Goal: Task Accomplishment & Management: Manage account settings

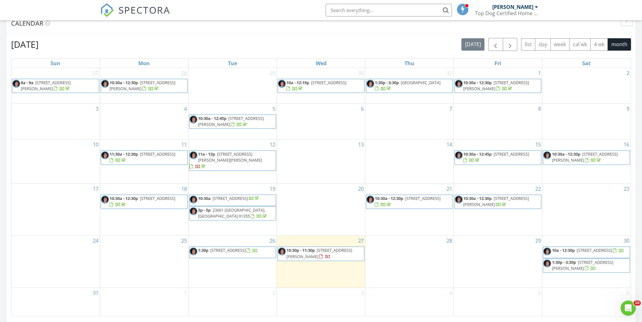
scroll to position [295, 0]
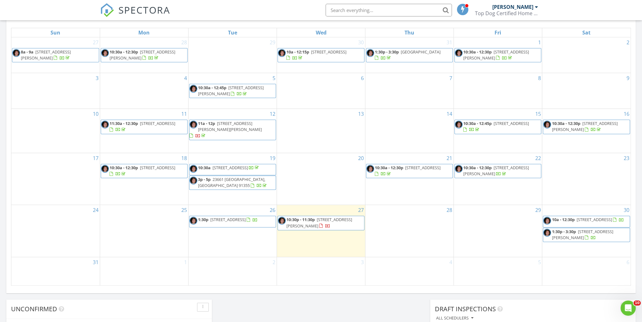
click at [314, 216] on span "10:30p - 11:30p" at bounding box center [300, 219] width 28 height 6
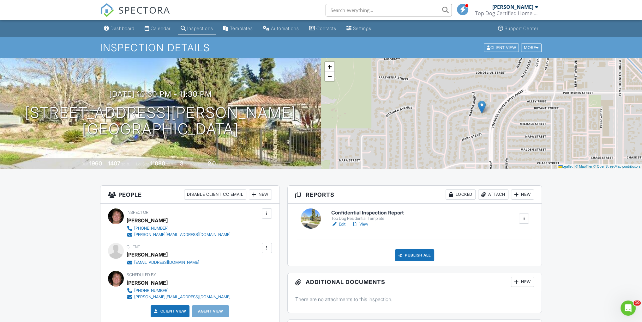
click at [130, 27] on div "Dashboard" at bounding box center [123, 28] width 24 height 5
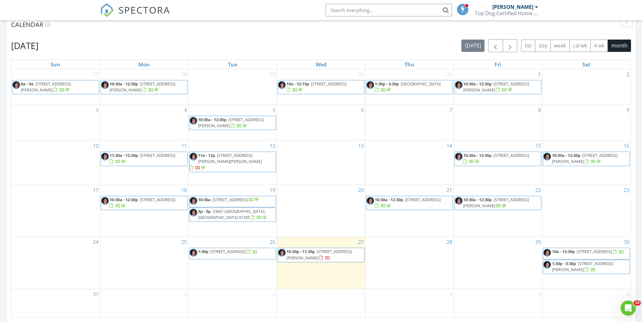
scroll to position [337, 0]
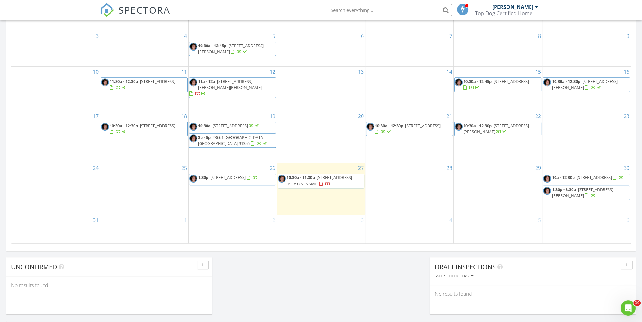
click at [246, 45] on span "[STREET_ADDRESS][PERSON_NAME]" at bounding box center [231, 49] width 66 height 12
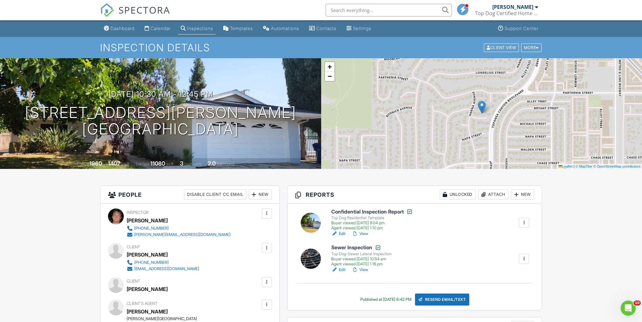
click at [339, 232] on link "Edit" at bounding box center [338, 233] width 14 height 6
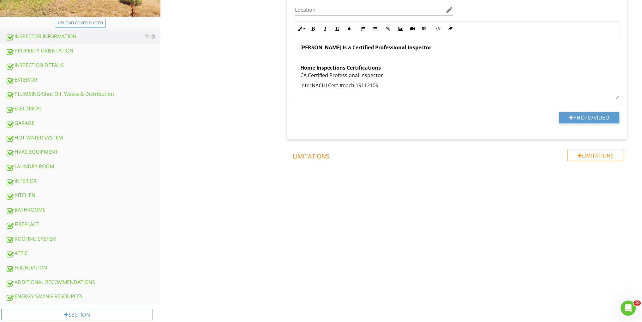
scroll to position [168, 0]
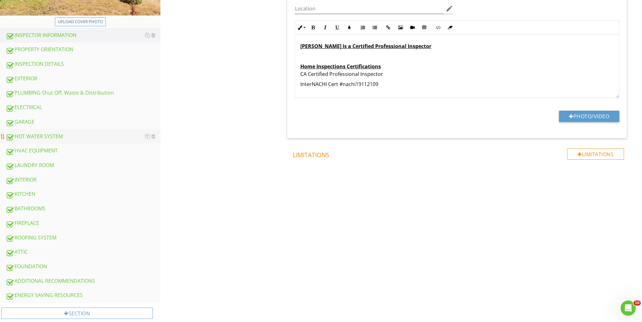
click at [66, 134] on div "HOT WATER SYSTEM" at bounding box center [83, 136] width 155 height 8
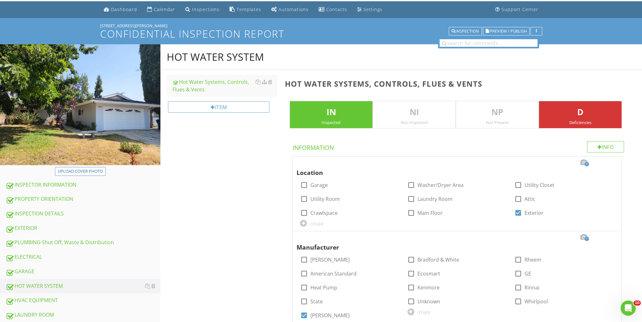
scroll to position [42, 0]
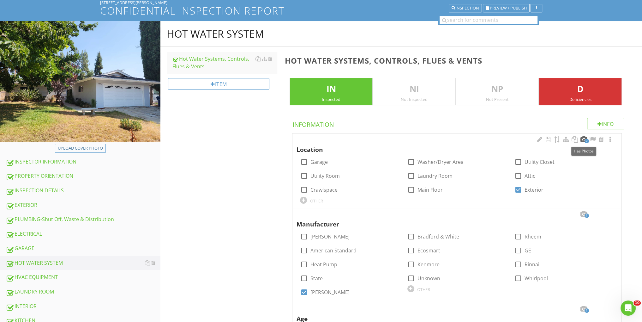
click at [584, 137] on div at bounding box center [584, 139] width 8 height 6
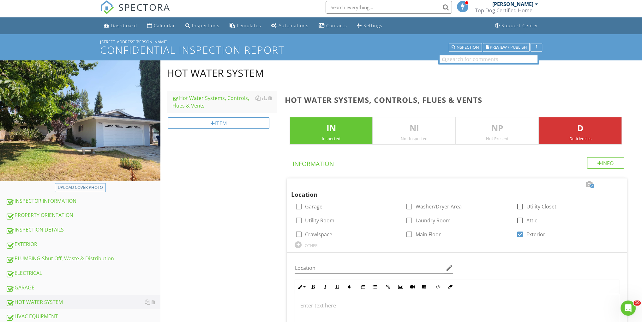
scroll to position [87, 0]
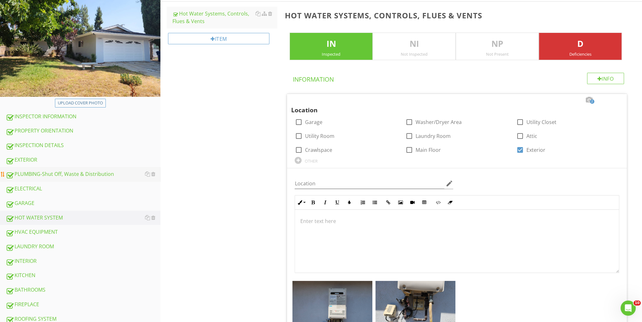
click at [52, 172] on div "PLUMBING-Shut Off, Waste & Distribution" at bounding box center [83, 174] width 155 height 8
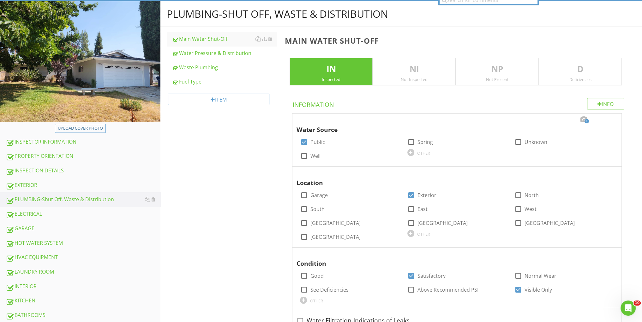
scroll to position [45, 0]
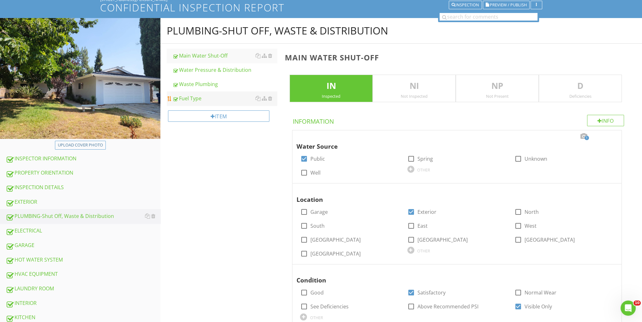
click at [204, 95] on div "Fuel Type" at bounding box center [224, 98] width 105 height 8
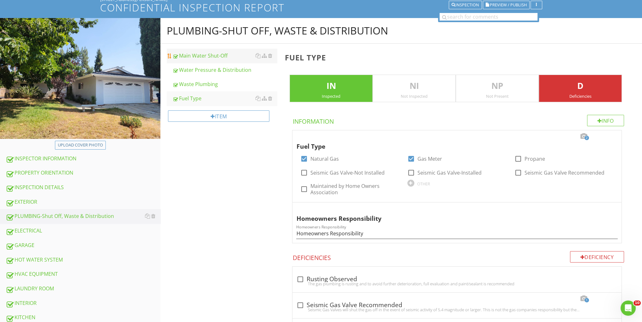
click at [216, 62] on li "Main Water Shut-Off" at bounding box center [222, 56] width 110 height 14
click at [218, 68] on div "Water Pressure & Distribution" at bounding box center [224, 70] width 105 height 8
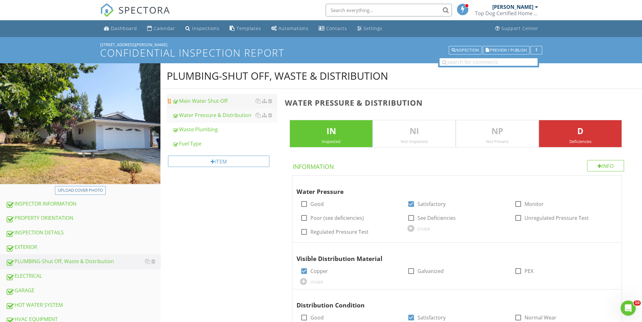
click at [226, 98] on div "Main Water Shut-Off" at bounding box center [224, 101] width 105 height 8
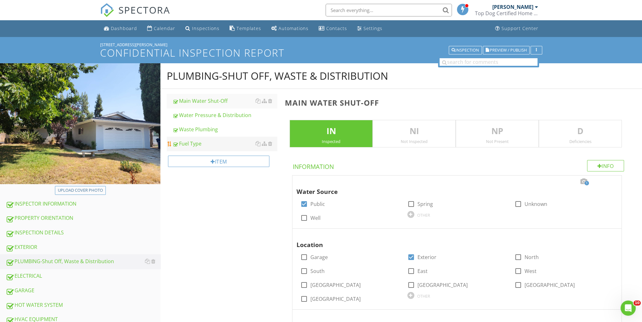
click at [208, 141] on div "Fuel Type" at bounding box center [224, 144] width 105 height 8
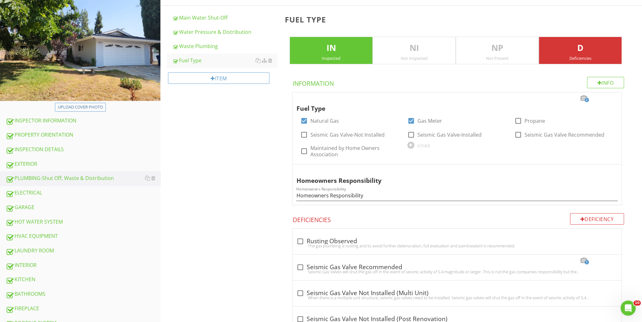
scroll to position [84, 0]
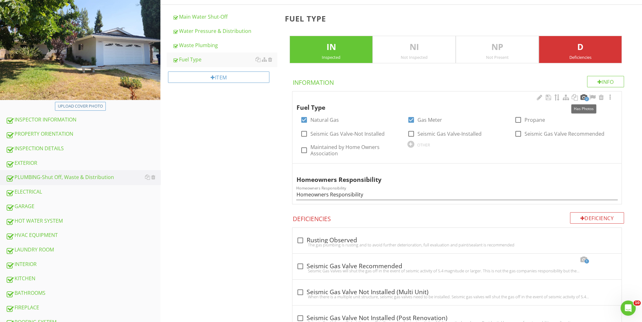
click at [582, 94] on div at bounding box center [584, 97] width 8 height 6
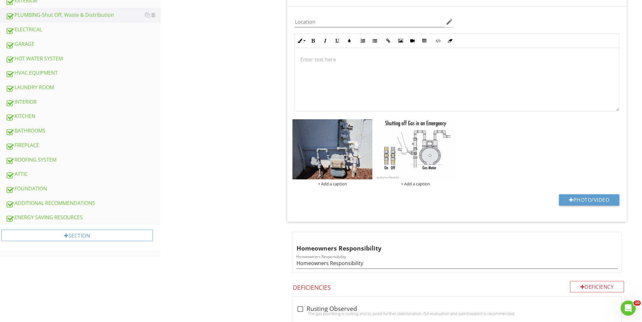
scroll to position [168, 0]
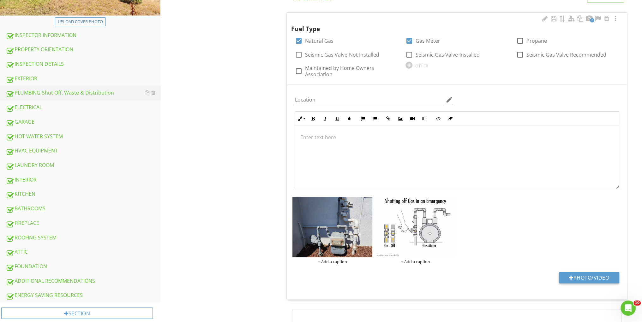
click at [329, 142] on div at bounding box center [457, 157] width 324 height 63
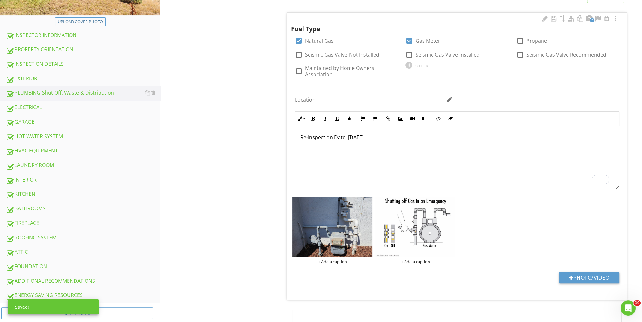
click at [300, 137] on p "Re-Inspection Date: [DATE]" at bounding box center [457, 137] width 314 height 8
drag, startPoint x: 375, startPoint y: 118, endPoint x: 373, endPoint y: 122, distance: 4.5
click at [375, 118] on icon "button" at bounding box center [374, 118] width 4 height 4
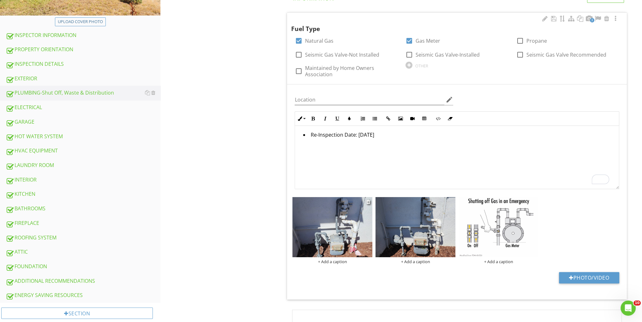
click at [329, 261] on div "+ Add a caption" at bounding box center [332, 261] width 80 height 5
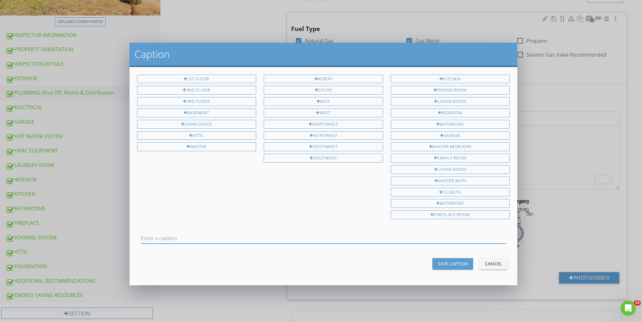
click at [542, 156] on div "Caption 1st Floor 2nd Floor 3rd Floor Basement Crawlspace Attic Master North So…" at bounding box center [321, 161] width 642 height 322
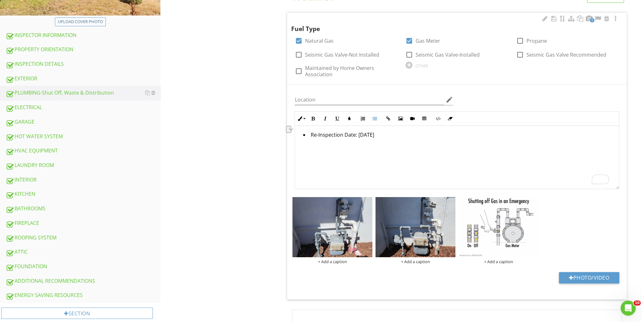
drag, startPoint x: 397, startPoint y: 130, endPoint x: 312, endPoint y: 131, distance: 85.0
click at [310, 132] on li "Re-Inspection Date: [DATE]" at bounding box center [458, 135] width 311 height 9
copy li "Re-Inspection Date: [DATE]"
click at [334, 259] on div "+ Add a caption" at bounding box center [332, 261] width 80 height 5
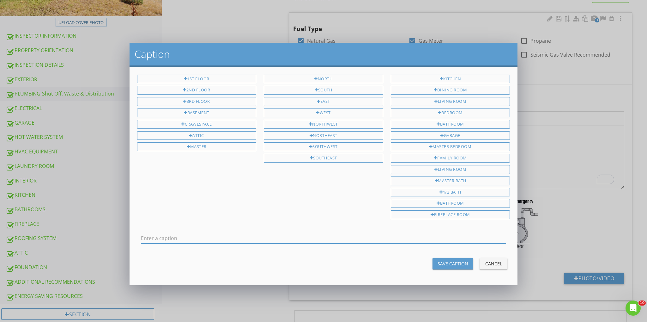
click at [247, 233] on input "text" at bounding box center [323, 238] width 365 height 10
type input "Re-Inspection Date: [DATE]"
click at [443, 258] on button "Save Caption" at bounding box center [452, 263] width 41 height 11
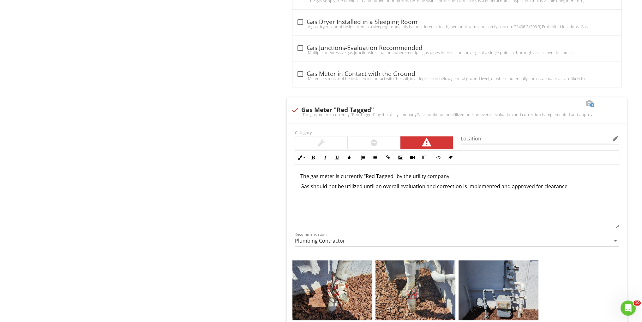
scroll to position [800, 0]
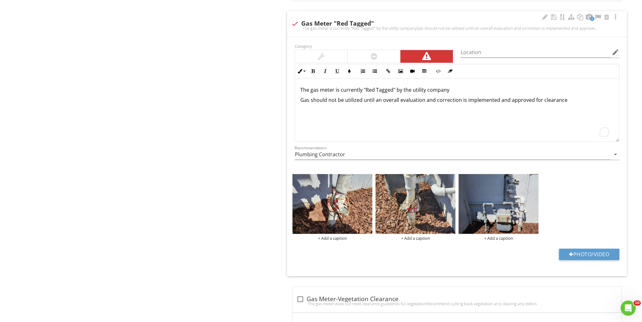
click at [455, 86] on p "The gas meter is currently "Red Tagged" by the utility company" at bounding box center [457, 90] width 314 height 8
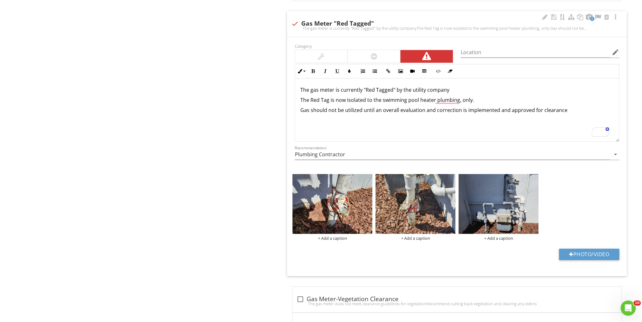
click at [300, 99] on p "The Red Tag is now isolated to the swimming pool heater plumbing, only." at bounding box center [457, 100] width 314 height 8
click at [375, 69] on icon "button" at bounding box center [374, 71] width 4 height 4
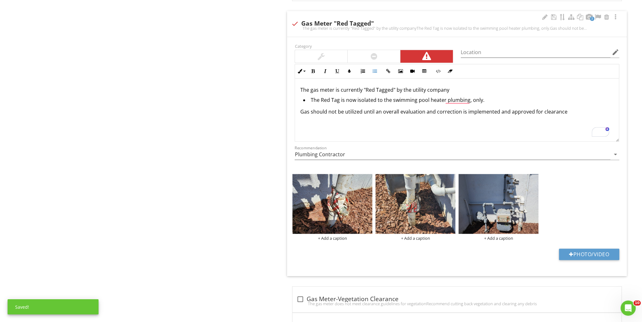
click at [310, 98] on li "The Red Tag is now isolated to the swimming pool heater plumbing, only." at bounding box center [458, 100] width 311 height 9
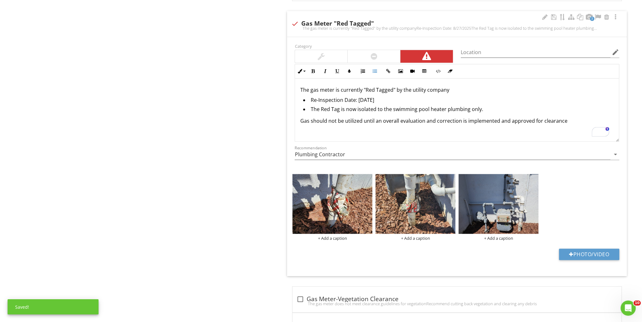
click at [485, 106] on li "The Red Tag is now isolated to the swimming pool heater plumbing only." at bounding box center [458, 109] width 311 height 9
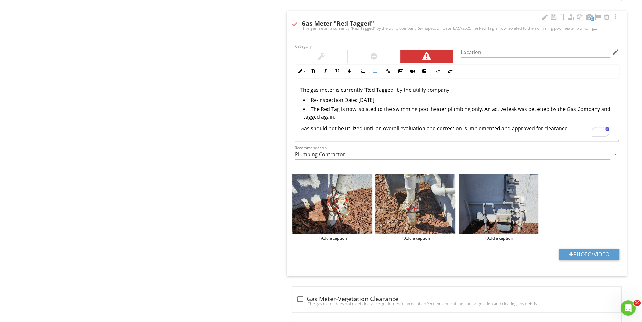
drag, startPoint x: 334, startPoint y: 115, endPoint x: 352, endPoint y: 115, distance: 18.0
click at [334, 115] on li "The Red Tag is now isolated to the swimming pool heater plumbing only. An activ…" at bounding box center [458, 113] width 311 height 17
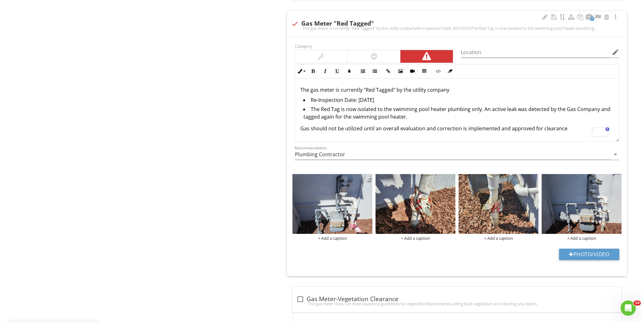
click at [337, 237] on div "+ Add a caption" at bounding box center [332, 237] width 80 height 5
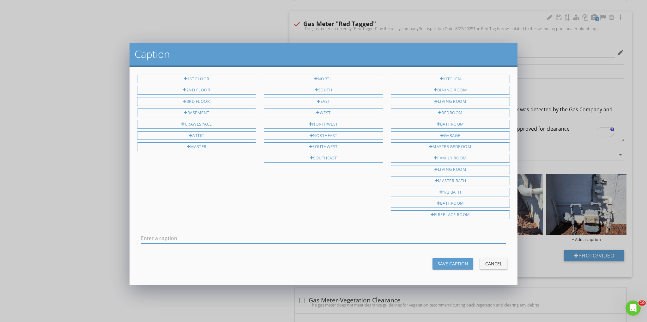
click at [169, 233] on input "text" at bounding box center [323, 238] width 365 height 10
type input "Re-Inspection Date: [DATE]"
click at [450, 260] on div "Save Caption" at bounding box center [452, 263] width 31 height 7
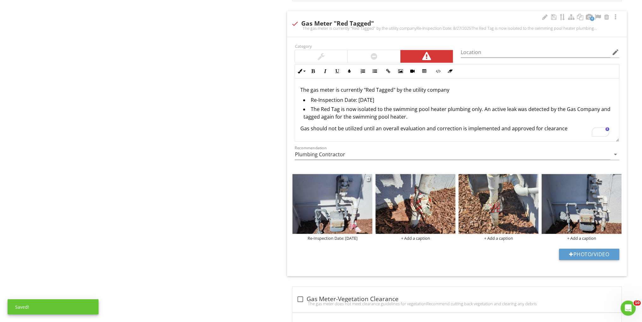
click at [335, 200] on img at bounding box center [332, 204] width 80 height 60
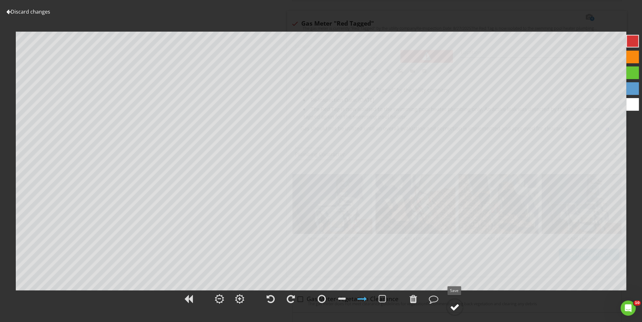
click at [455, 305] on div at bounding box center [454, 306] width 9 height 9
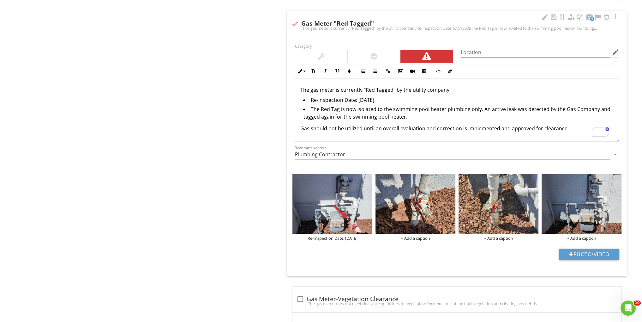
click at [413, 116] on li "The Red Tag is now isolated to the swimming pool heater plumbing only. An activ…" at bounding box center [458, 113] width 311 height 17
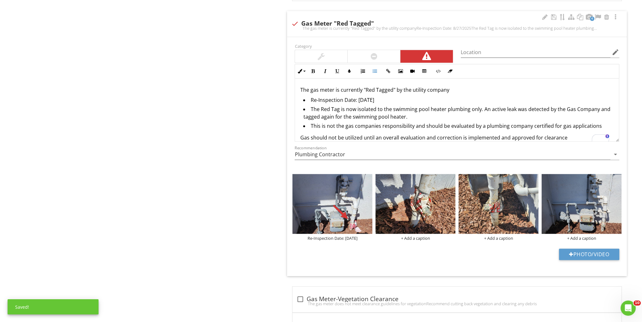
click at [412, 125] on li "This is not the gas companies responsibility and should be evaluated by a plumb…" at bounding box center [458, 126] width 311 height 9
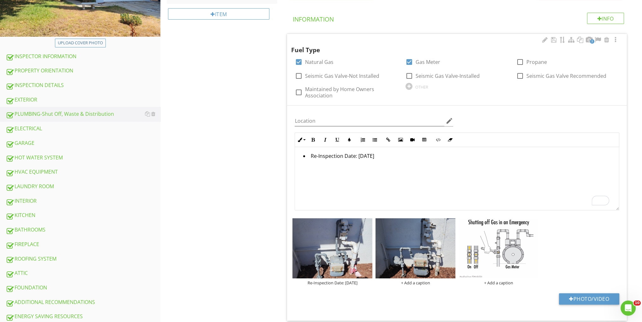
scroll to position [145, 0]
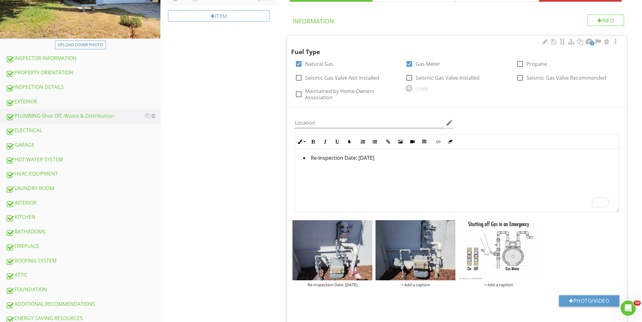
click at [426, 88] on div "OTHER" at bounding box center [421, 88] width 13 height 5
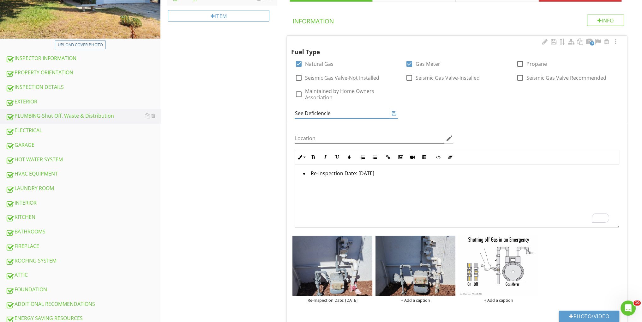
type input "See Deficiencies"
click at [453, 112] on div "3 Fuel Type check_box Natural Gas check_box Gas Meter check_box_outline_blank P…" at bounding box center [457, 186] width 340 height 302
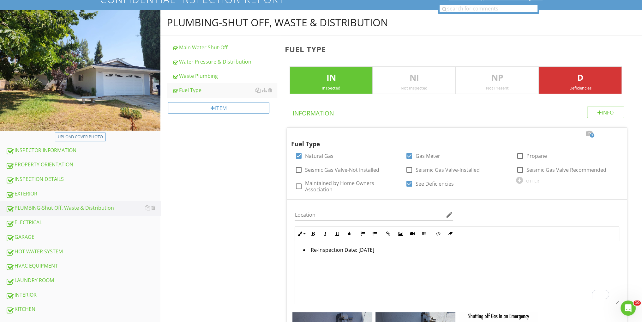
scroll to position [42, 0]
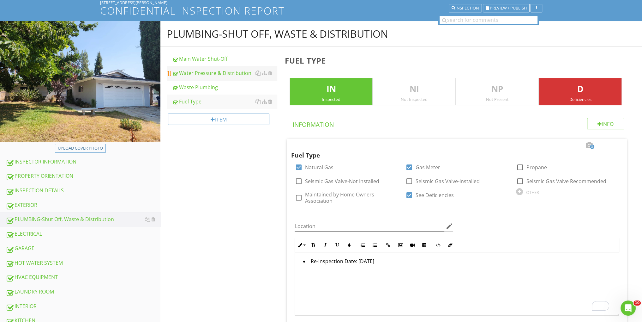
click at [224, 73] on div "Water Pressure & Distribution" at bounding box center [224, 73] width 105 height 8
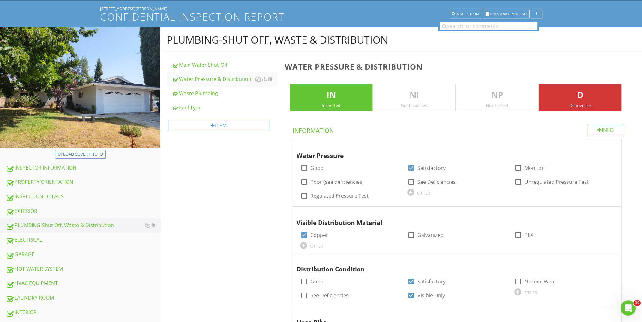
scroll to position [84, 0]
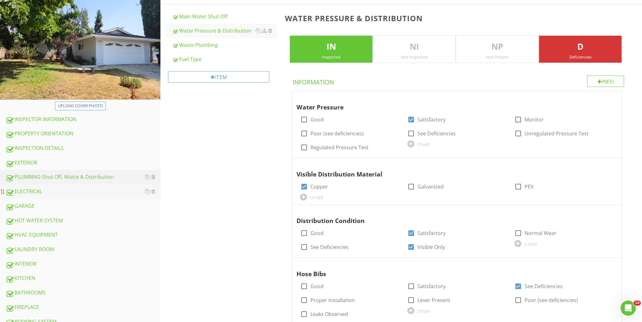
click at [42, 189] on div "ELECTRICAL" at bounding box center [83, 191] width 155 height 8
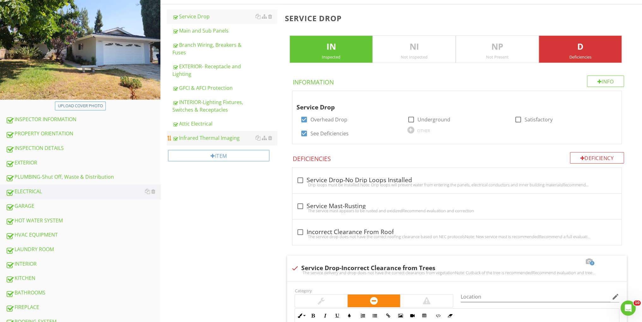
click at [232, 136] on div "Infrared Thermal Imaging" at bounding box center [224, 138] width 105 height 8
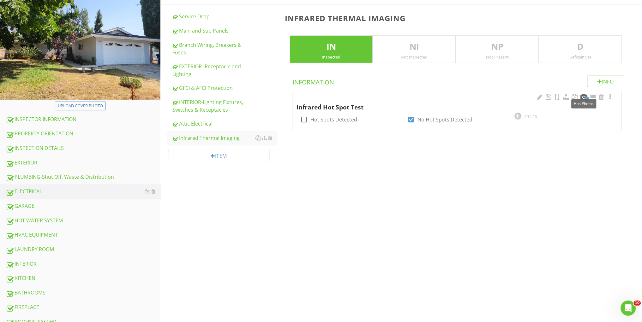
click at [585, 96] on div at bounding box center [584, 97] width 8 height 6
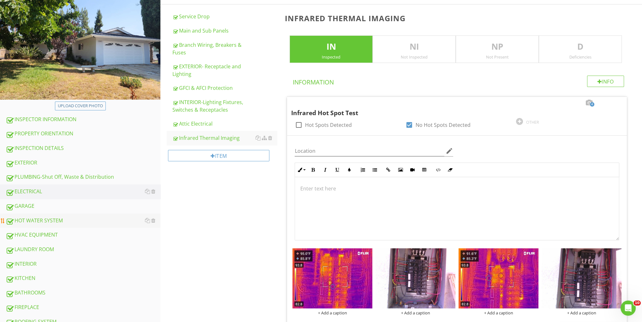
click at [54, 218] on div "HOT WATER SYSTEM" at bounding box center [83, 220] width 155 height 8
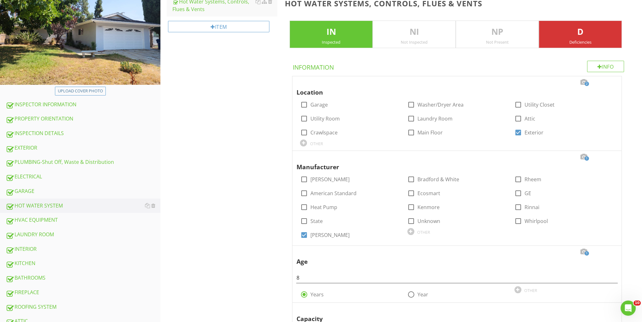
scroll to position [66, 0]
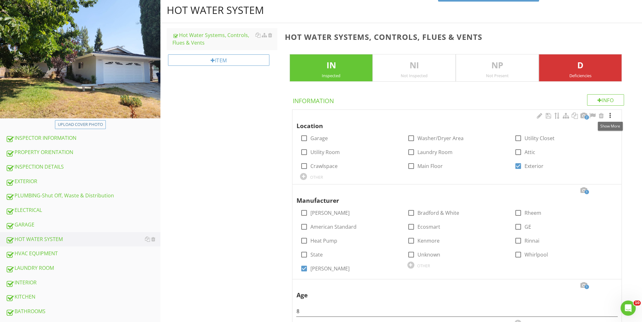
click at [610, 114] on div at bounding box center [610, 115] width 8 height 6
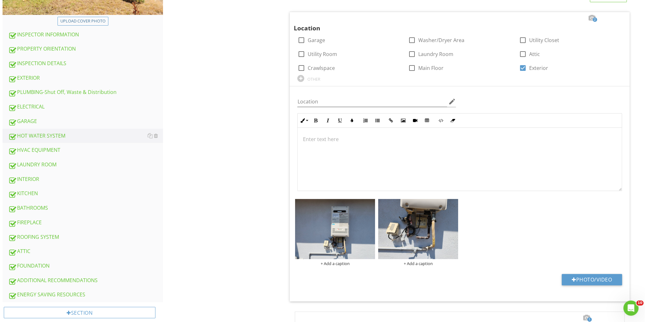
scroll to position [234, 0]
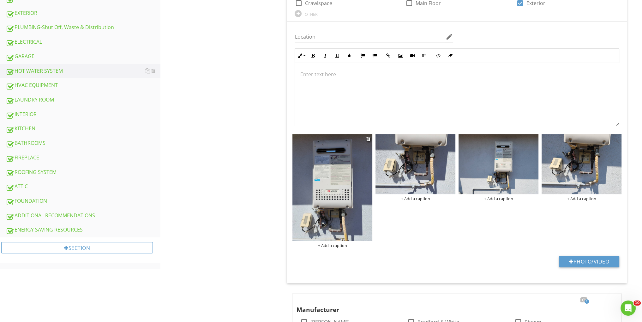
click at [330, 244] on div "+ Add a caption" at bounding box center [332, 245] width 80 height 5
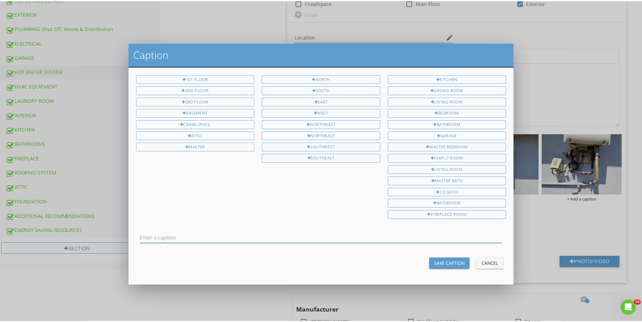
scroll to position [0, 0]
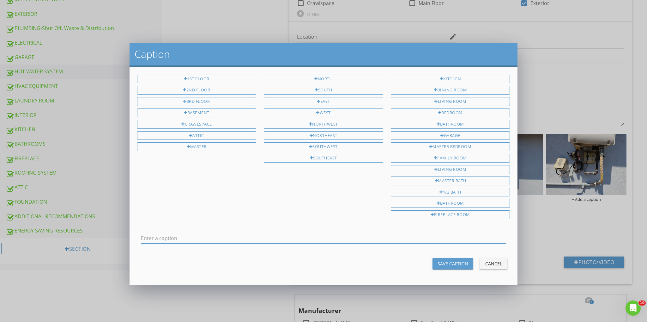
click at [222, 233] on input "text" at bounding box center [323, 238] width 365 height 10
type input "Re-Inspection Date: [DATE]"
click at [458, 258] on button "Save Caption" at bounding box center [452, 263] width 41 height 11
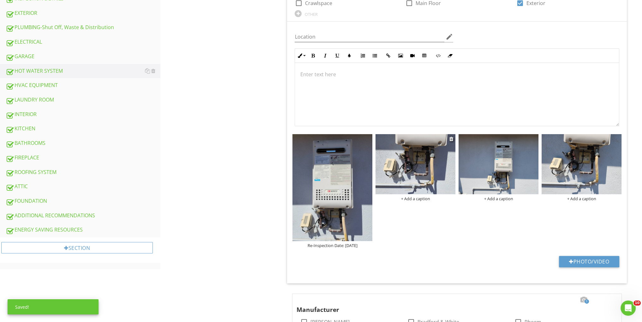
click at [421, 196] on div "+ Add a caption" at bounding box center [416, 198] width 80 height 5
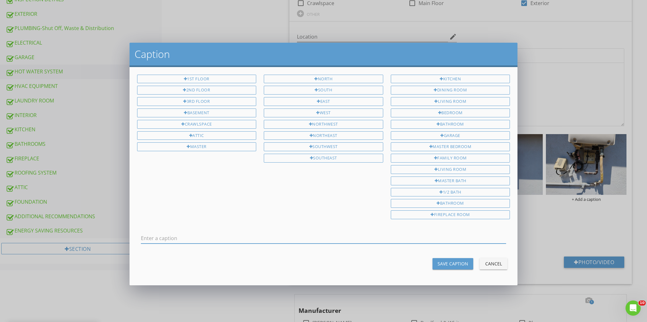
click at [226, 233] on input "text" at bounding box center [323, 238] width 365 height 10
type input "Re-Inspection Date: [DATE]"
click at [455, 260] on div "Save Caption" at bounding box center [452, 263] width 31 height 7
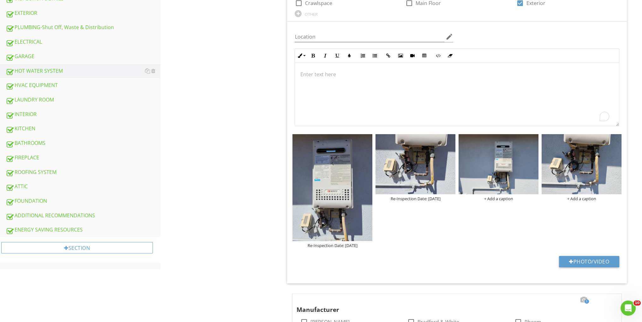
click at [328, 75] on p "To enrich screen reader interactions, please activate Accessibility in Grammarl…" at bounding box center [457, 74] width 314 height 8
drag, startPoint x: 328, startPoint y: 75, endPoint x: 335, endPoint y: 103, distance: 29.5
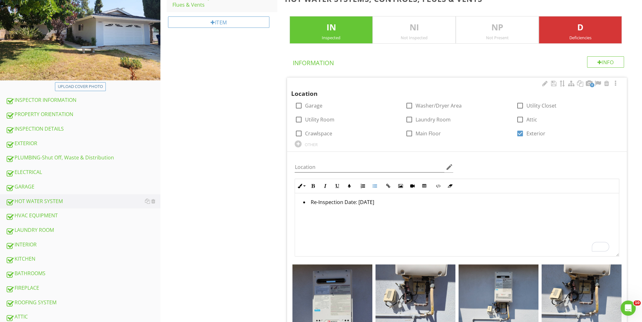
scroll to position [150, 0]
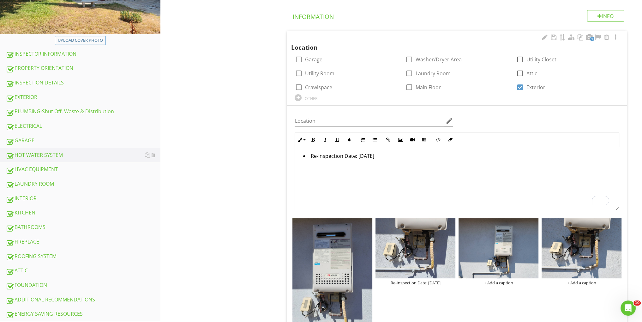
drag, startPoint x: 59, startPoint y: 170, endPoint x: 217, endPoint y: 232, distance: 169.7
click at [59, 170] on div "HVAC EQUIPMENT" at bounding box center [83, 169] width 155 height 8
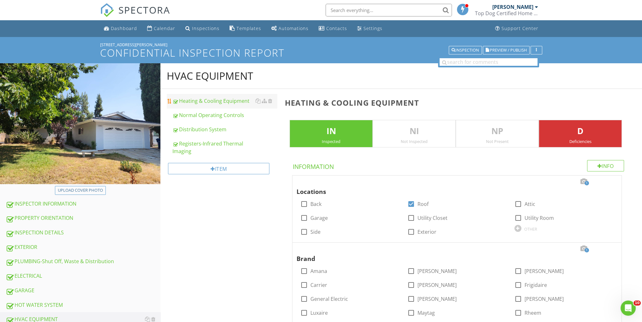
click at [229, 101] on div "Heating & Cooling Equipment" at bounding box center [224, 101] width 105 height 8
click at [583, 181] on div at bounding box center [584, 181] width 8 height 6
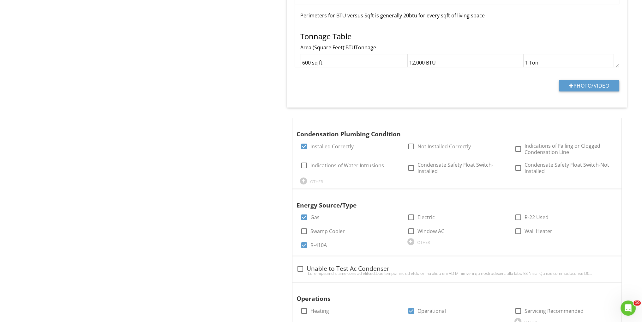
scroll to position [895, 0]
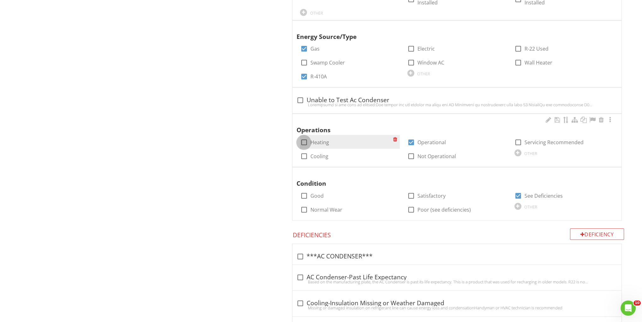
click at [304, 140] on div at bounding box center [304, 142] width 11 height 11
checkbox input "true"
click at [305, 153] on div at bounding box center [304, 156] width 11 height 11
checkbox input "true"
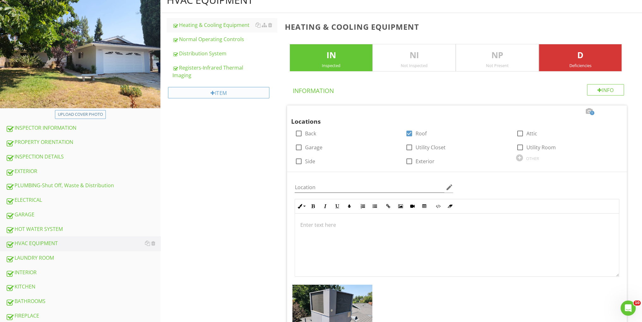
scroll to position [10, 0]
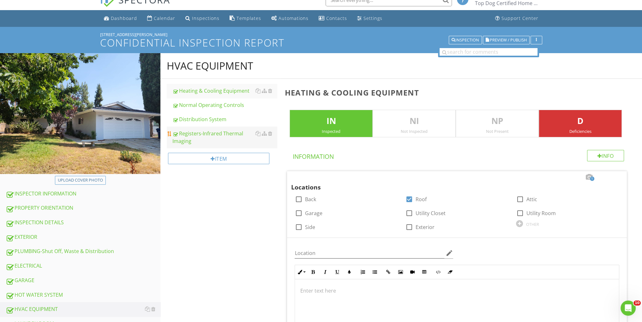
click at [232, 135] on div "Registers-Infrared Thermal Imaging" at bounding box center [224, 137] width 105 height 15
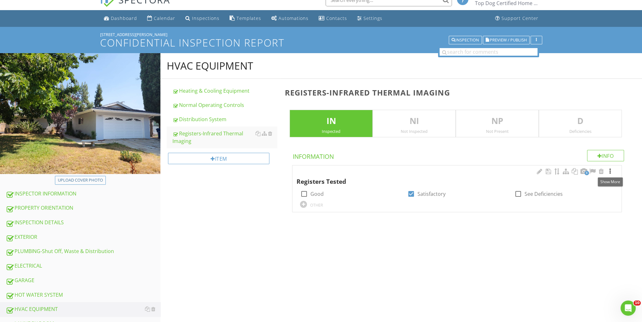
click at [611, 172] on div at bounding box center [610, 171] width 8 height 6
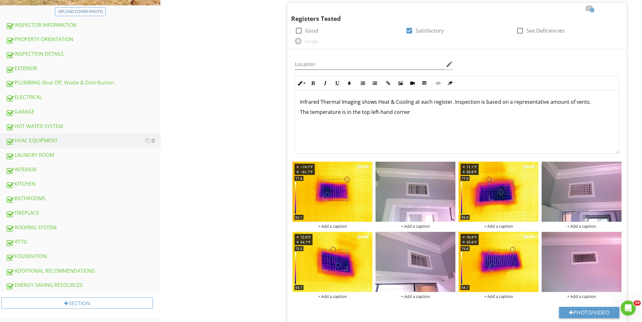
scroll to position [216, 0]
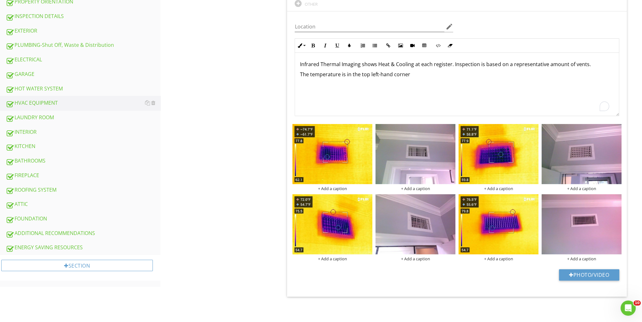
click at [434, 74] on p "The temperature is in the top left-hand corner" at bounding box center [457, 74] width 314 height 8
drag, startPoint x: 427, startPoint y: 74, endPoint x: 285, endPoint y: 76, distance: 142.5
click at [285, 75] on span "8 Registers Tested check_box_outline_blank Good check_box Satisfactory check_bo…" at bounding box center [458, 131] width 347 height 332
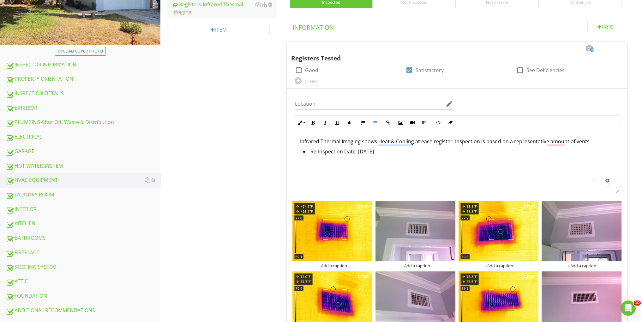
scroll to position [155, 0]
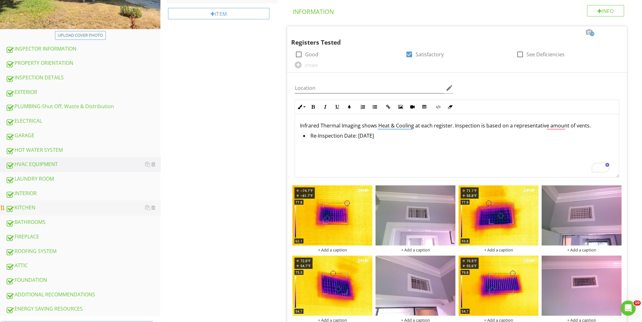
click at [38, 207] on div "KITCHEN" at bounding box center [83, 207] width 155 height 8
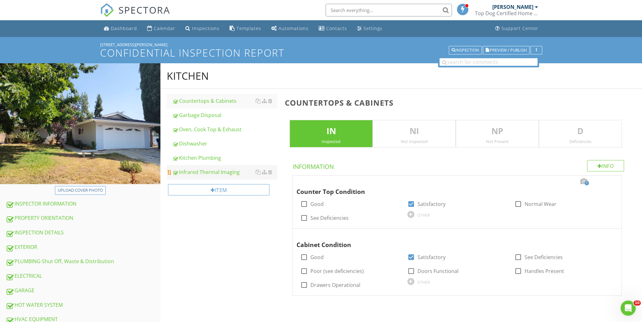
click at [216, 174] on div "Infrared Thermal Imaging" at bounding box center [224, 172] width 105 height 8
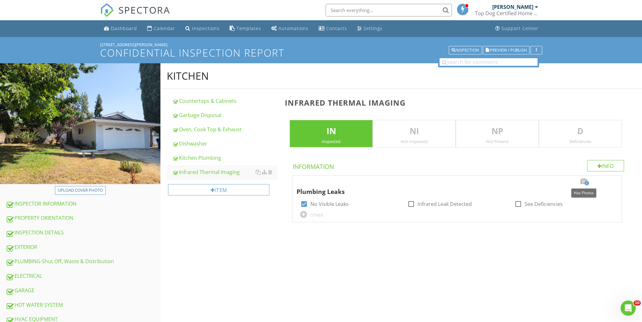
click at [583, 179] on div at bounding box center [584, 181] width 8 height 6
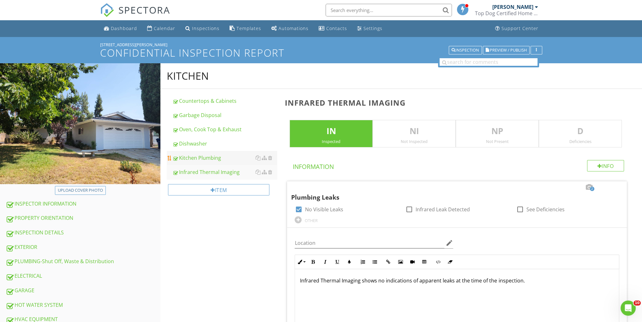
click at [217, 157] on div "Kitchen Plumbing" at bounding box center [224, 158] width 105 height 8
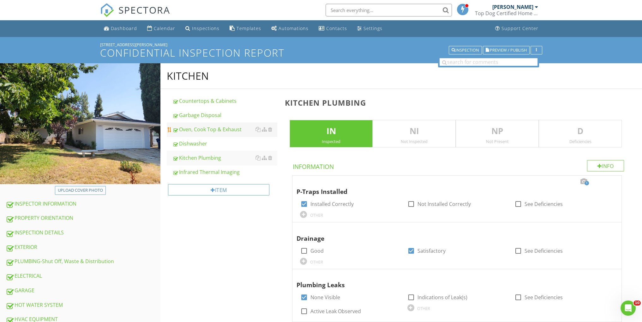
click at [226, 125] on div "Oven, Cook Top & Exhaust" at bounding box center [224, 129] width 105 height 8
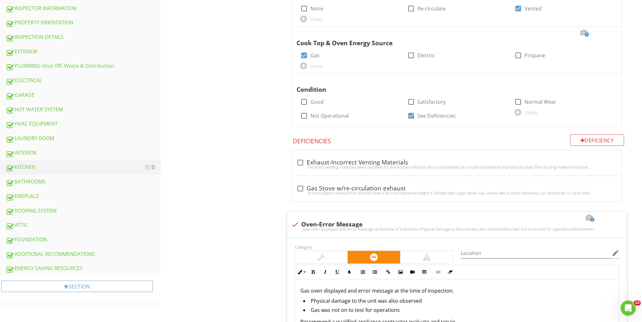
scroll to position [111, 0]
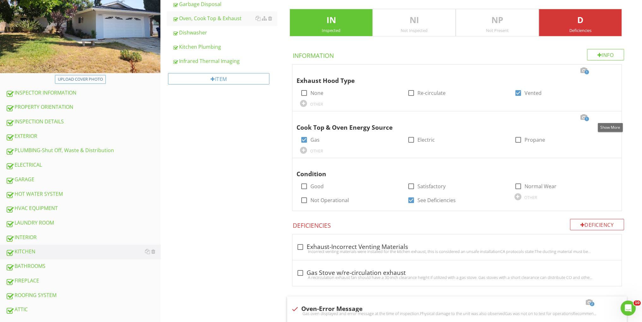
click at [609, 118] on div at bounding box center [610, 117] width 8 height 6
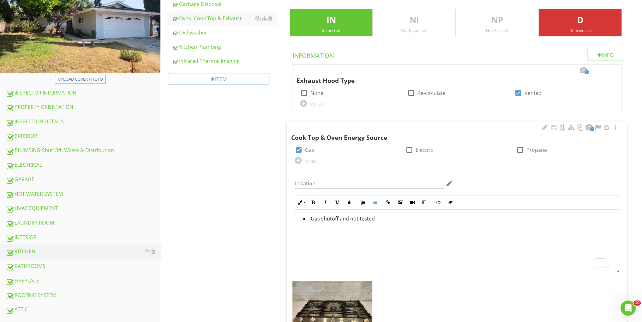
drag, startPoint x: 395, startPoint y: 220, endPoint x: 304, endPoint y: 219, distance: 91.3
click at [304, 219] on li "Gas shutoff and not tested" at bounding box center [458, 218] width 311 height 9
drag, startPoint x: 320, startPoint y: 218, endPoint x: 396, endPoint y: 219, distance: 76.1
click at [332, 229] on div "Gas shutoff and not tested" at bounding box center [457, 240] width 324 height 63
click at [392, 216] on li "Gas shutoff and not tested" at bounding box center [458, 218] width 311 height 9
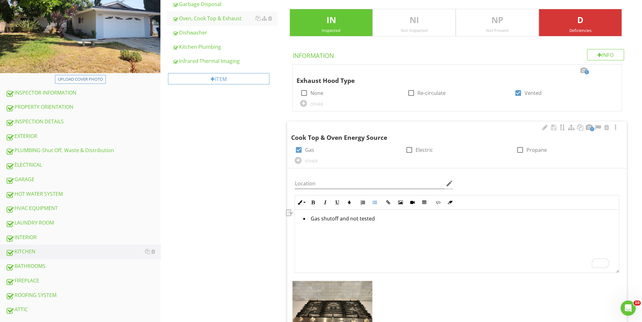
drag, startPoint x: 390, startPoint y: 216, endPoint x: 310, endPoint y: 220, distance: 80.6
click at [310, 220] on li "Gas shutoff and not tested" at bounding box center [458, 218] width 311 height 9
click at [418, 229] on div "Re-Inspection Date: [DATE]" at bounding box center [457, 240] width 324 height 63
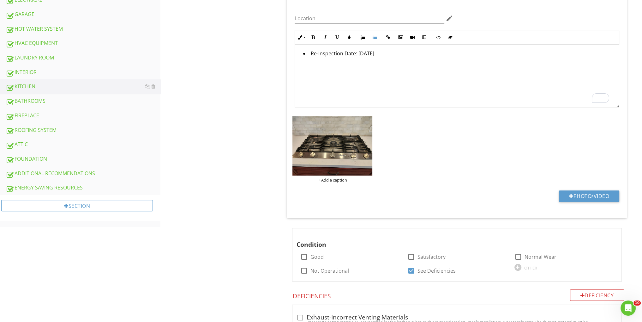
scroll to position [322, 0]
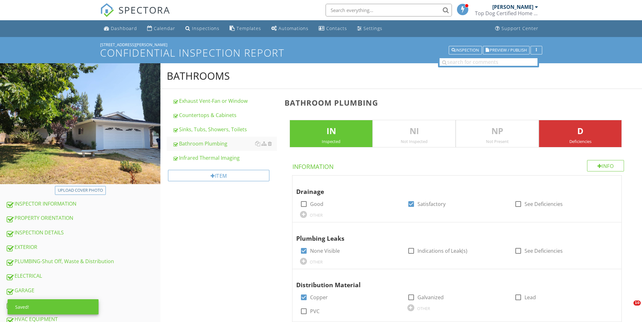
scroll to position [379, 0]
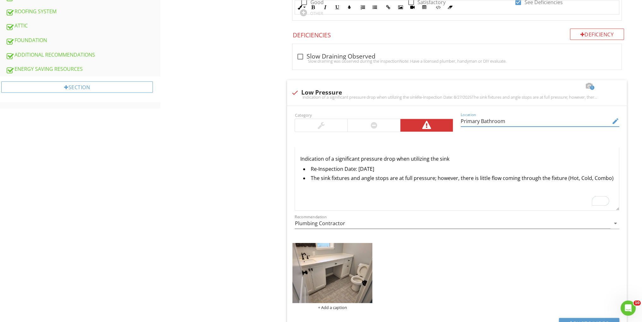
scroll to position [234, 0]
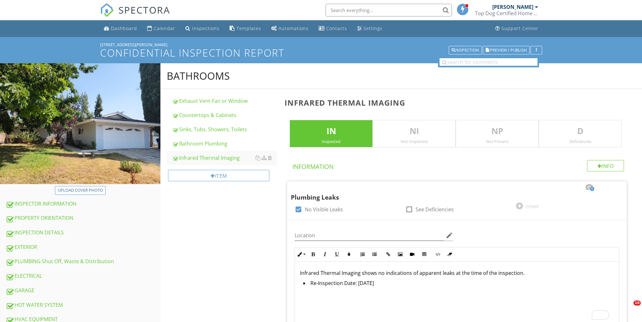
scroll to position [208, 0]
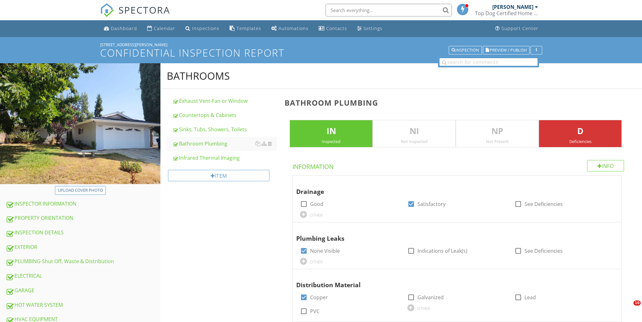
scroll to position [379, 0]
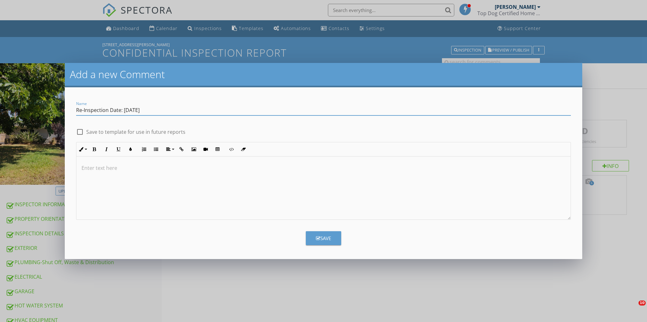
scroll to position [84, 0]
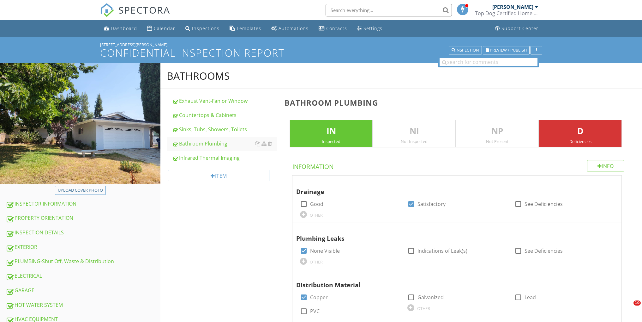
scroll to position [463, 0]
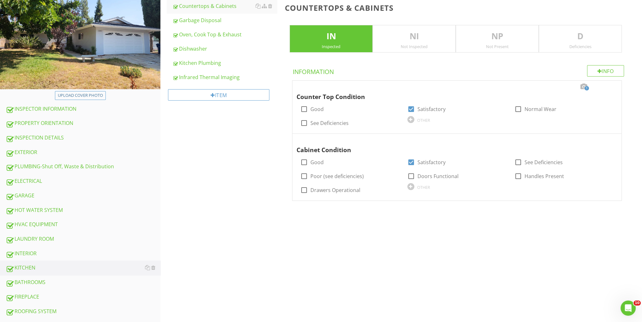
scroll to position [95, 0]
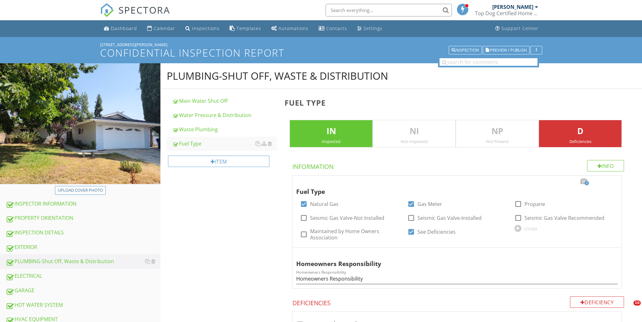
scroll to position [547, 0]
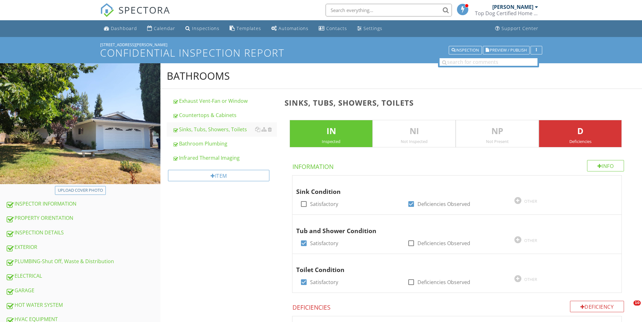
scroll to position [10, 0]
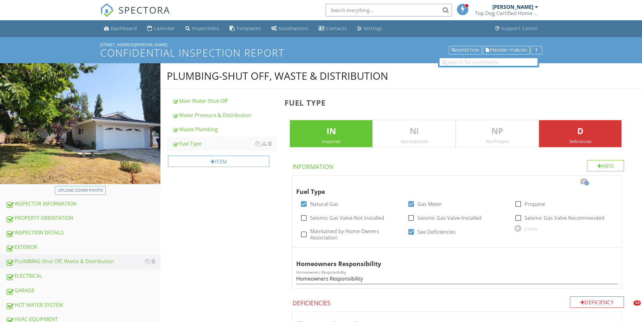
scroll to position [405, 0]
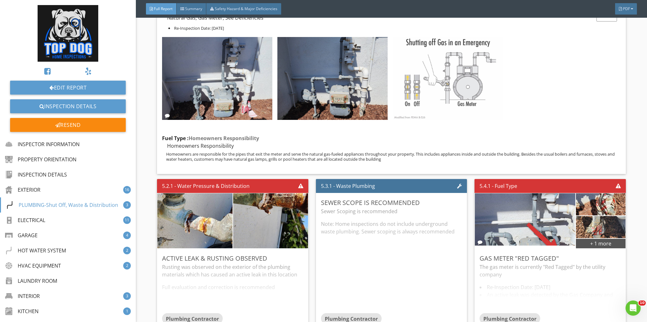
scroll to position [3201, 0]
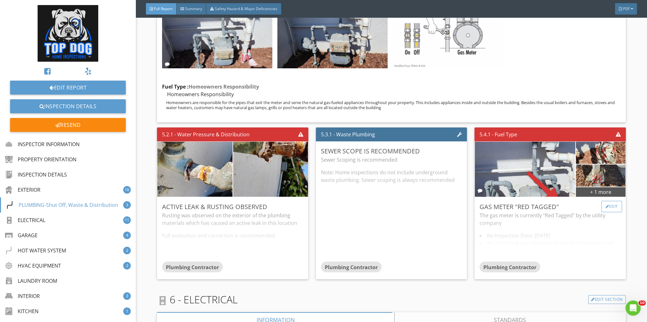
click at [608, 210] on div "Edit" at bounding box center [611, 206] width 21 height 11
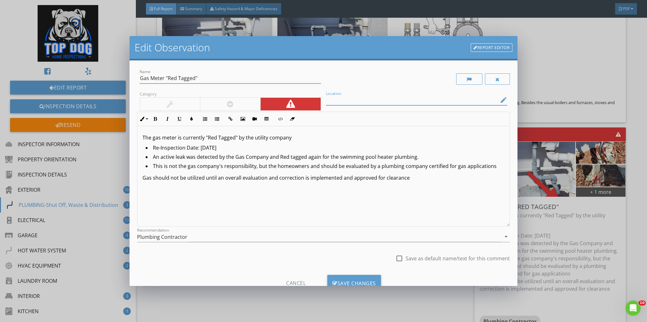
click at [366, 100] on input "Location" at bounding box center [412, 100] width 172 height 10
paste input "Re-Inspection Date: [DATE]"
type input "Re-Inspection Date: [DATE]"
click at [349, 280] on div "Save Changes" at bounding box center [354, 282] width 54 height 17
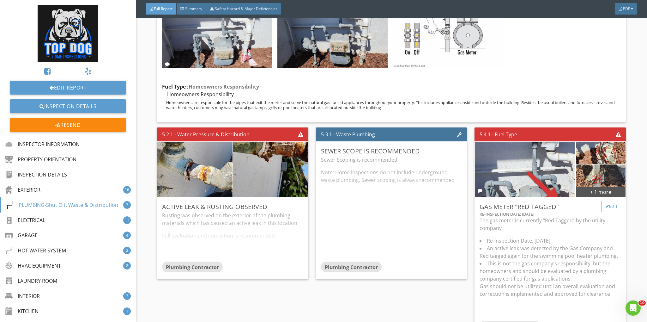
click at [610, 209] on div "Edit" at bounding box center [611, 206] width 21 height 11
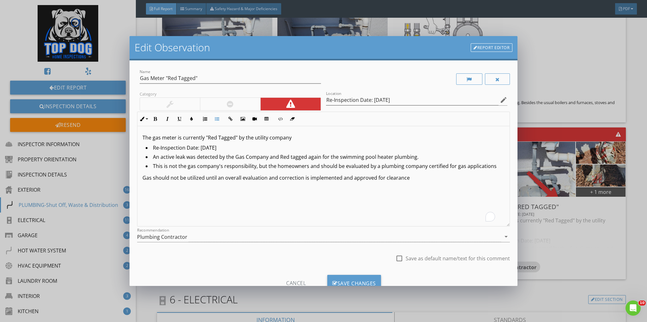
drag, startPoint x: 493, startPoint y: 165, endPoint x: 418, endPoint y: 184, distance: 77.5
click at [425, 167] on li "This is not the gas company's responsibility, but the homeowners and should be …" at bounding box center [325, 166] width 359 height 9
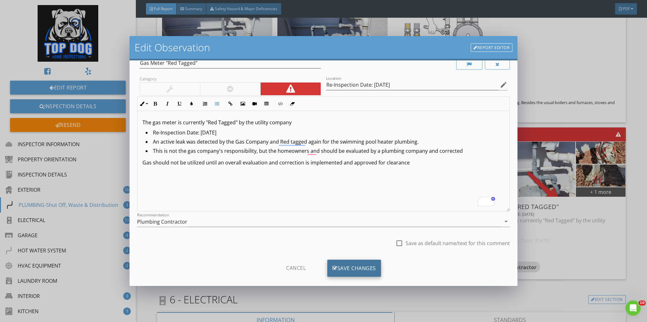
scroll to position [23, 0]
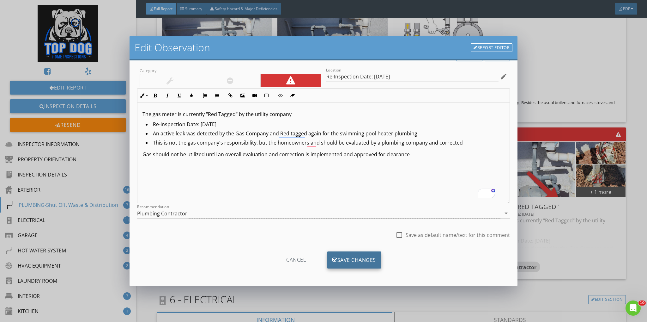
click at [351, 253] on div "Save Changes" at bounding box center [354, 259] width 54 height 17
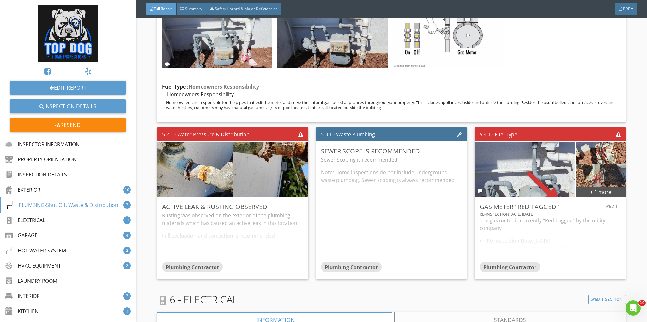
scroll to position [3285, 0]
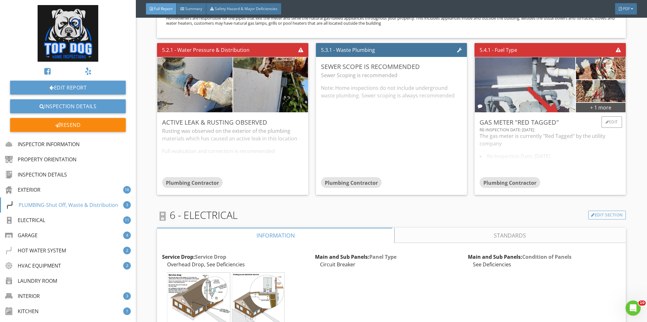
click at [597, 151] on div "The gas meter is currently "Red Tagged" by the utility company Re-Inspection Da…" at bounding box center [549, 154] width 141 height 45
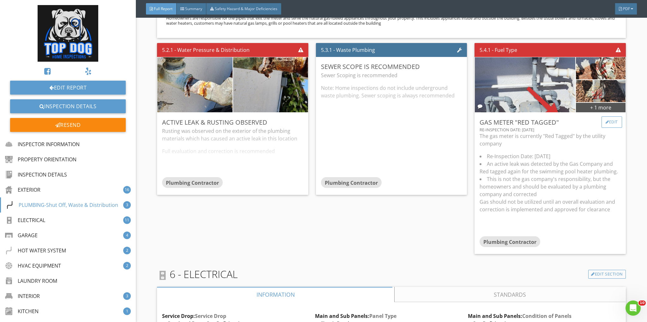
click at [604, 126] on div "Edit" at bounding box center [611, 121] width 21 height 11
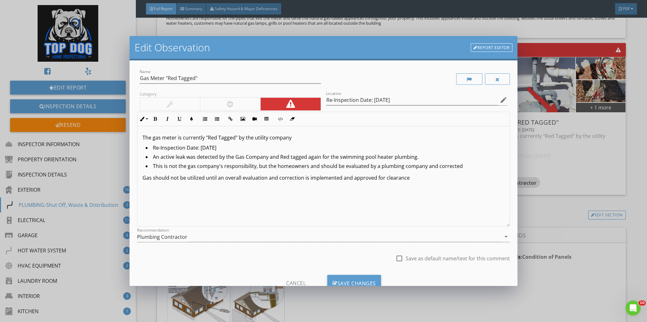
click at [574, 172] on div "Edit Observation Report Editor Name Gas Meter "Red Tagged" Category Location Re…" at bounding box center [323, 161] width 647 height 322
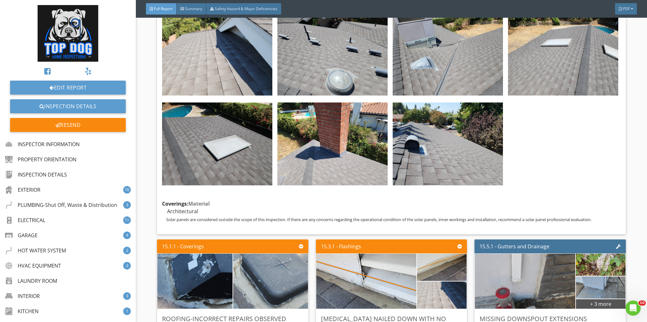
scroll to position [11161, 0]
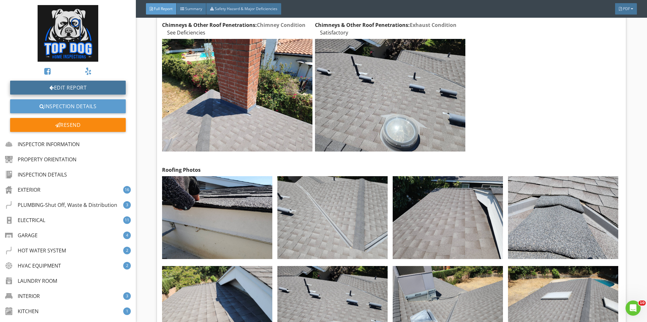
click at [68, 87] on link "Edit Report" at bounding box center [68, 88] width 116 height 14
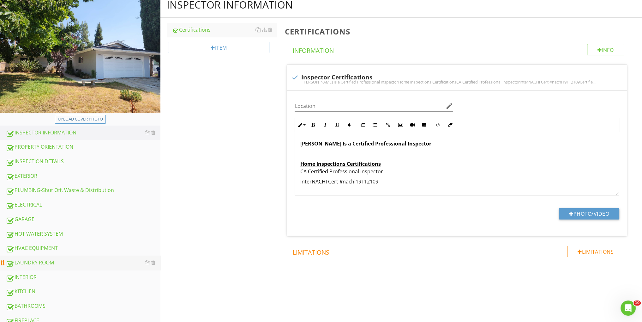
scroll to position [126, 0]
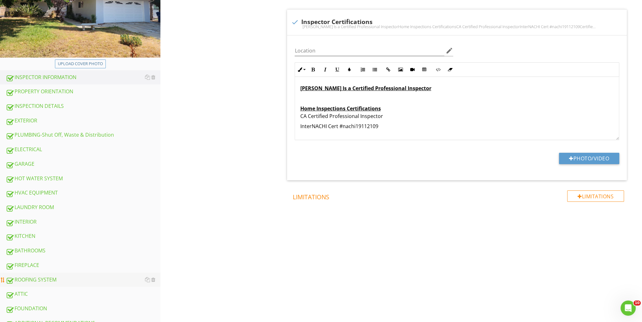
click at [39, 277] on div "ROOFING SYSTEM" at bounding box center [83, 279] width 155 height 8
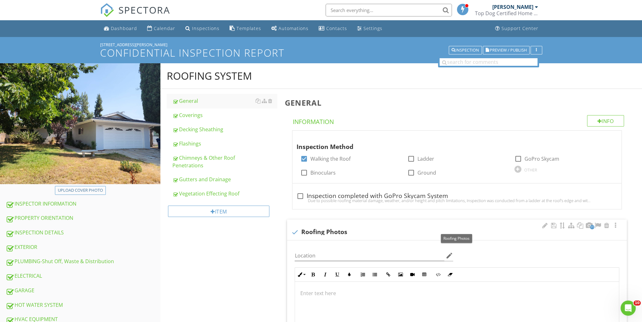
click at [293, 231] on div at bounding box center [294, 231] width 11 height 11
checkbox input "true"
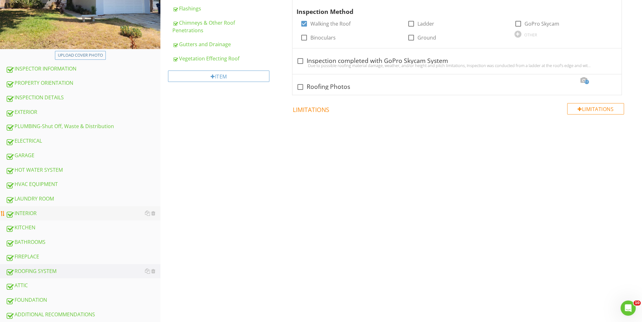
scroll to position [136, 0]
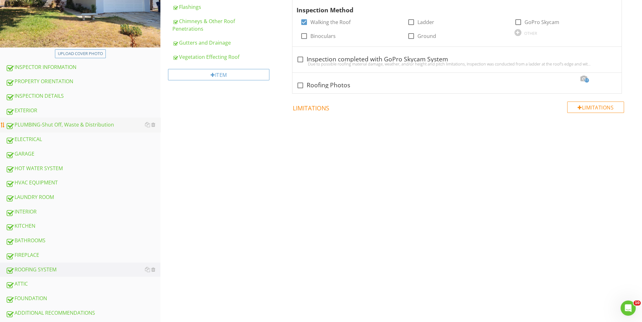
click at [47, 125] on div "PLUMBING-Shut Off, Waste & Distribution" at bounding box center [83, 125] width 155 height 8
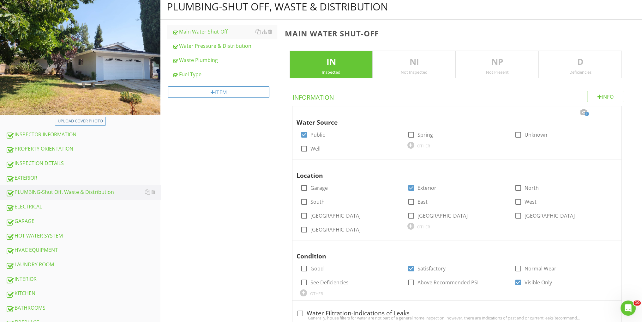
scroll to position [10, 0]
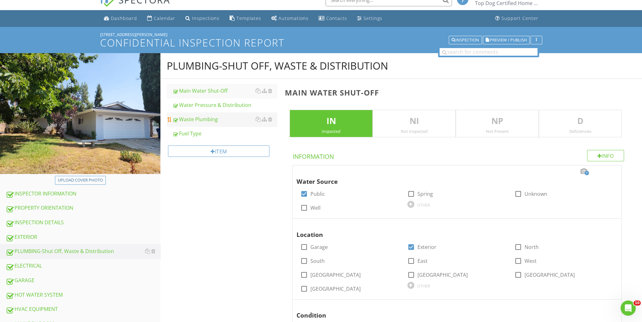
click at [196, 120] on div "Waste Plumbing" at bounding box center [224, 119] width 105 height 8
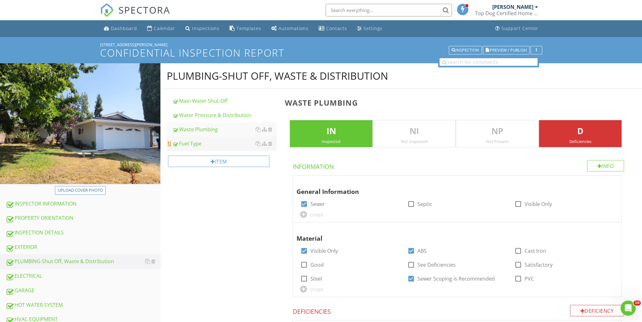
click at [193, 141] on div "Fuel Type" at bounding box center [224, 144] width 105 height 8
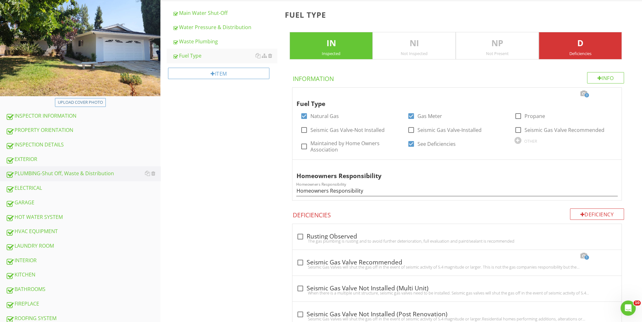
scroll to position [126, 0]
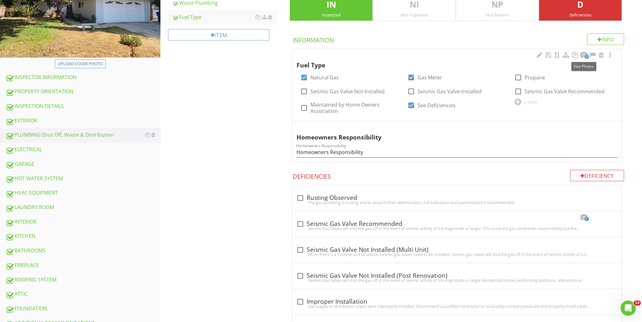
click at [583, 54] on div at bounding box center [584, 55] width 8 height 6
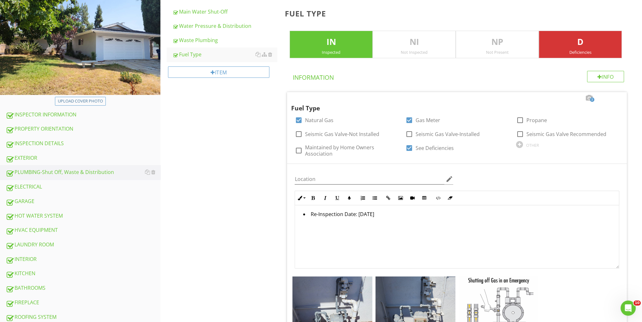
scroll to position [84, 0]
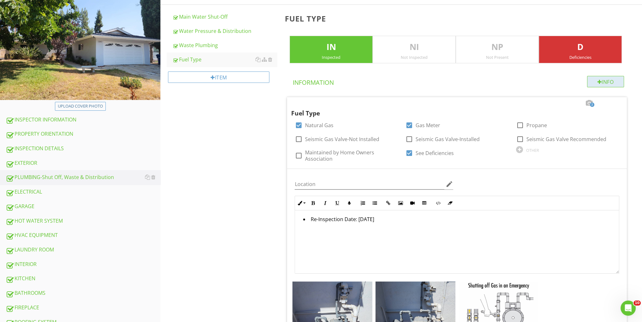
click at [604, 82] on div "Info" at bounding box center [605, 81] width 37 height 11
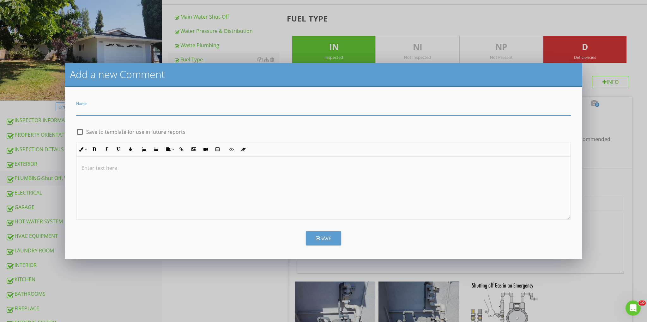
click at [164, 111] on input "Name" at bounding box center [323, 110] width 495 height 10
paste input "Re-Inspection Date: [DATE]"
type input "Re-Inspection Date: [DATE]"
click at [318, 233] on button "Save" at bounding box center [323, 238] width 35 height 14
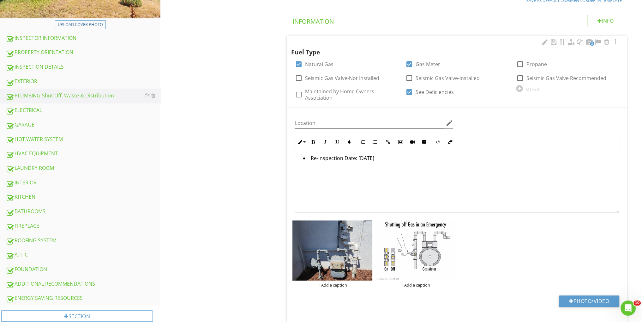
scroll to position [0, 0]
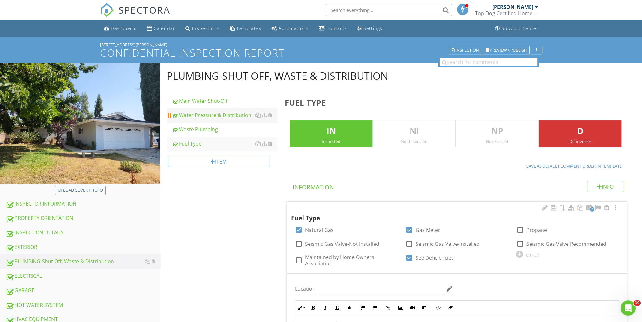
click at [245, 110] on link "Water Pressure & Distribution" at bounding box center [224, 115] width 105 height 14
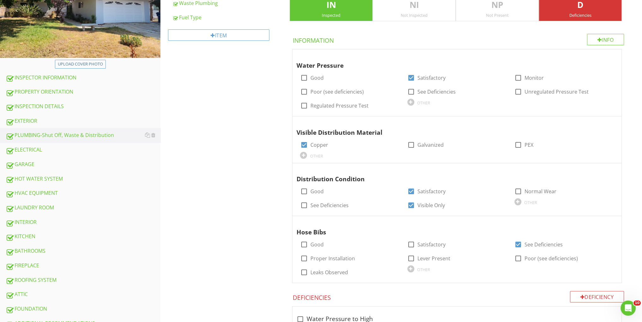
scroll to position [126, 0]
drag, startPoint x: 64, startPoint y: 176, endPoint x: 235, endPoint y: 173, distance: 171.5
click at [64, 176] on div "HOT WATER SYSTEM" at bounding box center [83, 178] width 155 height 8
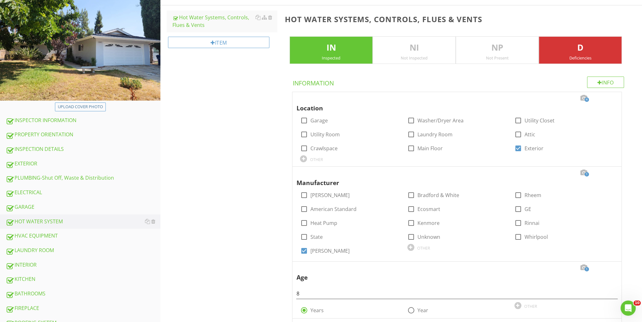
scroll to position [84, 0]
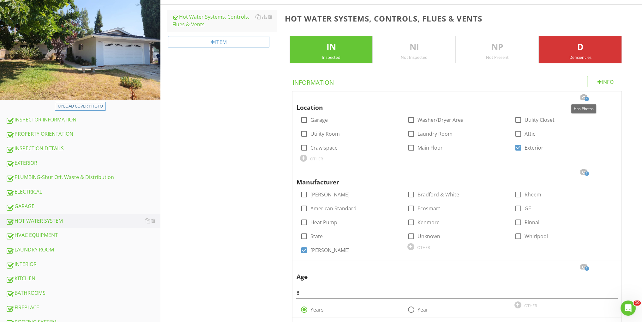
click at [584, 95] on div at bounding box center [584, 97] width 8 height 6
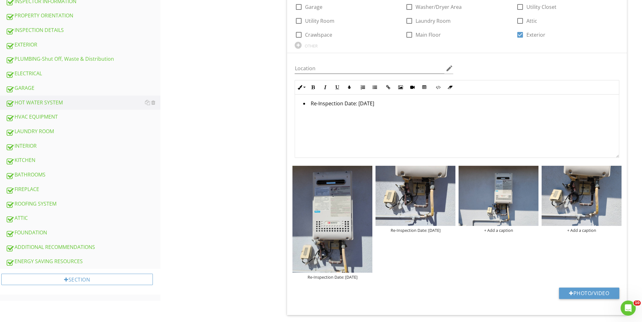
scroll to position [253, 0]
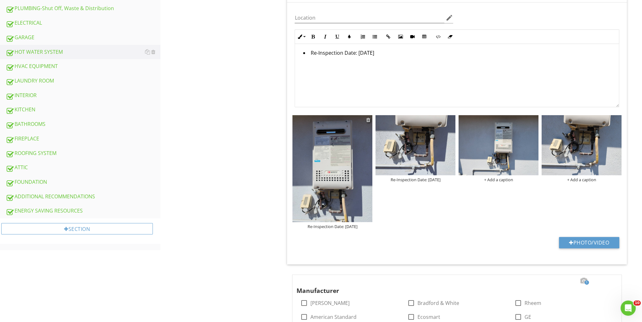
click at [369, 119] on div at bounding box center [368, 119] width 4 height 5
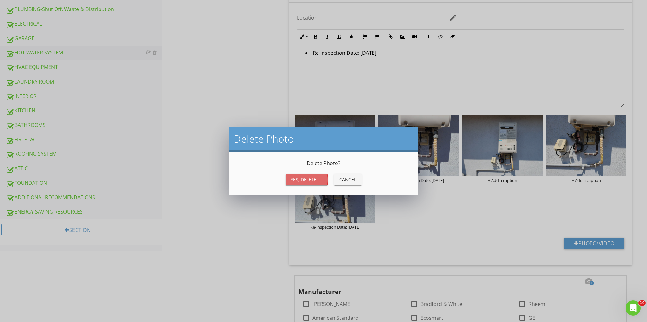
click at [311, 177] on div "Yes, Delete it!" at bounding box center [307, 179] width 32 height 7
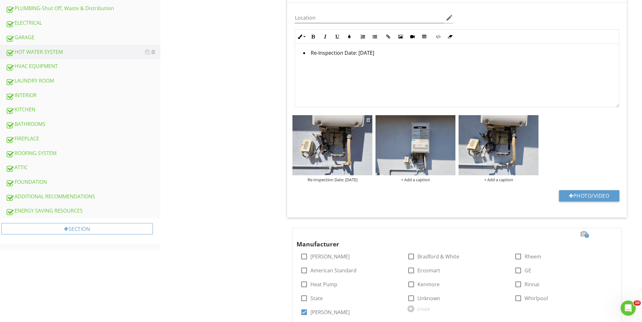
click at [369, 119] on div at bounding box center [368, 119] width 4 height 5
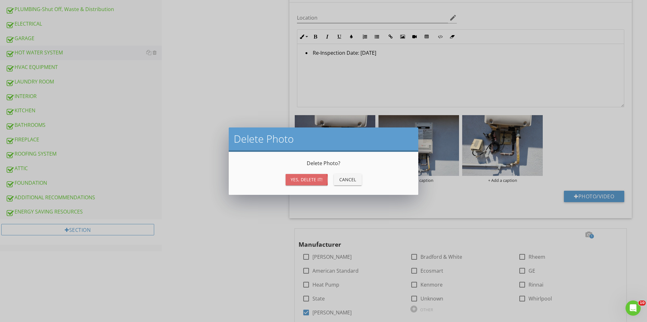
click at [310, 176] on div "Yes, Delete it!" at bounding box center [307, 179] width 32 height 7
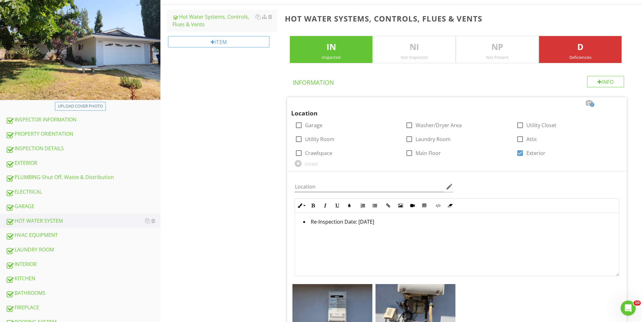
scroll to position [42, 0]
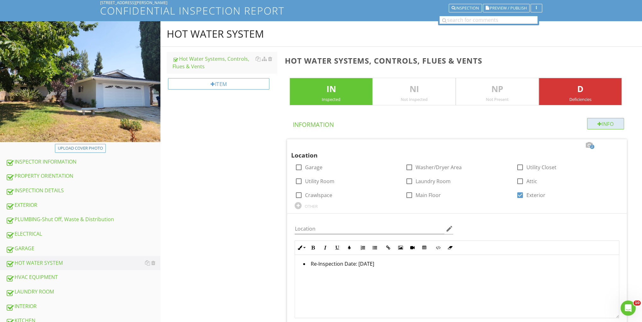
click at [607, 121] on div "Info" at bounding box center [605, 123] width 37 height 11
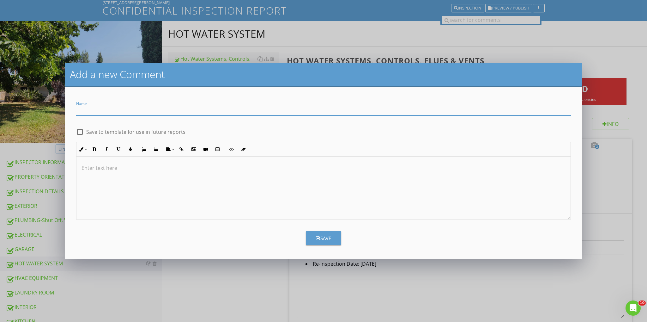
click at [214, 112] on input "Name" at bounding box center [323, 110] width 495 height 10
paste input "Re-Inspection Date: [DATE]"
type input "Re-Inspection Date: [DATE]"
click at [333, 236] on button "Save" at bounding box center [323, 238] width 35 height 14
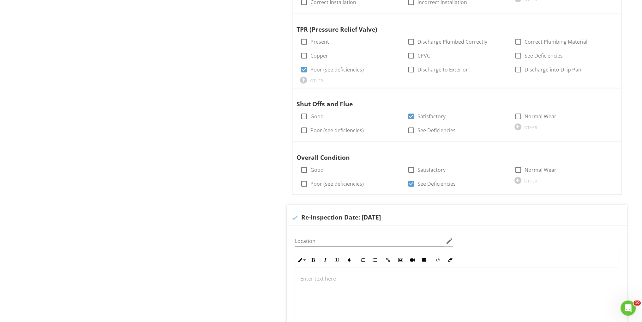
scroll to position [884, 0]
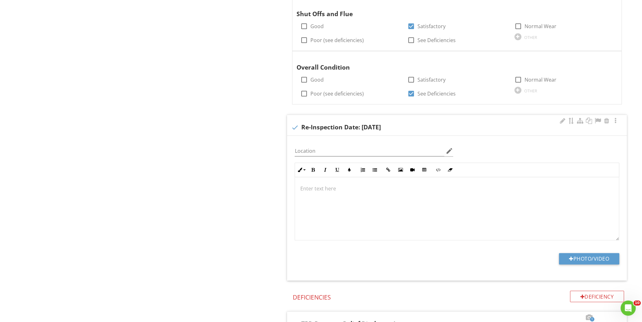
click at [300, 125] on div "check Re-Inspection Date: 8/27/2025" at bounding box center [457, 128] width 332 height 8
checkbox input "true"
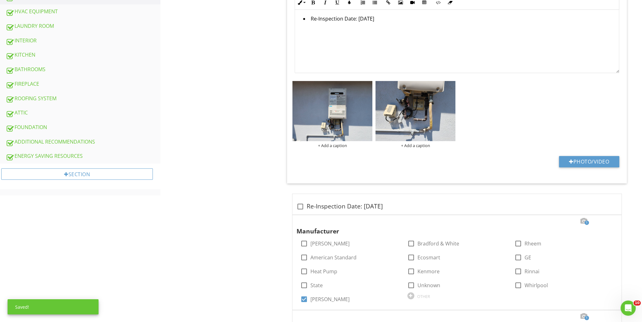
scroll to position [273, 0]
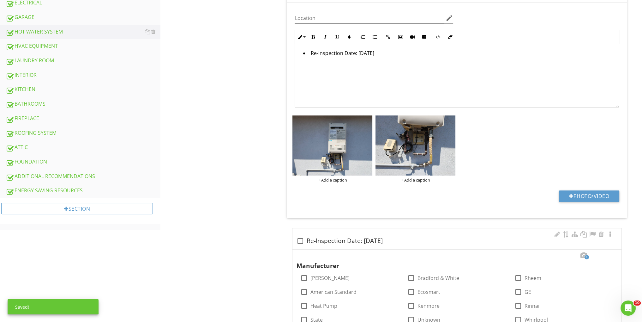
click at [299, 239] on div at bounding box center [300, 240] width 11 height 11
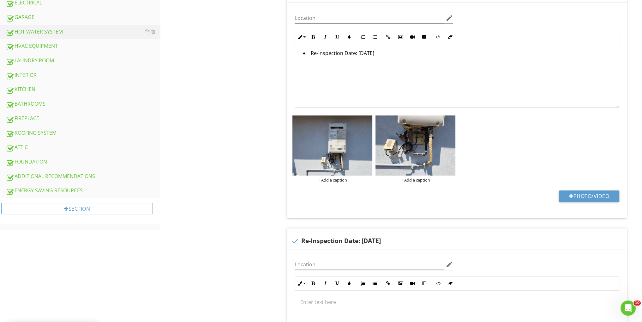
scroll to position [399, 0]
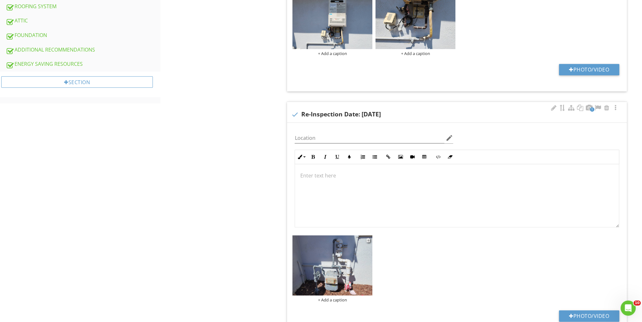
click at [333, 259] on img at bounding box center [332, 265] width 80 height 60
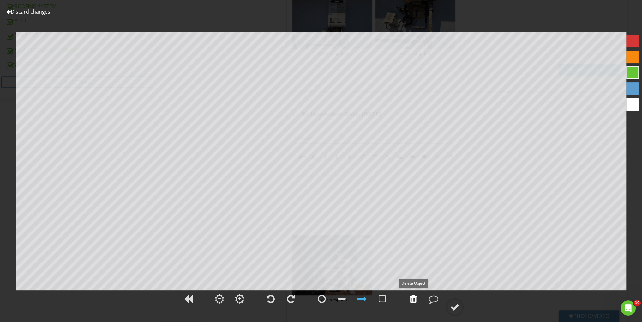
click at [415, 300] on div at bounding box center [414, 298] width 8 height 9
click at [628, 41] on div at bounding box center [632, 41] width 13 height 13
click at [452, 306] on div at bounding box center [454, 306] width 9 height 9
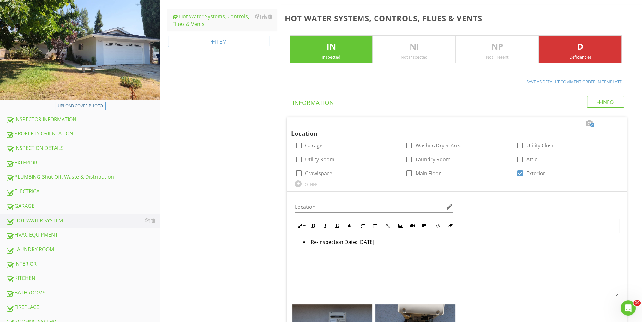
scroll to position [126, 0]
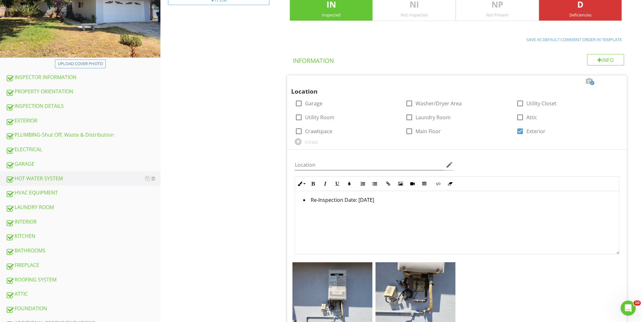
drag, startPoint x: 56, startPoint y: 189, endPoint x: 226, endPoint y: 162, distance: 171.7
click at [56, 189] on div "HVAC EQUIPMENT" at bounding box center [83, 193] width 155 height 8
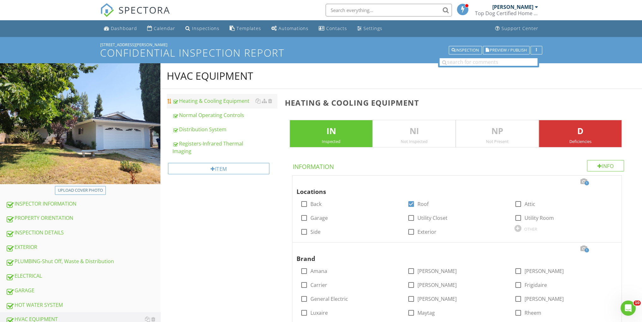
click at [227, 102] on div "Heating & Cooling Equipment" at bounding box center [224, 101] width 105 height 8
click at [582, 179] on div at bounding box center [584, 181] width 8 height 6
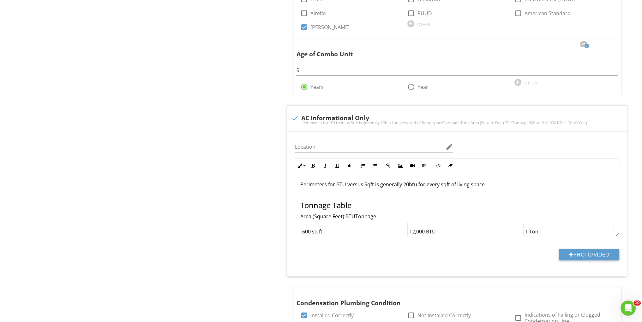
scroll to position [505, 0]
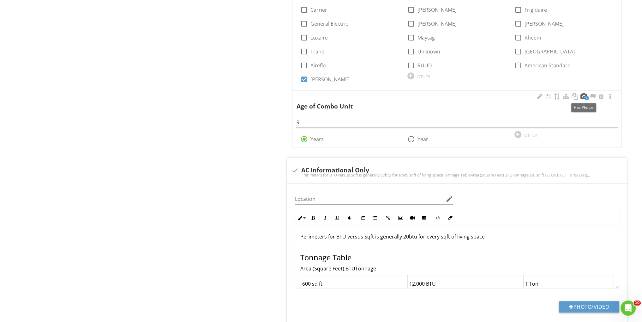
click at [585, 94] on div at bounding box center [584, 96] width 8 height 6
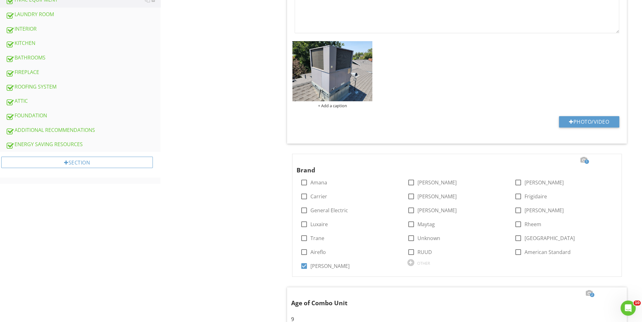
scroll to position [66, 0]
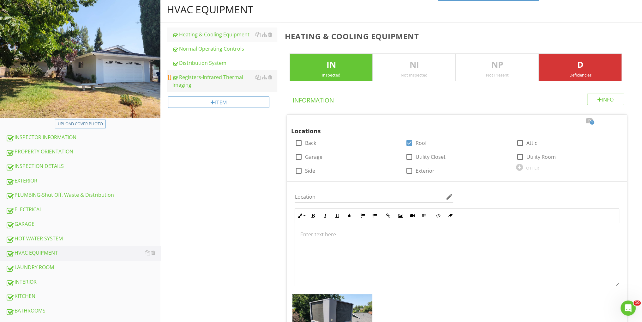
click at [228, 80] on div "Registers-Infrared Thermal Imaging" at bounding box center [224, 80] width 105 height 15
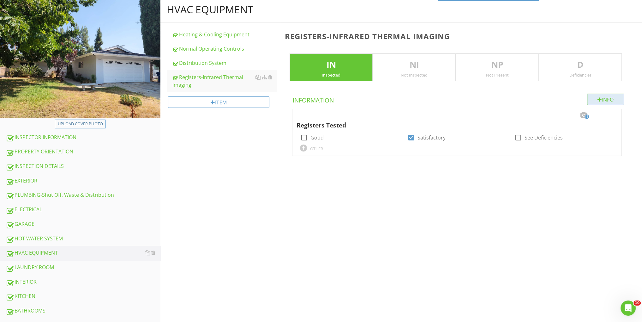
click at [605, 100] on div "Info" at bounding box center [605, 98] width 37 height 11
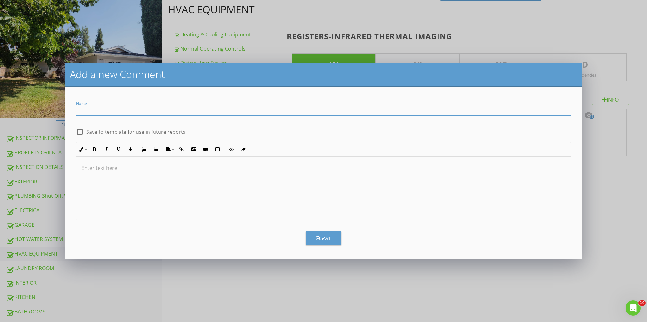
click at [133, 109] on input "Name" at bounding box center [323, 110] width 495 height 10
paste input "Re-Inspection Date: [DATE]"
type input "Re-Inspection Date: [DATE]"
click at [335, 239] on button "Save" at bounding box center [323, 238] width 35 height 14
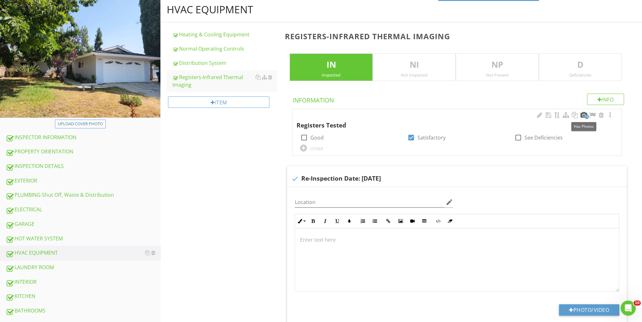
click at [583, 113] on div at bounding box center [584, 115] width 8 height 6
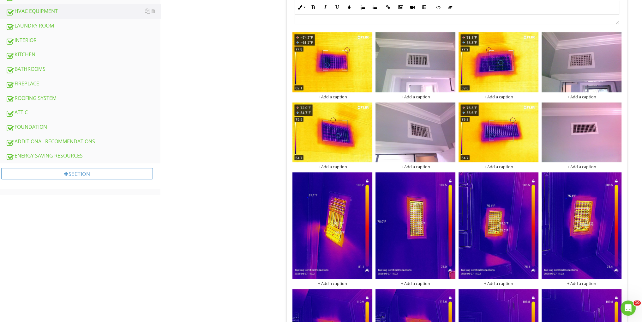
scroll to position [319, 0]
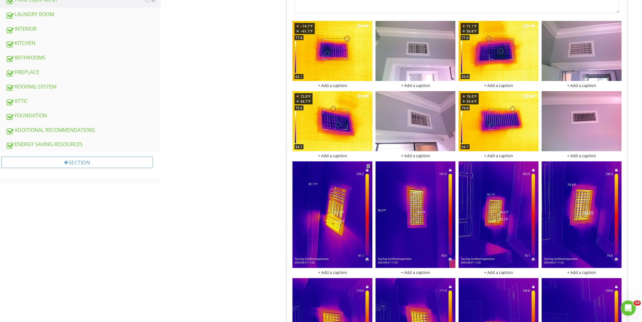
click at [368, 164] on div at bounding box center [368, 165] width 4 height 5
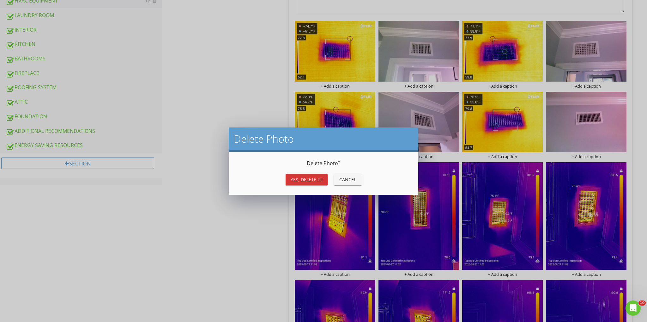
click at [311, 176] on div "Yes, Delete it!" at bounding box center [307, 179] width 32 height 7
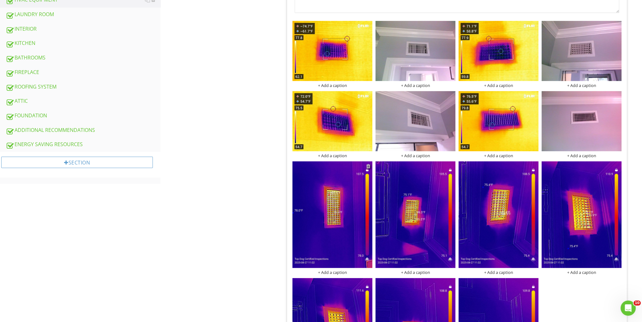
click at [368, 166] on div at bounding box center [368, 165] width 4 height 5
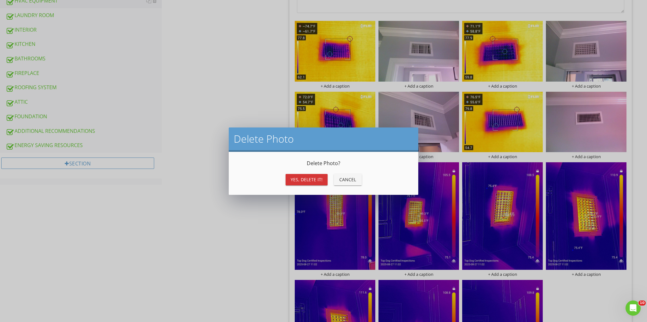
click at [309, 178] on div "Yes, Delete it!" at bounding box center [307, 179] width 32 height 7
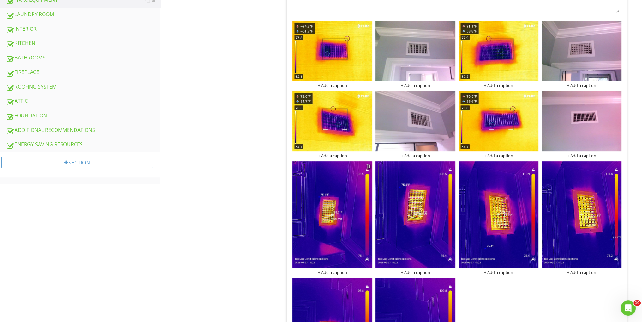
click at [366, 165] on div at bounding box center [368, 165] width 4 height 5
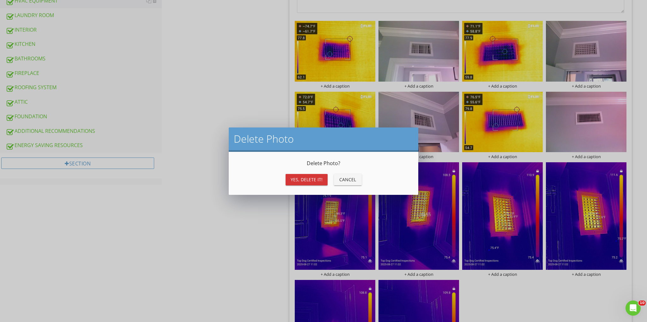
click at [317, 176] on div "Yes, Delete it!" at bounding box center [307, 179] width 32 height 7
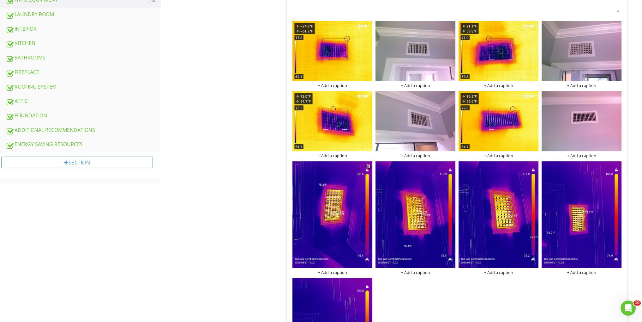
click at [370, 166] on div at bounding box center [368, 165] width 4 height 5
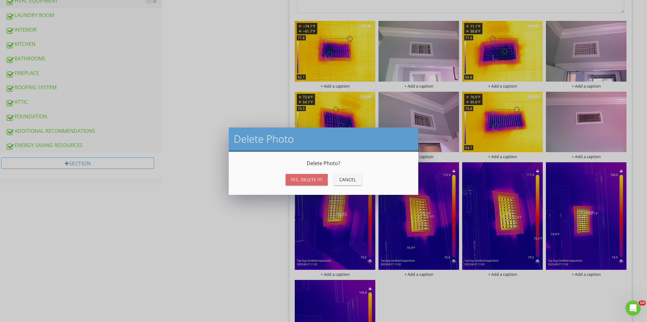
click at [299, 178] on div "Yes, Delete it!" at bounding box center [307, 179] width 32 height 7
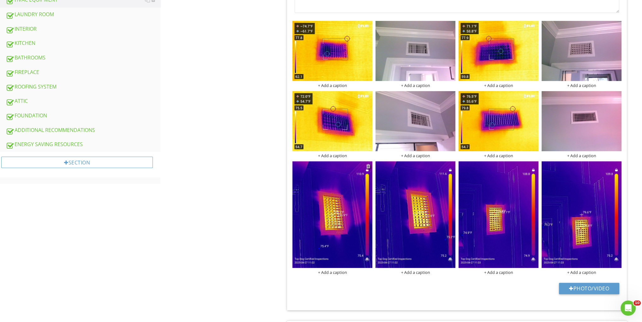
click at [369, 166] on div at bounding box center [368, 165] width 4 height 5
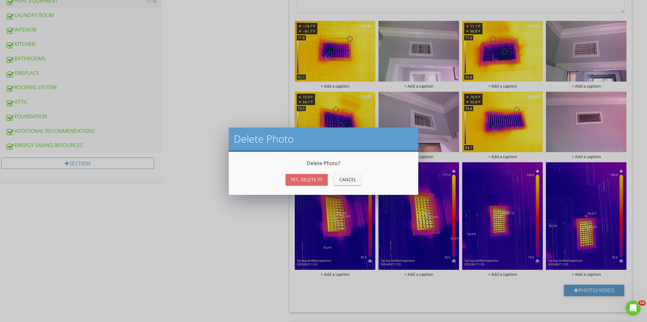
click at [320, 180] on div "Yes, Delete it!" at bounding box center [307, 179] width 32 height 7
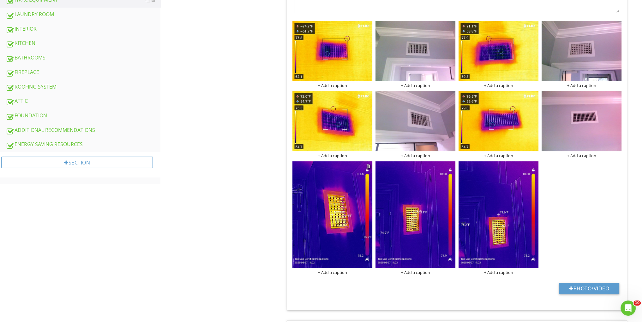
click at [369, 165] on div at bounding box center [368, 165] width 4 height 5
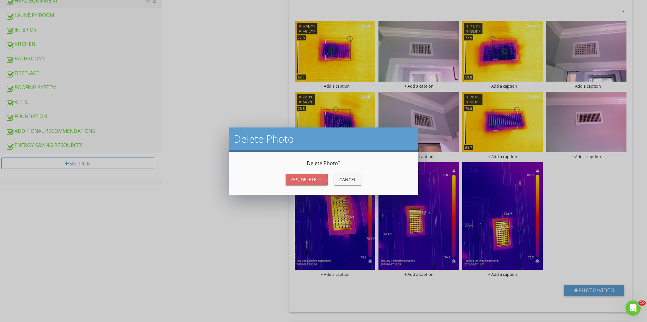
click at [305, 175] on button "Yes, Delete it!" at bounding box center [307, 179] width 42 height 11
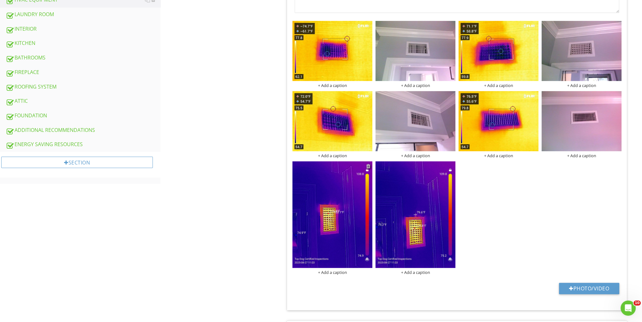
click at [369, 165] on div at bounding box center [368, 165] width 4 height 5
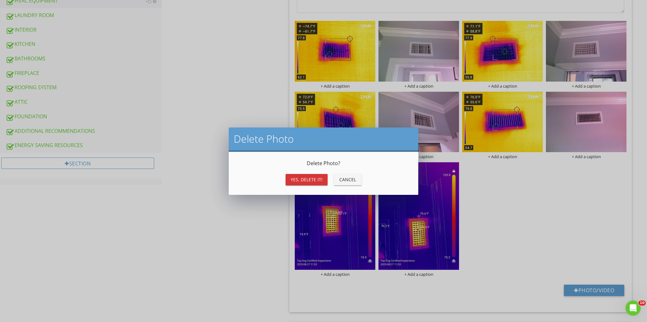
click at [301, 181] on div "Yes, Delete it!" at bounding box center [307, 179] width 32 height 7
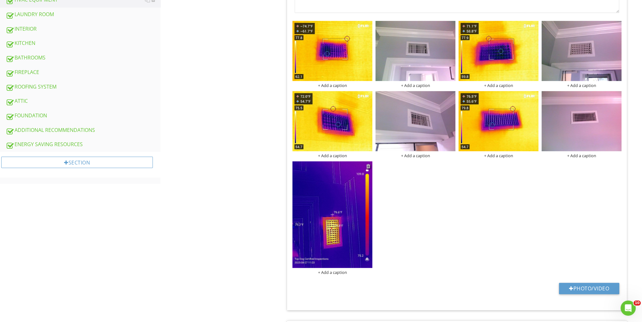
click at [368, 164] on div at bounding box center [368, 165] width 4 height 5
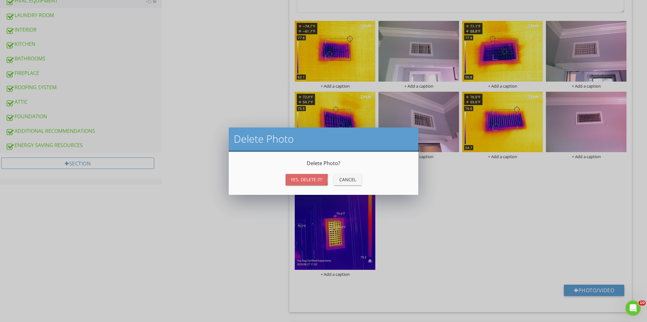
click at [311, 178] on div "Yes, Delete it!" at bounding box center [307, 179] width 32 height 7
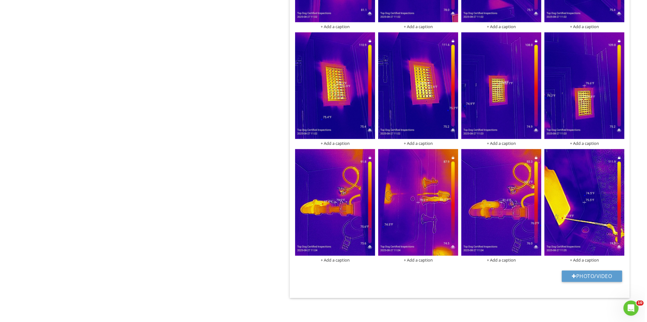
scroll to position [742, 0]
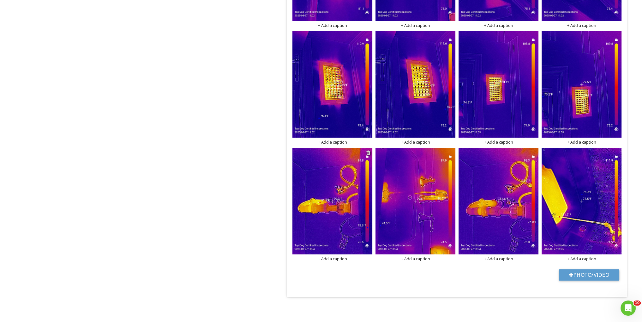
click at [366, 151] on div at bounding box center [368, 152] width 4 height 5
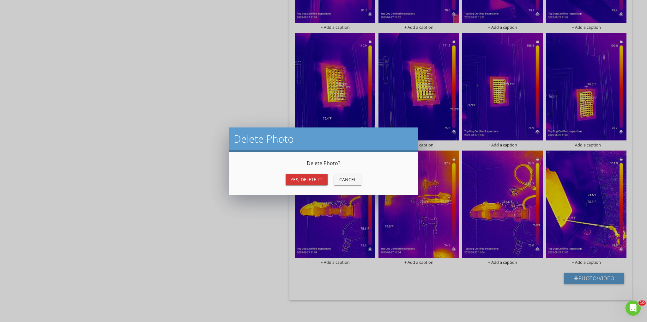
click at [313, 177] on div "Yes, Delete it!" at bounding box center [307, 179] width 32 height 7
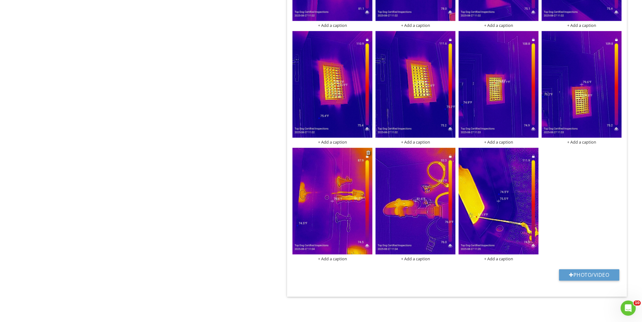
click at [368, 151] on div at bounding box center [368, 152] width 4 height 5
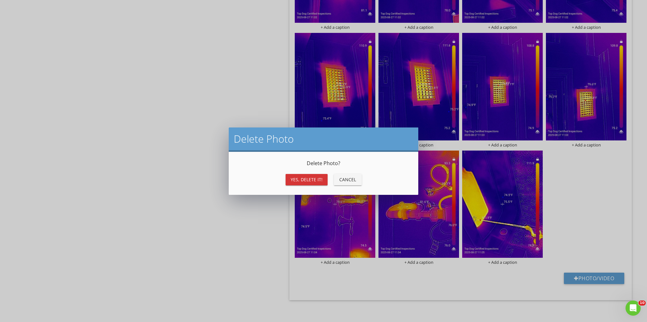
click at [311, 178] on div "Yes, Delete it!" at bounding box center [307, 179] width 32 height 7
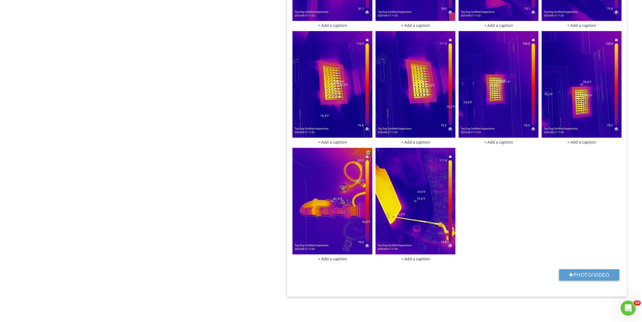
click at [369, 152] on div at bounding box center [368, 152] width 4 height 5
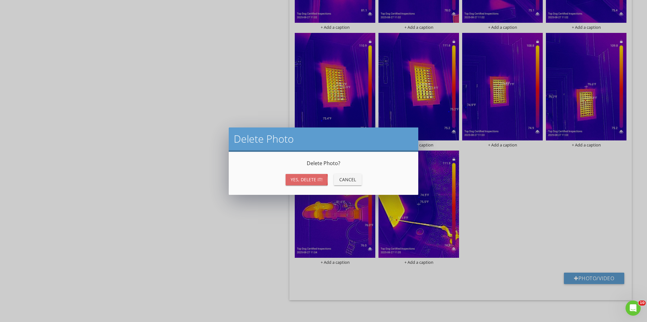
click at [304, 179] on div "Yes, Delete it!" at bounding box center [307, 179] width 32 height 7
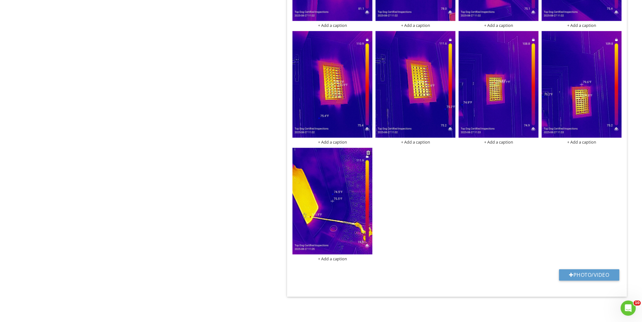
click at [368, 153] on div at bounding box center [368, 152] width 4 height 5
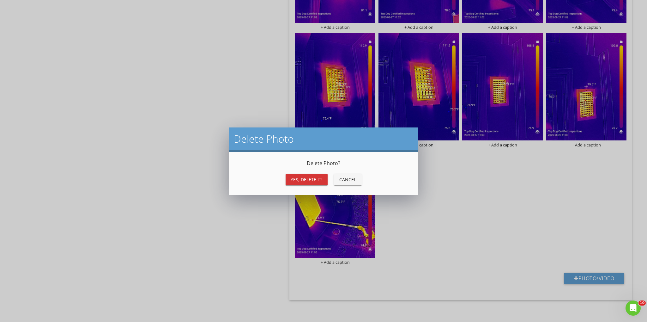
click at [301, 176] on div "Yes, Delete it!" at bounding box center [307, 179] width 32 height 7
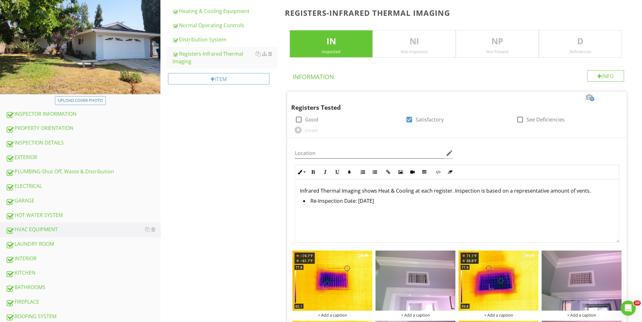
scroll to position [168, 0]
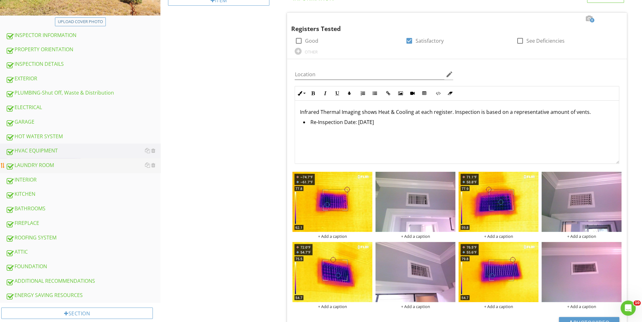
click at [57, 163] on div "LAUNDRY ROOM" at bounding box center [83, 165] width 155 height 8
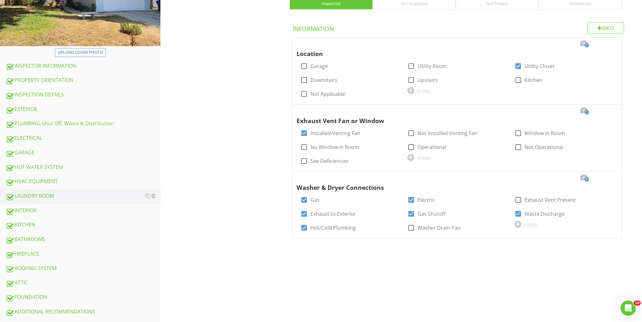
scroll to position [179, 0]
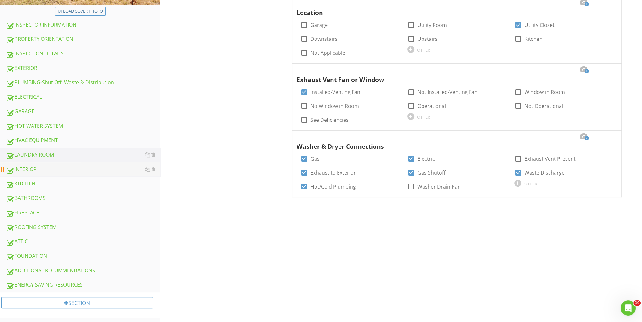
click at [64, 172] on link "INTERIOR" at bounding box center [83, 169] width 155 height 15
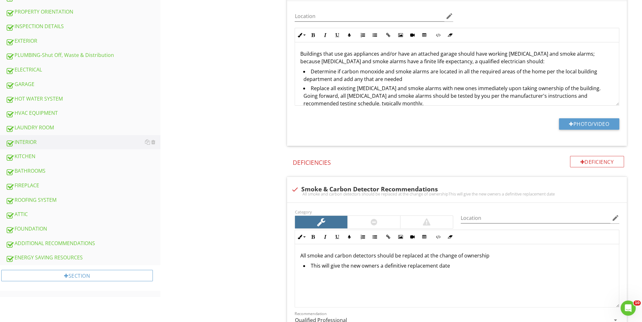
scroll to position [221, 0]
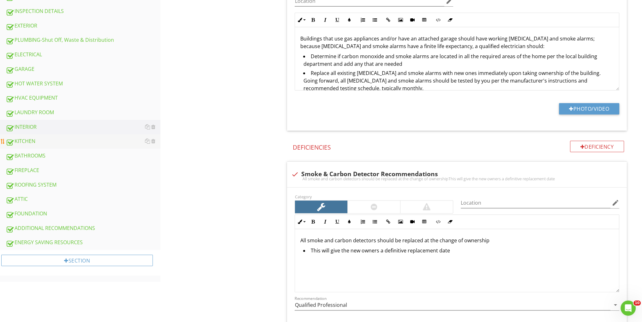
click at [51, 141] on div "KITCHEN" at bounding box center [83, 141] width 155 height 8
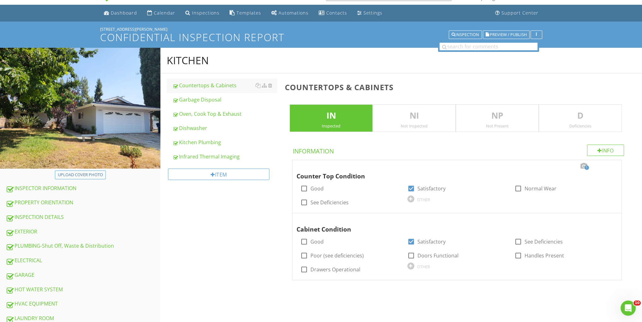
scroll to position [10, 0]
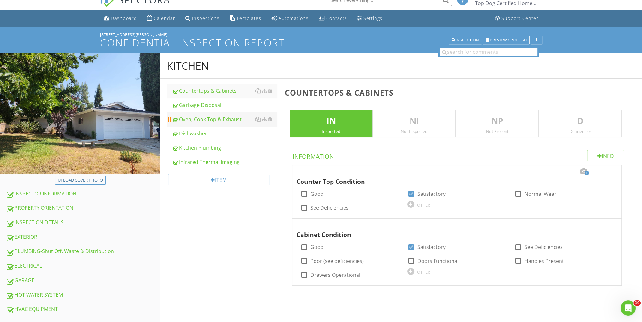
click at [216, 121] on div "Oven, Cook Top & Exhaust" at bounding box center [224, 119] width 105 height 8
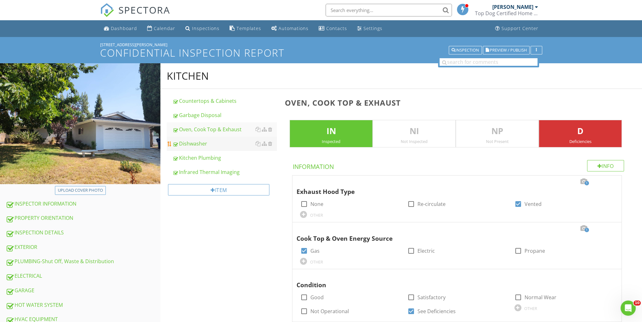
click at [200, 143] on div "Dishwasher" at bounding box center [224, 144] width 105 height 8
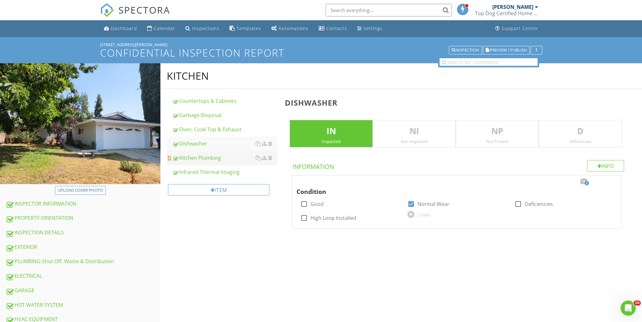
click at [207, 157] on div "Kitchen Plumbing" at bounding box center [224, 158] width 105 height 8
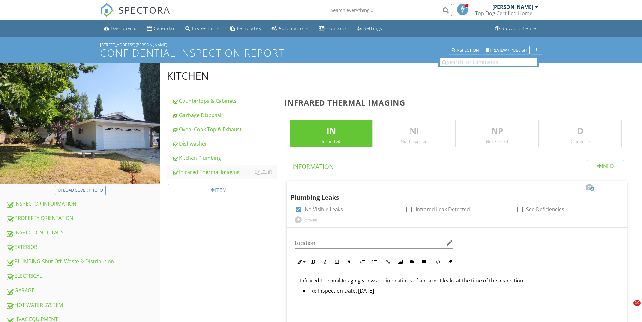
scroll to position [64, 0]
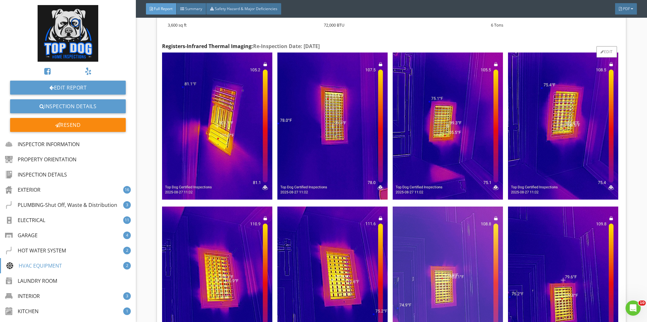
scroll to position [6823, 0]
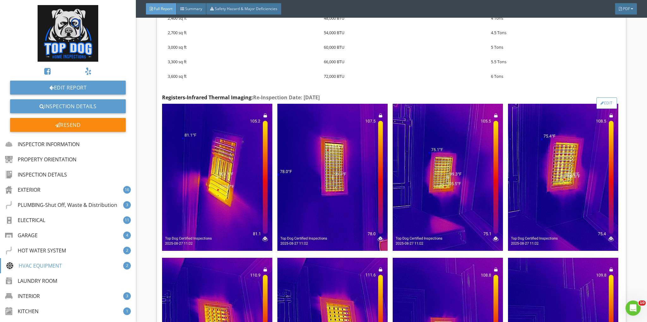
click at [602, 97] on div "Edit" at bounding box center [606, 102] width 21 height 11
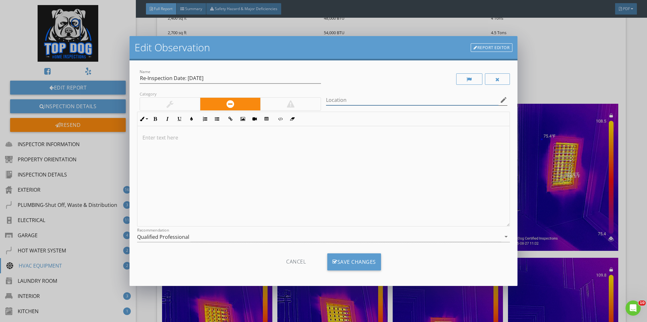
click at [347, 99] on input "Location" at bounding box center [412, 100] width 172 height 10
type input "Heating"
click at [350, 262] on div "Save Changes" at bounding box center [354, 261] width 54 height 17
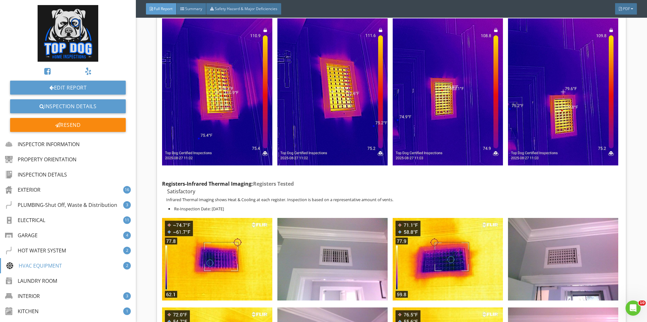
scroll to position [7118, 0]
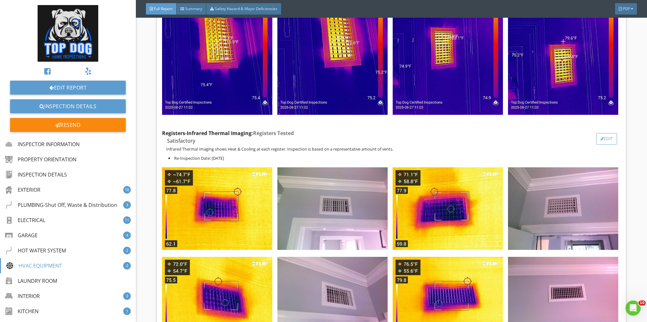
click at [600, 137] on div at bounding box center [601, 139] width 3 height 4
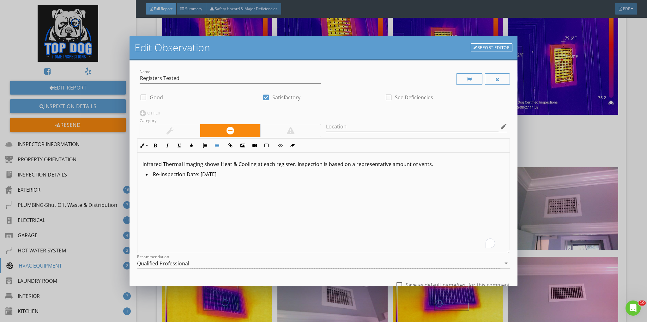
drag, startPoint x: 227, startPoint y: 173, endPoint x: 131, endPoint y: 175, distance: 95.7
click at [131, 174] on div "Name Registers Tested check_box_outline_blank Good check_box Satisfactory check…" at bounding box center [324, 172] width 388 height 225
click at [219, 220] on div "Infrared Thermal Imaging shows Heat & Cooling at each register. Inspection is b…" at bounding box center [323, 203] width 372 height 100
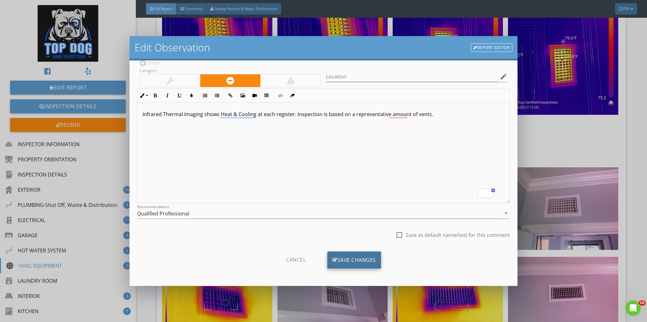
scroll to position [50, 0]
click at [361, 258] on div "Save Changes" at bounding box center [354, 259] width 54 height 17
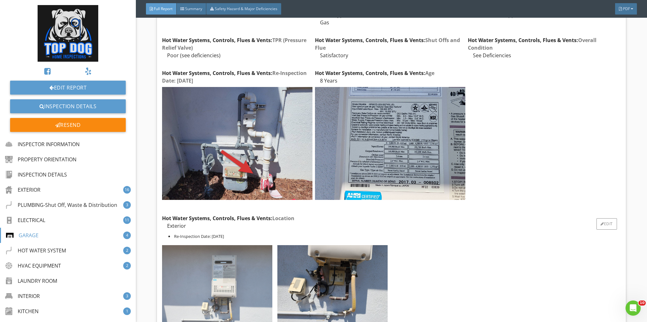
scroll to position [5475, 0]
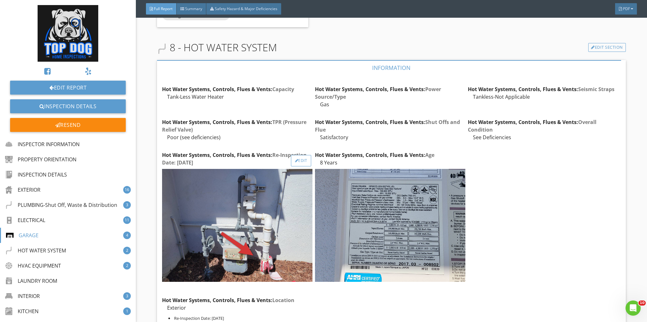
click at [303, 160] on div "Edit" at bounding box center [301, 160] width 21 height 11
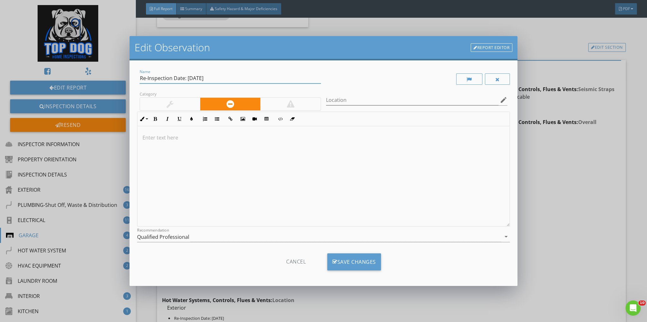
drag, startPoint x: 216, startPoint y: 79, endPoint x: 142, endPoint y: 80, distance: 74.5
click at [140, 80] on input "Re-Inspection Date: [DATE]" at bounding box center [230, 78] width 181 height 10
click at [146, 139] on p "To enrich screen reader interactions, please activate Accessibility in Grammarl…" at bounding box center [323, 138] width 362 height 8
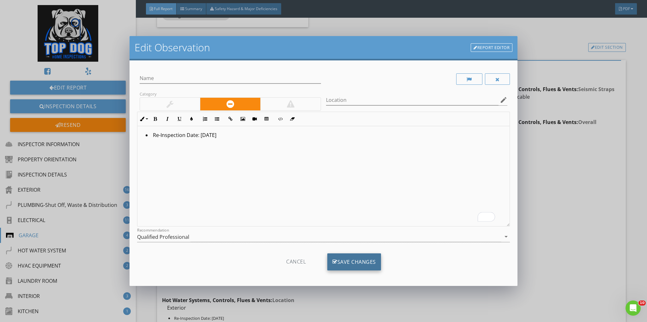
click at [335, 262] on div "Save Changes" at bounding box center [354, 261] width 54 height 17
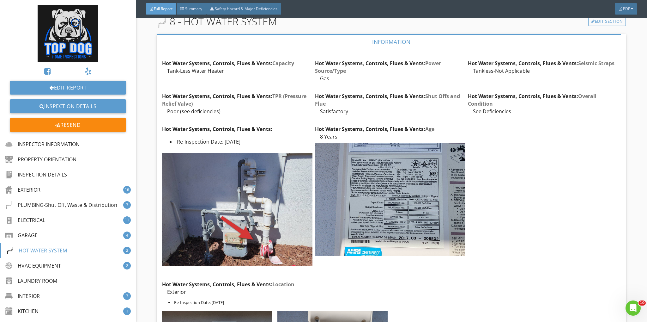
scroll to position [5517, 0]
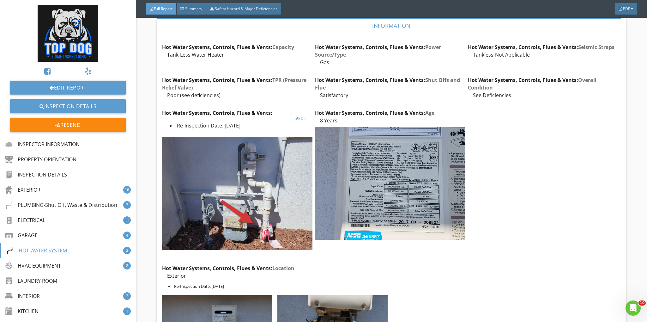
click at [298, 119] on div "Edit" at bounding box center [301, 118] width 21 height 11
click at [560, 121] on div at bounding box center [323, 161] width 647 height 322
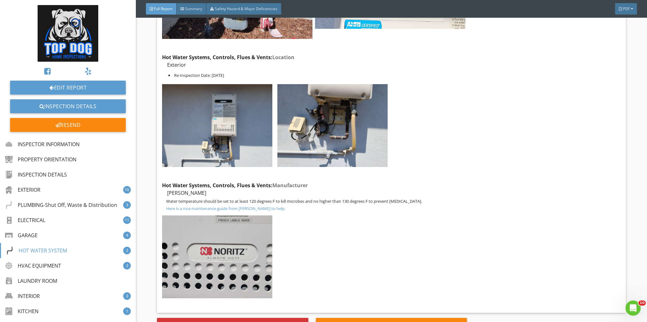
scroll to position [5559, 0]
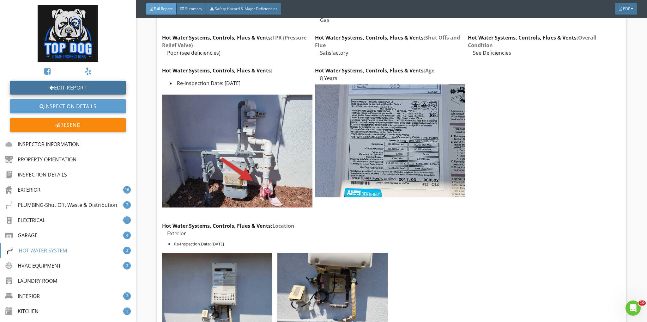
click at [78, 87] on link "Edit Report" at bounding box center [68, 88] width 116 height 14
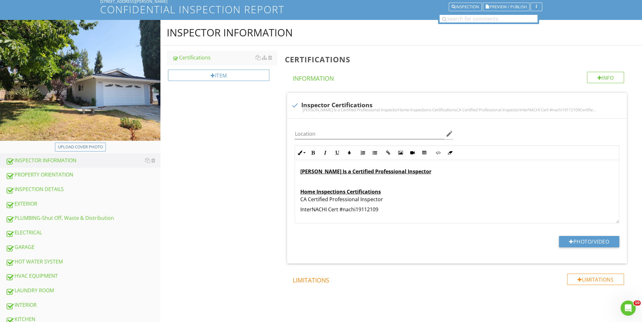
scroll to position [126, 0]
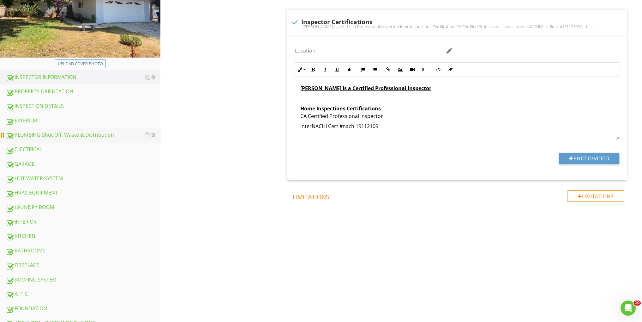
click at [55, 136] on div "PLUMBING-Shut Off, Waste & Distribution" at bounding box center [83, 135] width 155 height 8
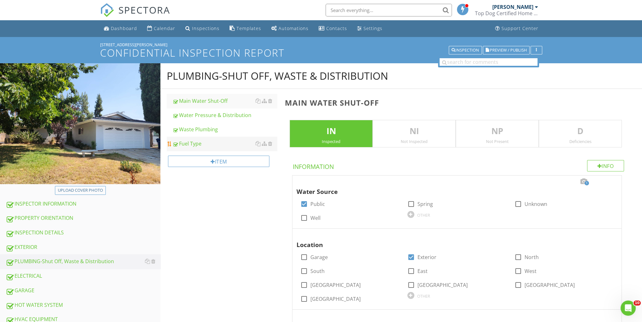
click at [197, 141] on div "Fuel Type" at bounding box center [224, 144] width 105 height 8
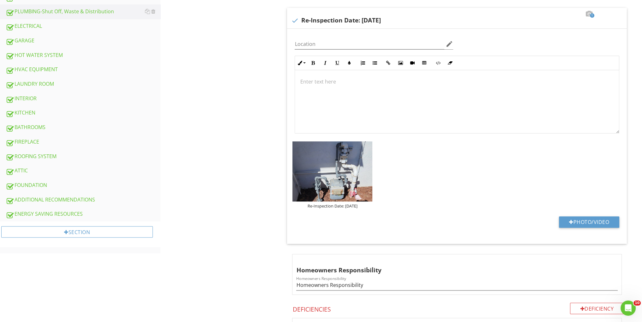
scroll to position [168, 0]
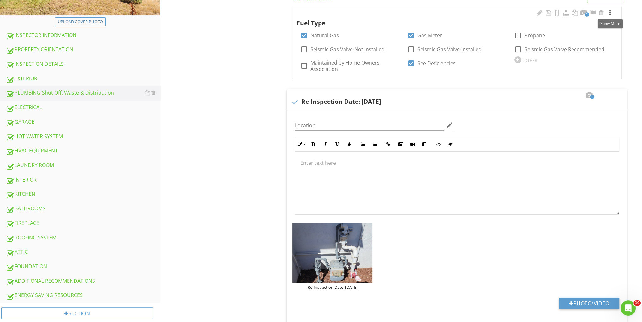
click at [612, 13] on div at bounding box center [610, 13] width 8 height 6
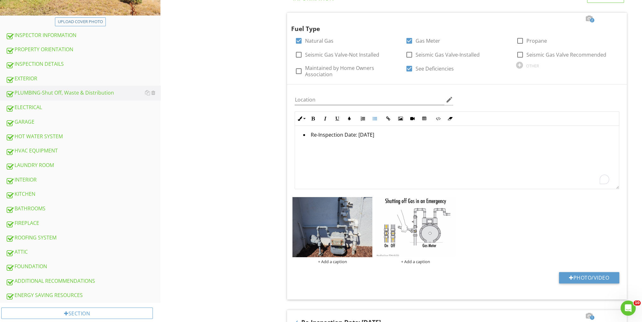
drag, startPoint x: 401, startPoint y: 132, endPoint x: 265, endPoint y: 137, distance: 135.3
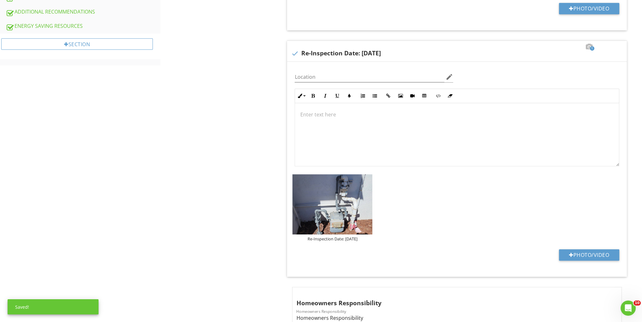
scroll to position [463, 0]
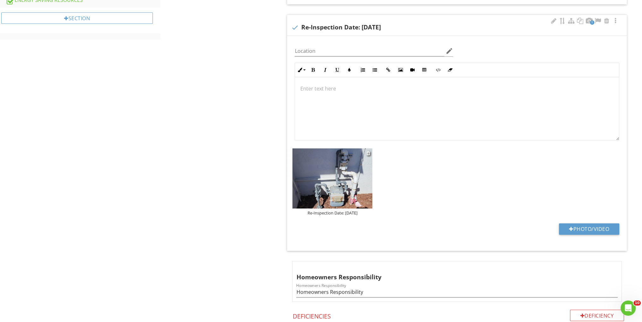
click at [329, 175] on img at bounding box center [332, 178] width 80 height 60
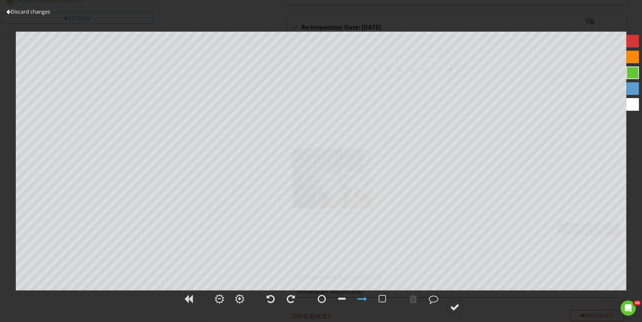
click at [46, 13] on link "Discard changes" at bounding box center [28, 11] width 44 height 7
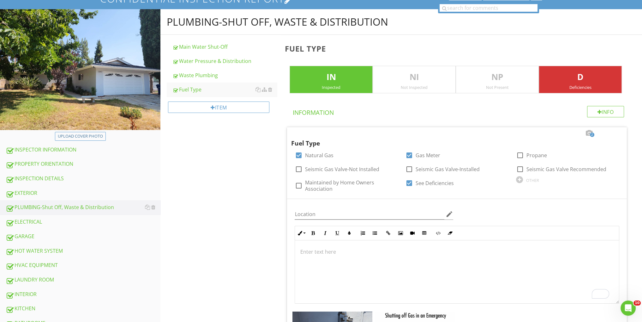
scroll to position [0, 0]
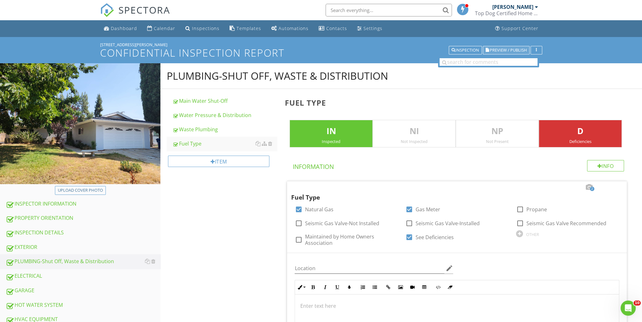
click at [497, 48] on span "Preview / Publish" at bounding box center [508, 50] width 37 height 4
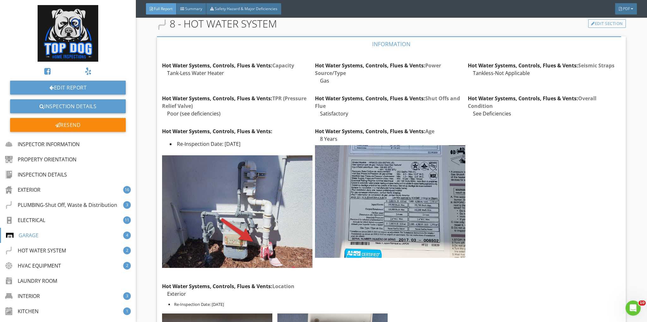
scroll to position [5475, 0]
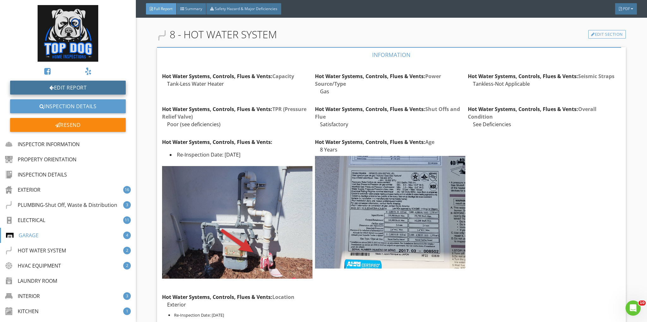
click at [79, 86] on link "Edit Report" at bounding box center [68, 88] width 116 height 14
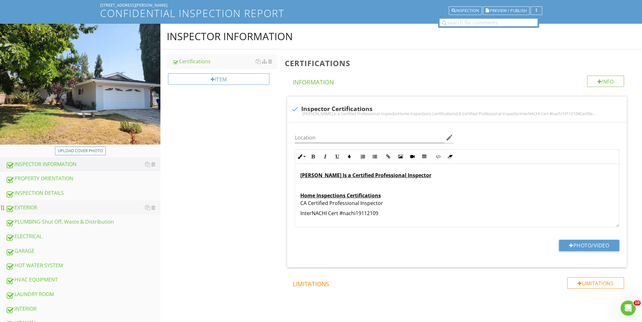
scroll to position [84, 0]
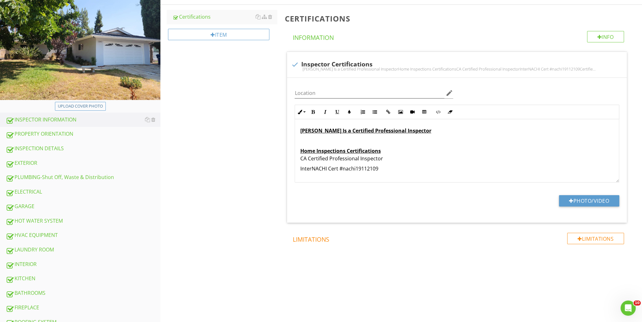
drag, startPoint x: 50, startPoint y: 221, endPoint x: 217, endPoint y: 215, distance: 166.9
click at [51, 221] on div "HOT WATER SYSTEM" at bounding box center [83, 221] width 155 height 8
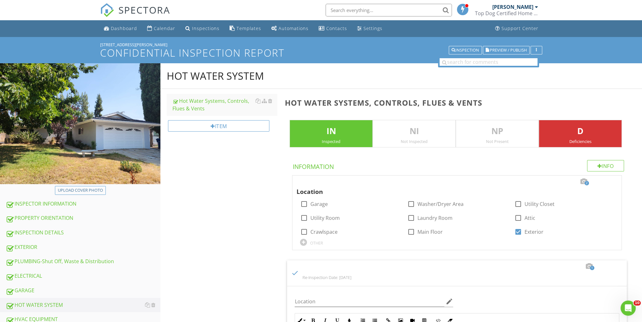
click at [583, 180] on div at bounding box center [584, 181] width 8 height 6
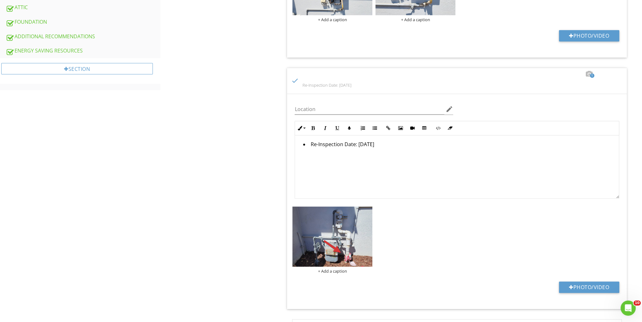
scroll to position [463, 0]
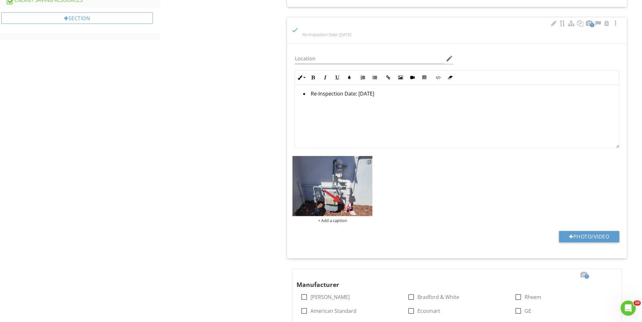
click at [368, 161] on div at bounding box center [368, 160] width 4 height 5
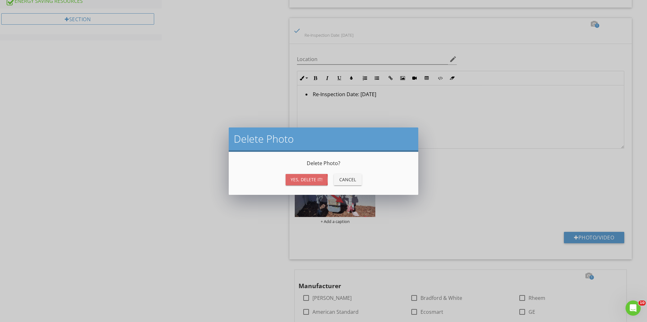
click at [299, 178] on div "Yes, Delete it!" at bounding box center [307, 179] width 32 height 7
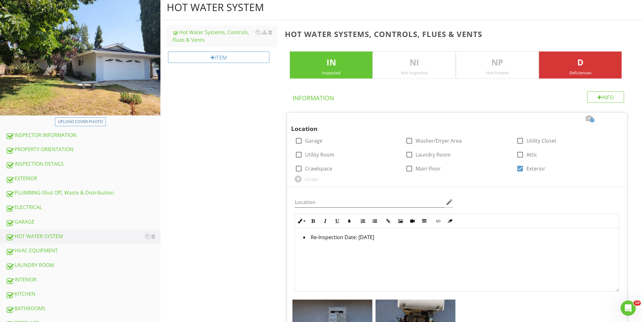
scroll to position [0, 0]
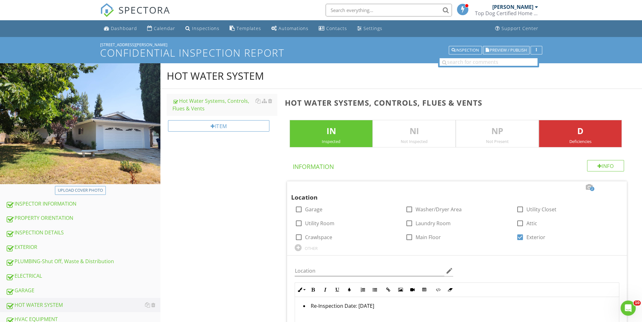
click at [501, 47] on button "Preview / Publish" at bounding box center [506, 50] width 47 height 9
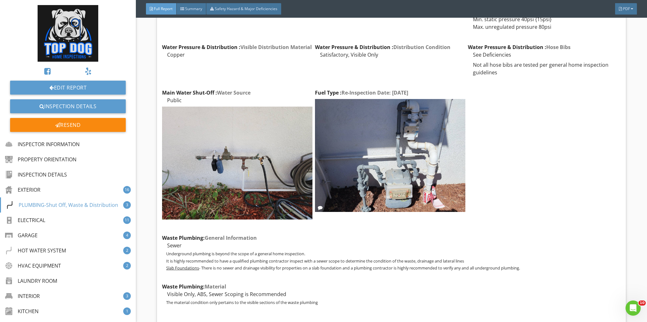
scroll to position [2822, 0]
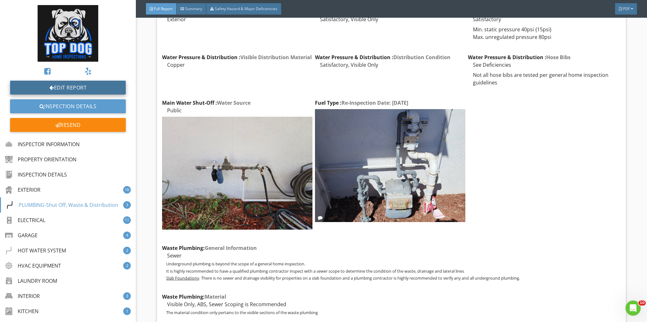
click at [75, 85] on link "Edit Report" at bounding box center [68, 88] width 116 height 14
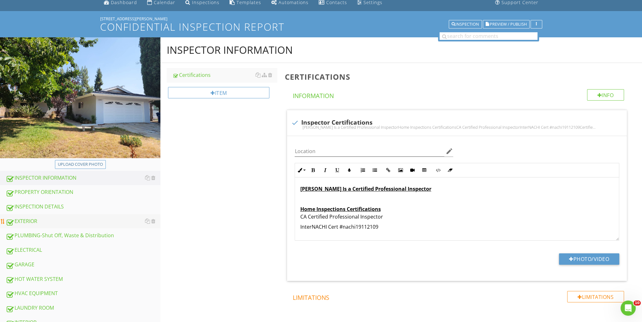
scroll to position [42, 0]
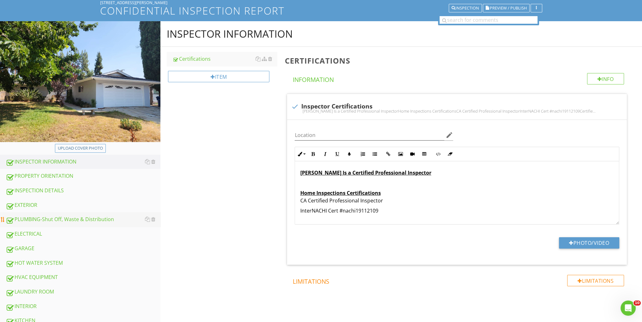
click at [53, 215] on div "PLUMBING-Shut Off, Waste & Distribution" at bounding box center [83, 219] width 155 height 8
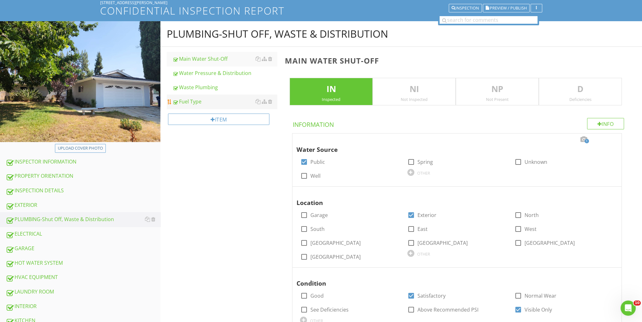
click at [200, 102] on div "Fuel Type" at bounding box center [224, 102] width 105 height 8
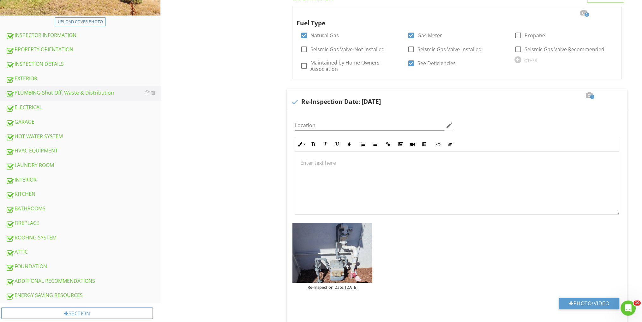
scroll to position [253, 0]
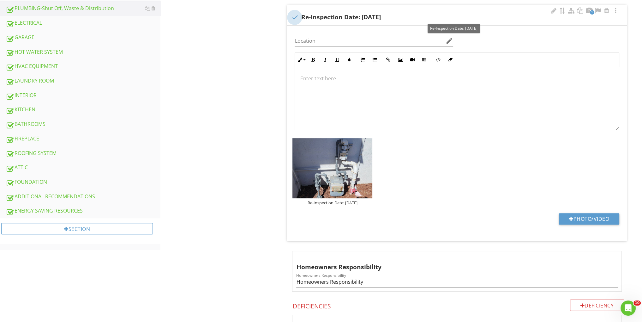
click at [294, 16] on div at bounding box center [294, 17] width 11 height 11
checkbox input "true"
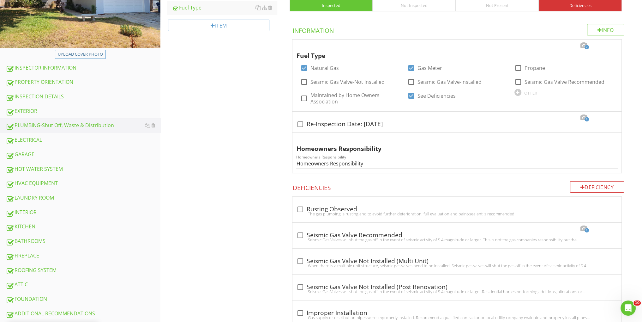
scroll to position [126, 0]
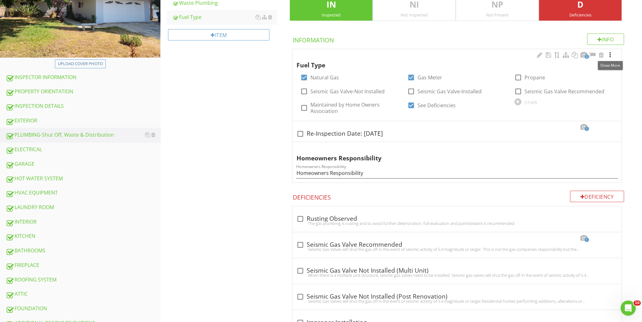
drag, startPoint x: 611, startPoint y: 55, endPoint x: 607, endPoint y: 57, distance: 4.4
click at [611, 55] on div at bounding box center [610, 55] width 8 height 6
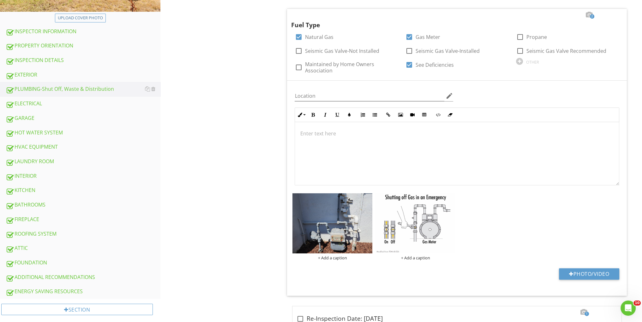
scroll to position [210, 0]
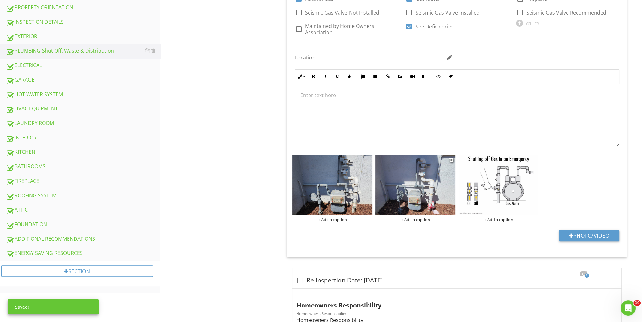
click at [421, 218] on div "+ Add a caption" at bounding box center [416, 219] width 80 height 5
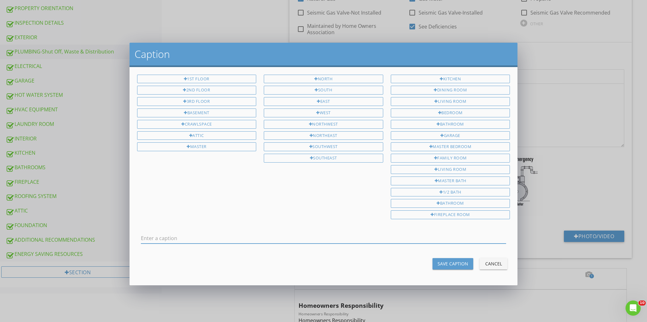
click at [187, 233] on input "text" at bounding box center [323, 238] width 365 height 10
type input "Re-Inspection Date: [DATE]"
click at [442, 260] on div "Save Caption" at bounding box center [452, 263] width 31 height 7
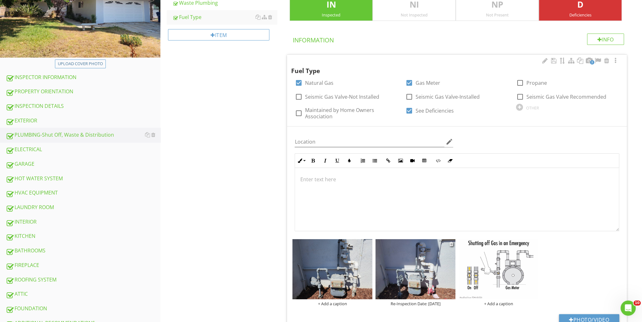
scroll to position [126, 0]
click at [317, 179] on p at bounding box center [457, 179] width 314 height 8
click at [429, 189] on div "Re-Inspection Date: [DATE]" at bounding box center [457, 199] width 324 height 63
click at [419, 268] on img at bounding box center [416, 269] width 80 height 60
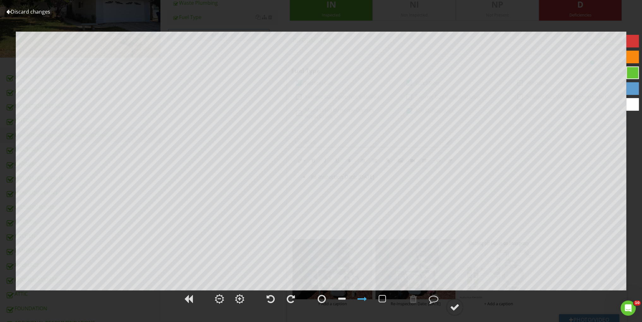
click at [32, 12] on link "Discard changes" at bounding box center [28, 11] width 44 height 7
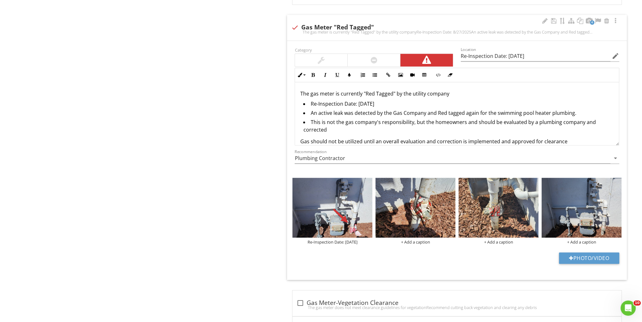
scroll to position [800, 0]
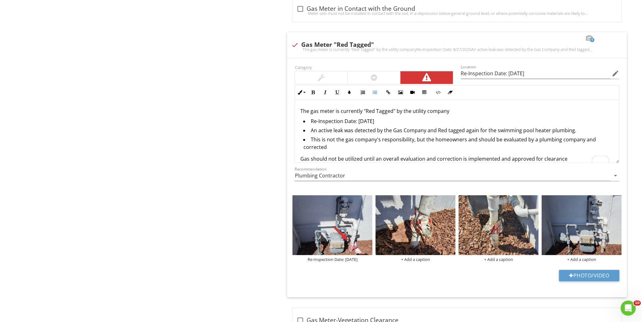
drag, startPoint x: 395, startPoint y: 119, endPoint x: 262, endPoint y: 129, distance: 133.4
click at [297, 116] on div "The gas meter is currently "Red Tagged" by the utility company Re-Inspection Da…" at bounding box center [457, 135] width 324 height 70
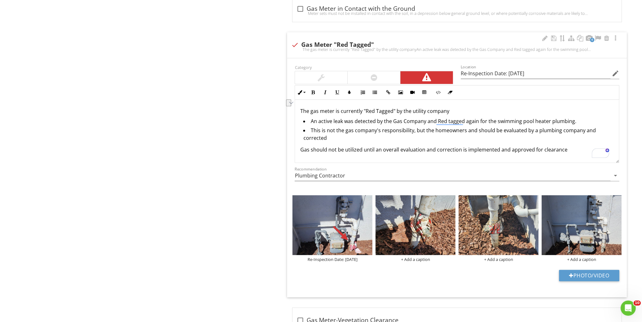
drag, startPoint x: 585, startPoint y: 118, endPoint x: 311, endPoint y: 118, distance: 273.9
click at [311, 118] on li "An active leak was detected by the Gas Company and Red tagged again for the swi…" at bounding box center [458, 121] width 311 height 9
click at [362, 148] on p "Gas should not be utilized until an overall evaluation and correction is implem…" at bounding box center [457, 150] width 314 height 8
click at [452, 197] on div at bounding box center [451, 199] width 4 height 5
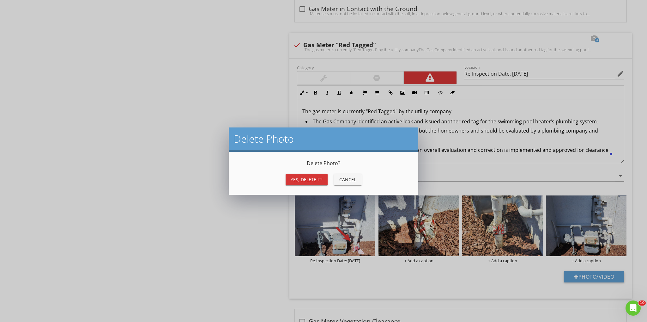
click at [317, 178] on div "Yes, Delete it!" at bounding box center [307, 179] width 32 height 7
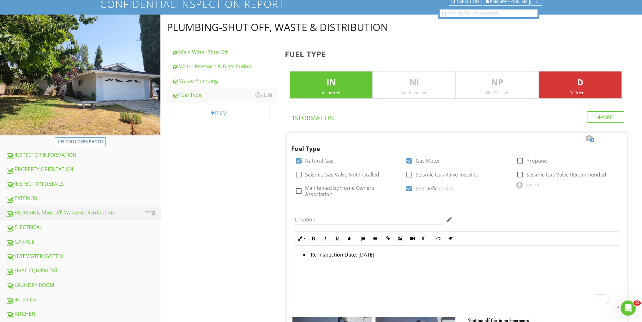
scroll to position [0, 0]
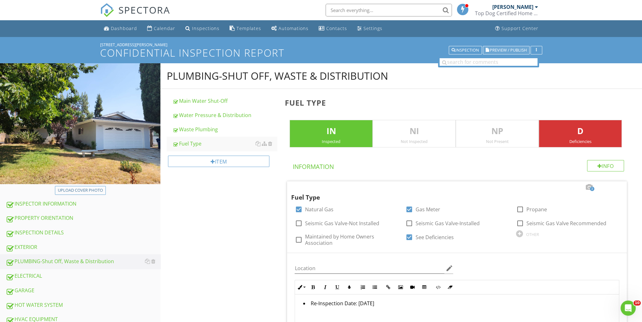
click at [495, 51] on span "Preview / Publish" at bounding box center [508, 50] width 37 height 4
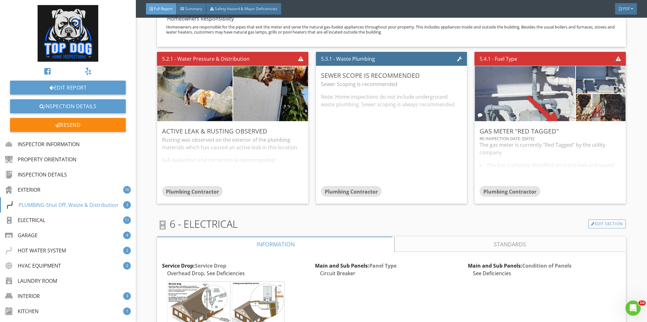
scroll to position [3285, 0]
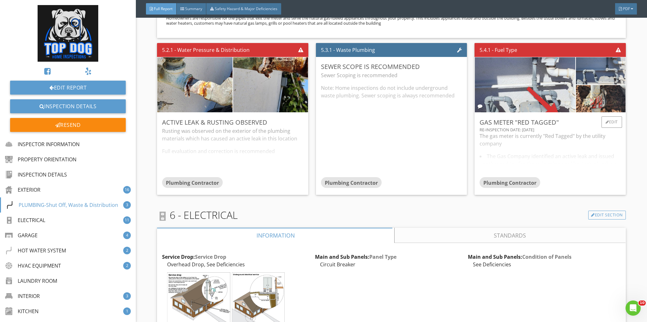
click at [549, 154] on div "The gas meter is currently "Red Tagged" by the utility company The Gas Company …" at bounding box center [549, 154] width 141 height 45
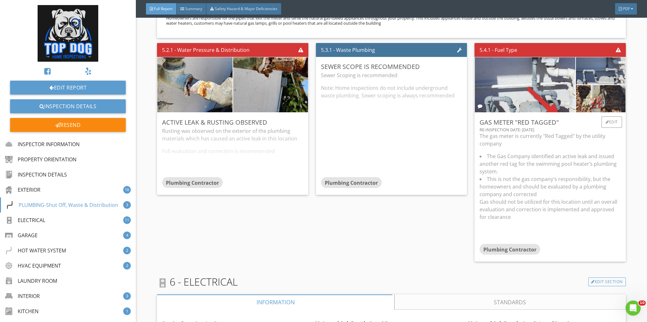
click at [549, 153] on div "The gas meter is currently "Red Tagged" by the utility company The Gas Company …" at bounding box center [549, 188] width 141 height 112
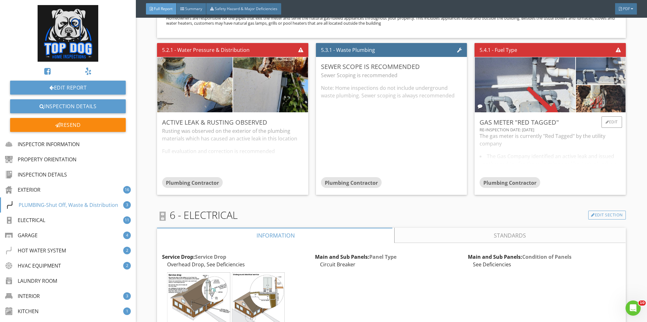
click at [589, 154] on div "The gas meter is currently "Red Tagged" by the utility company The Gas Company …" at bounding box center [549, 154] width 141 height 45
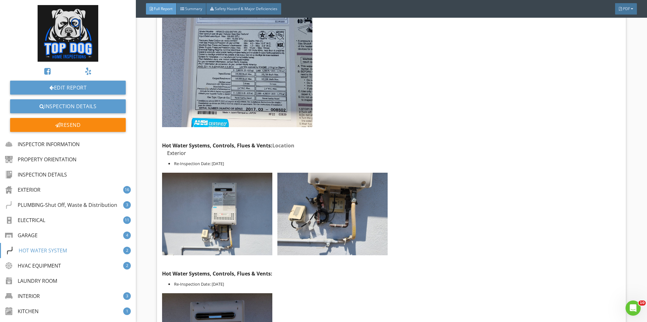
scroll to position [5770, 0]
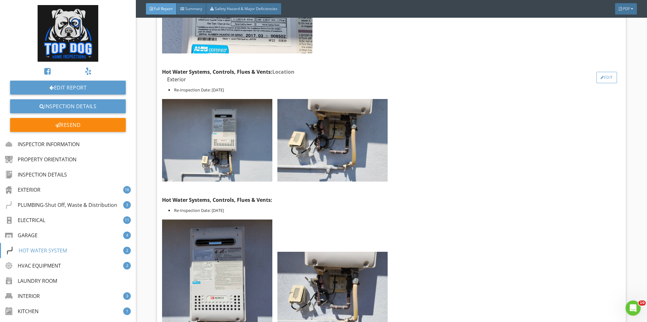
click at [599, 80] on div "Edit" at bounding box center [606, 77] width 21 height 11
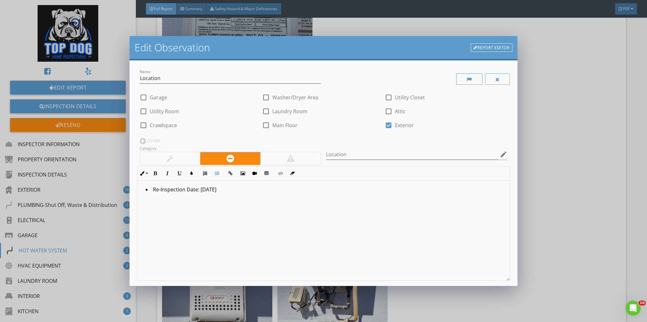
drag, startPoint x: 216, startPoint y: 189, endPoint x: 135, endPoint y: 192, distance: 80.9
click at [135, 191] on div "Name Location check_box_outline_blank Garage check_box_outline_blank Washer/Dry…" at bounding box center [324, 172] width 388 height 225
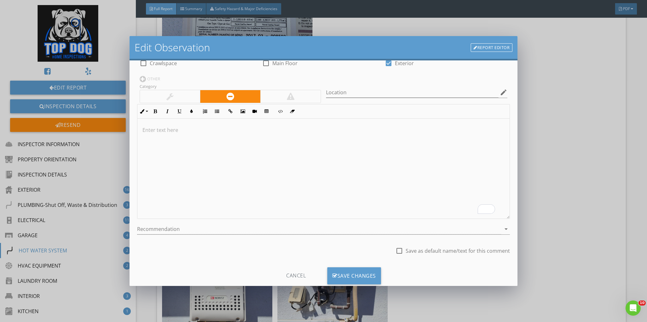
scroll to position [78, 0]
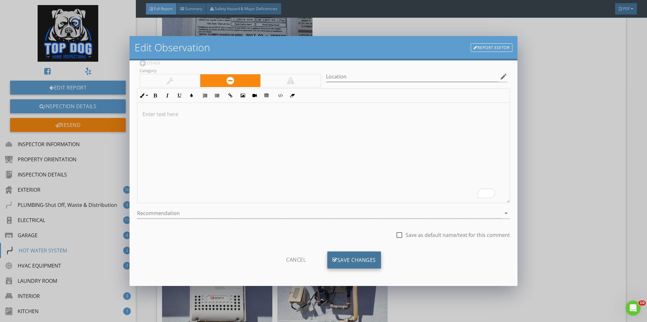
click at [350, 253] on div "Save Changes" at bounding box center [354, 259] width 54 height 17
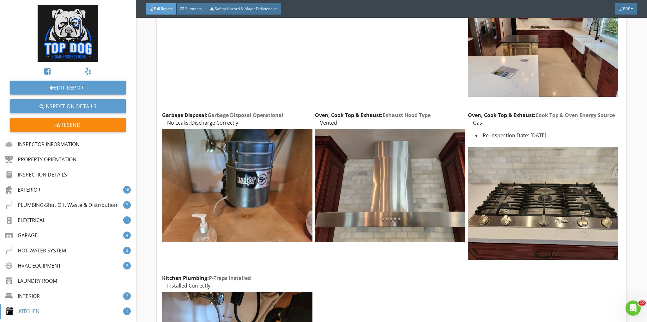
scroll to position [8676, 0]
click at [604, 115] on div "Edit" at bounding box center [606, 120] width 21 height 11
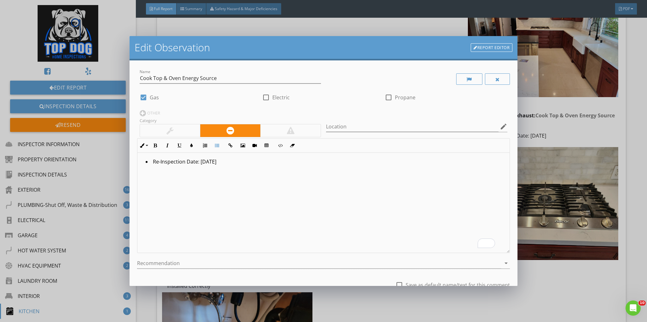
drag, startPoint x: 227, startPoint y: 160, endPoint x: 120, endPoint y: 162, distance: 107.4
click at [120, 162] on div "Edit Observation Report Editor Name Cook Top & Oven Energy Source check_box Gas…" at bounding box center [323, 161] width 647 height 322
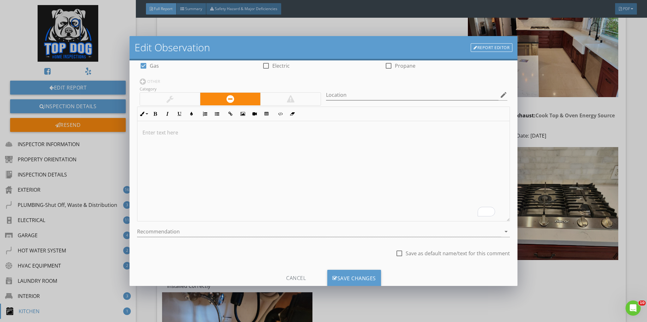
scroll to position [50, 0]
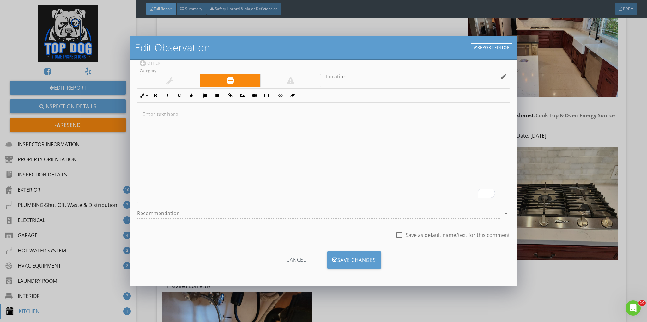
drag, startPoint x: 359, startPoint y: 260, endPoint x: 371, endPoint y: 247, distance: 17.6
click at [359, 260] on div "Save Changes" at bounding box center [354, 259] width 54 height 17
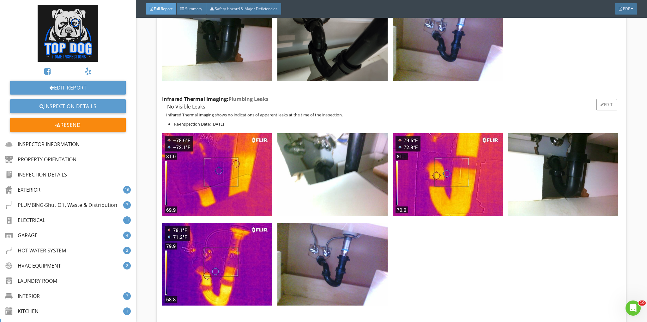
scroll to position [10024, 0]
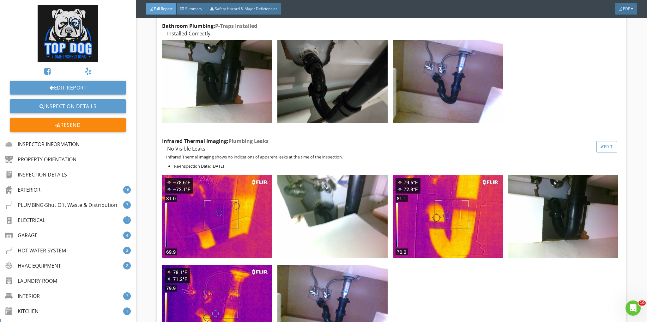
click at [601, 141] on div "Edit" at bounding box center [606, 146] width 21 height 11
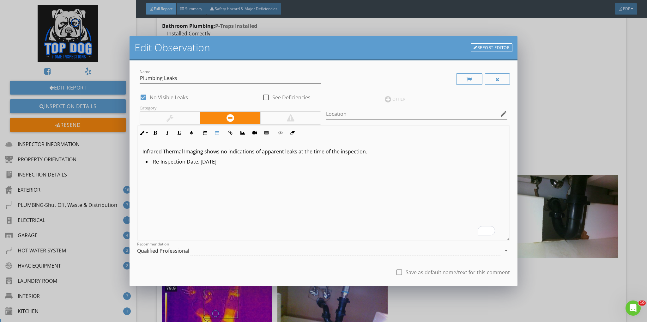
drag, startPoint x: 235, startPoint y: 160, endPoint x: 105, endPoint y: 163, distance: 130.2
click at [104, 162] on div "Edit Observation Report Editor Name Plumbing Leaks check_box No Visible Leaks c…" at bounding box center [323, 161] width 647 height 322
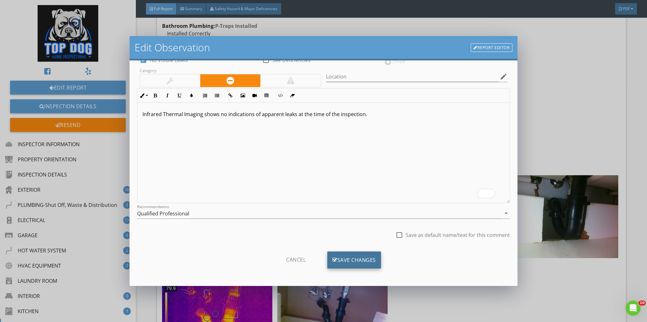
scroll to position [37, 0]
click at [350, 257] on div "Save Changes" at bounding box center [354, 259] width 54 height 17
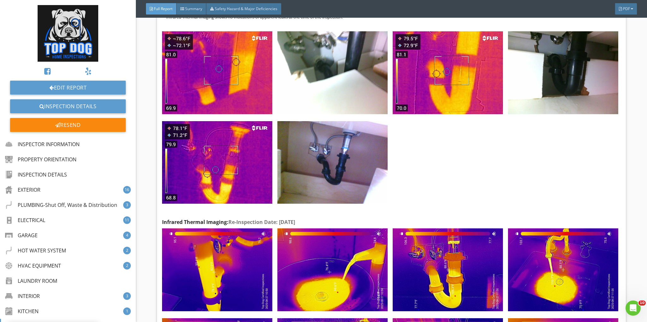
scroll to position [10234, 0]
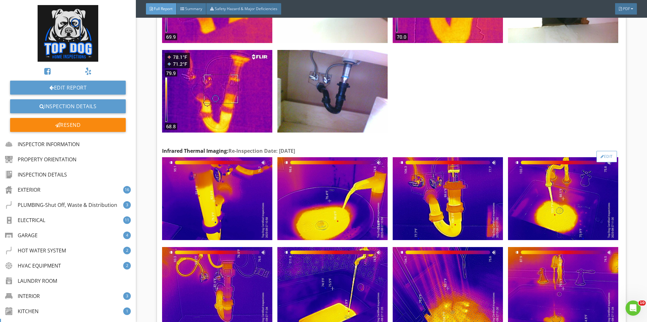
click at [599, 151] on div "Edit" at bounding box center [606, 156] width 21 height 11
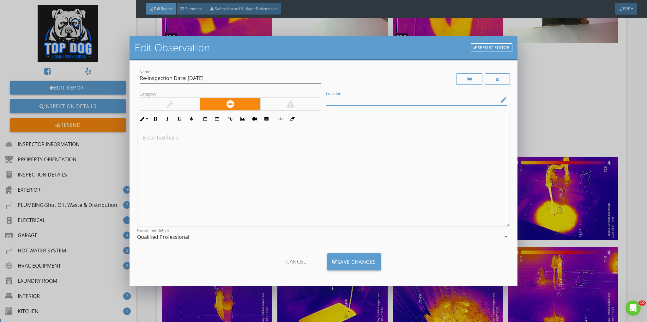
click at [333, 98] on input "Location" at bounding box center [412, 100] width 172 height 10
type input "Hot Water"
click at [354, 258] on div "Save Changes" at bounding box center [354, 261] width 54 height 17
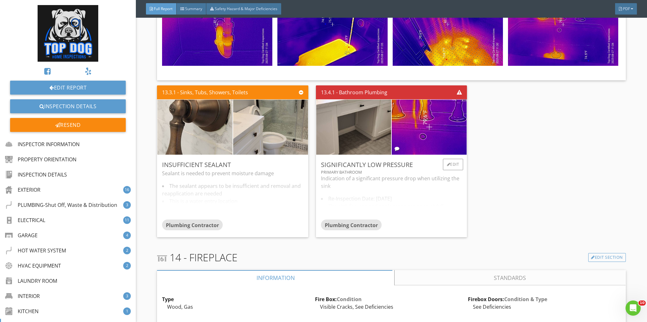
scroll to position [10487, 0]
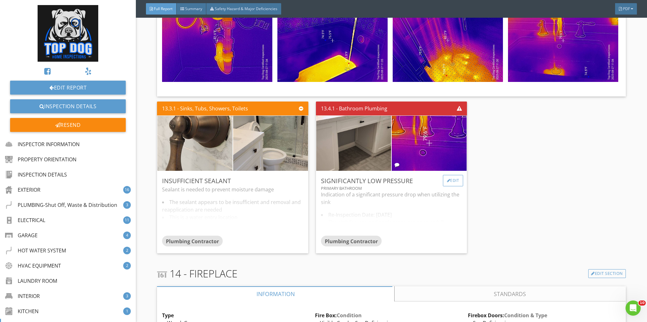
click at [453, 175] on div "Edit" at bounding box center [453, 180] width 21 height 11
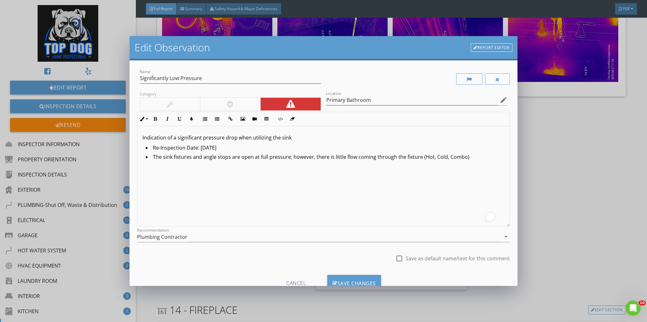
click at [476, 154] on li "The sink fixtures and angle stops are open at full pressure; however, there is …" at bounding box center [325, 157] width 359 height 9
click at [222, 166] on li "Recommend a full evaluation from a plumbing contractor" at bounding box center [325, 166] width 359 height 9
click at [217, 117] on icon "button" at bounding box center [217, 119] width 4 height 4
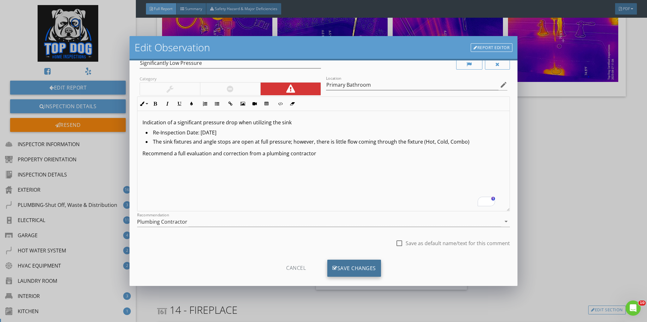
scroll to position [23, 0]
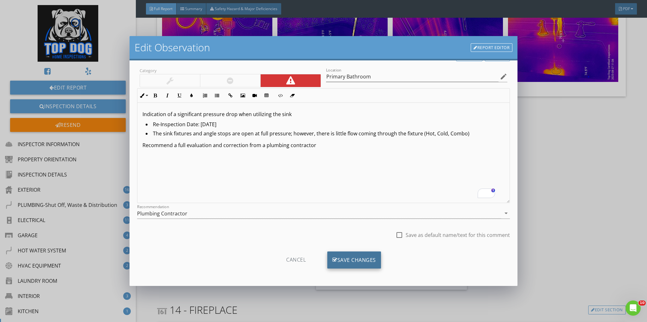
click at [354, 258] on div "Save Changes" at bounding box center [354, 259] width 54 height 17
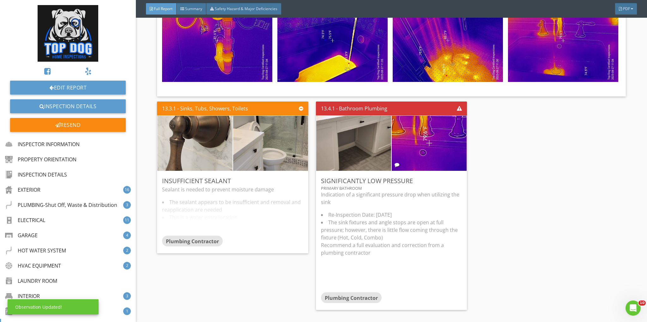
scroll to position [0, 0]
click at [421, 190] on p "Indication of a significant pressure drop when utilizing the sink" at bounding box center [391, 197] width 141 height 15
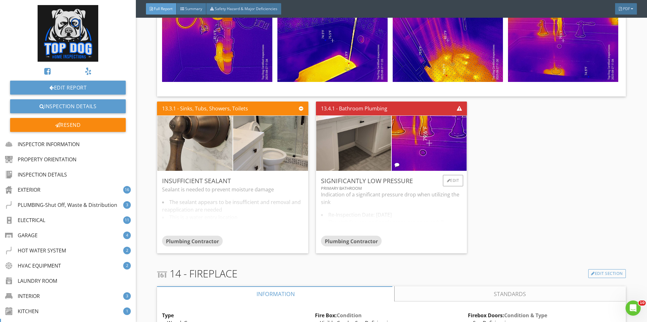
click at [421, 190] on div "Indication of a significant pressure drop when utilizing the sink Re-Inspection…" at bounding box center [391, 212] width 141 height 45
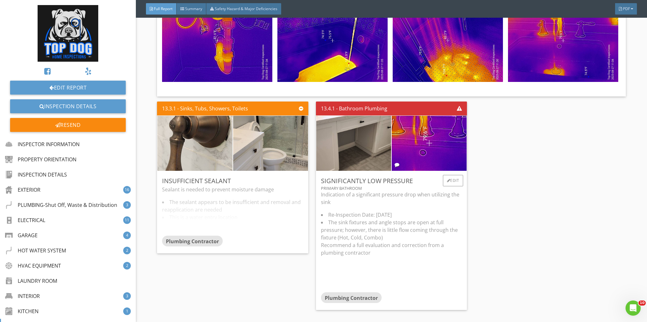
click at [421, 190] on p "Indication of a significant pressure drop when utilizing the sink" at bounding box center [391, 197] width 141 height 15
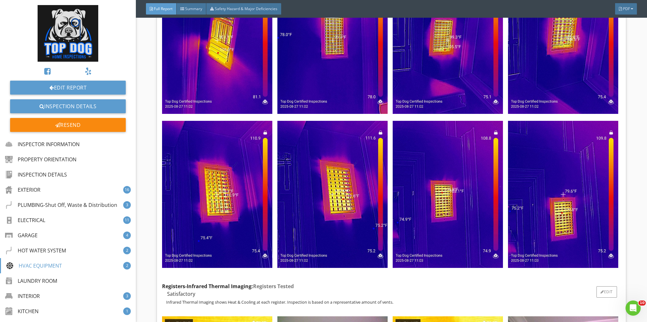
scroll to position [7208, 0]
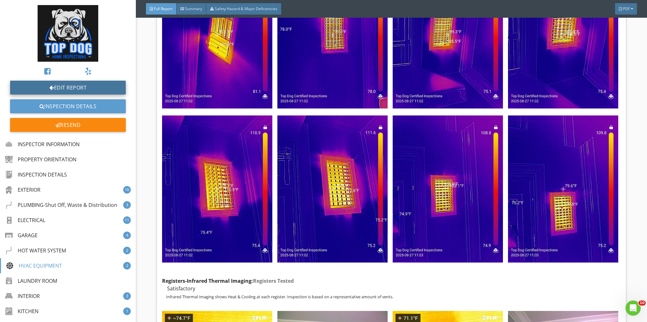
click at [81, 87] on link "Edit Report" at bounding box center [68, 88] width 116 height 14
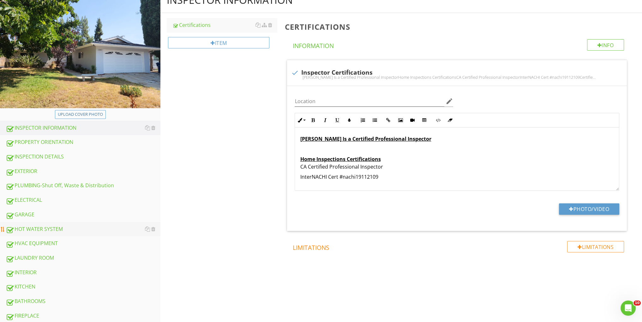
scroll to position [84, 0]
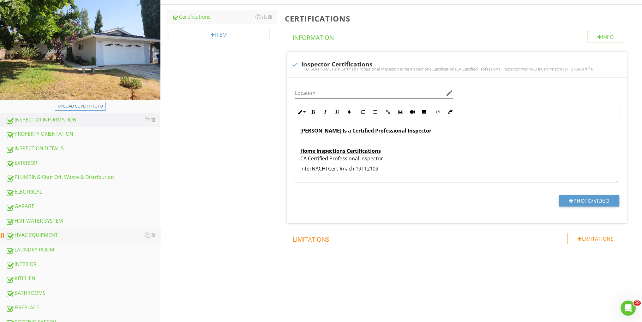
click at [43, 235] on div "HVAC EQUIPMENT" at bounding box center [83, 235] width 155 height 8
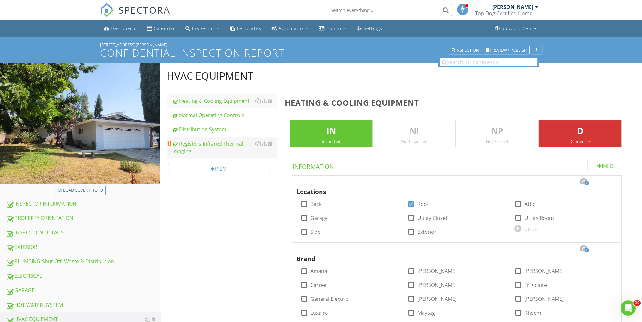
click at [217, 138] on link "Registers-Infrared Thermal Imaging" at bounding box center [224, 146] width 105 height 21
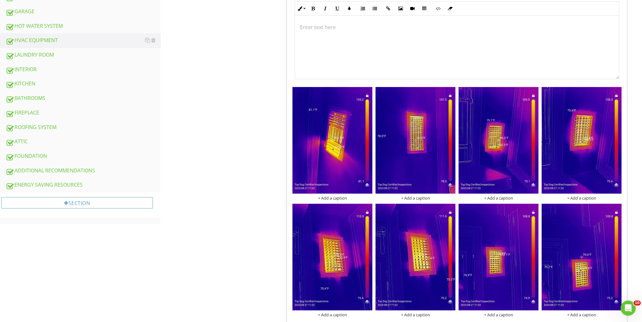
scroll to position [295, 0]
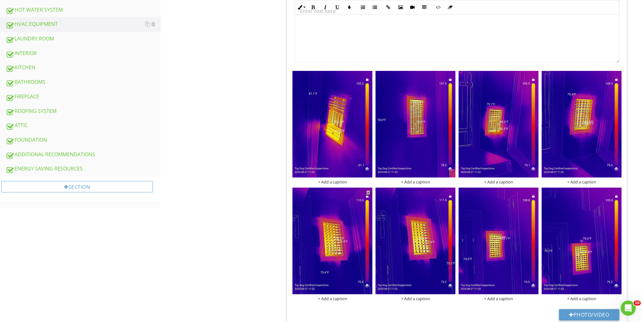
click at [368, 192] on div at bounding box center [368, 192] width 4 height 5
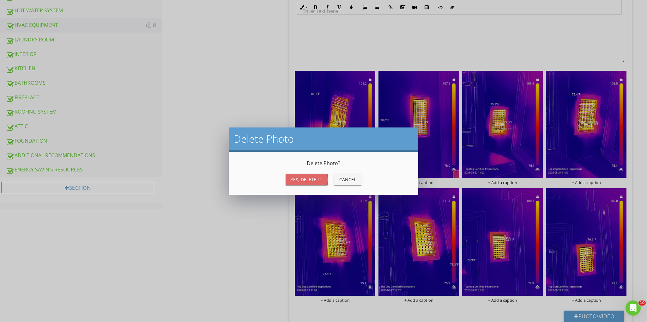
click at [311, 181] on div "Yes, Delete it!" at bounding box center [307, 179] width 32 height 7
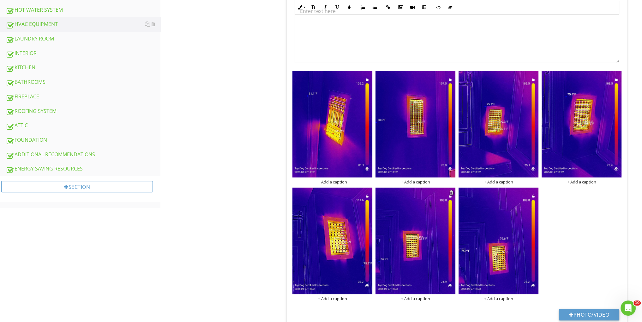
click at [451, 192] on div at bounding box center [451, 192] width 4 height 5
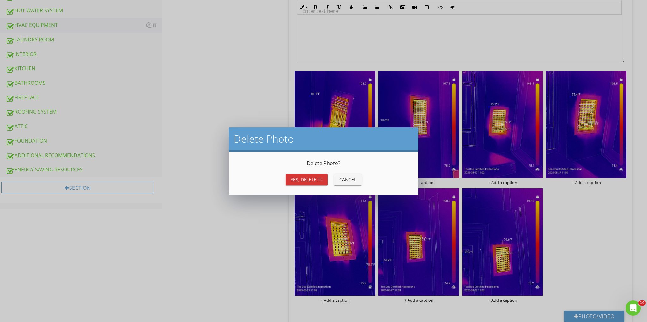
click at [303, 177] on div "Yes, Delete it!" at bounding box center [307, 179] width 32 height 7
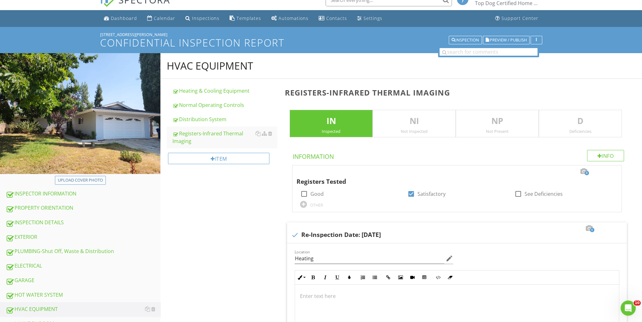
scroll to position [0, 0]
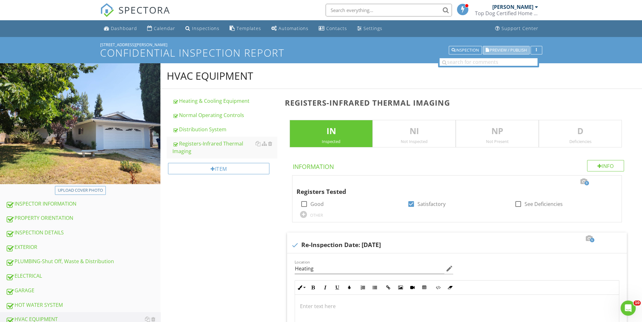
click at [495, 50] on span "Preview / Publish" at bounding box center [508, 50] width 37 height 4
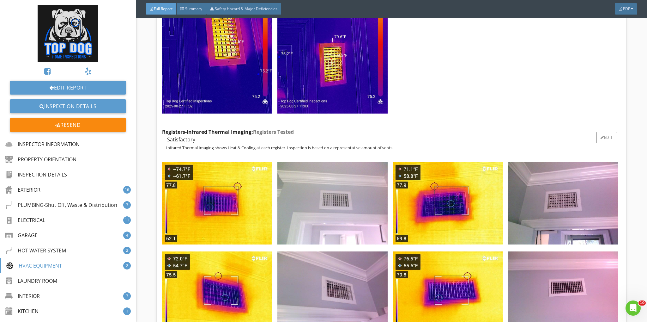
scroll to position [7370, 0]
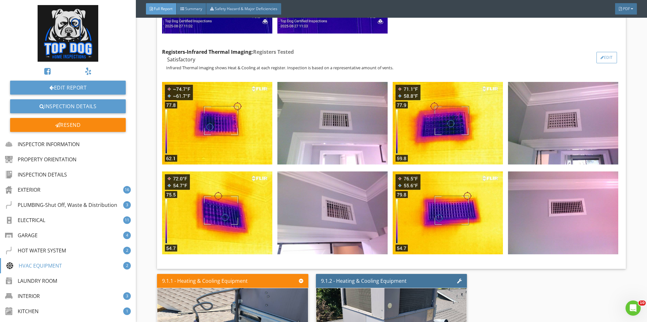
click at [604, 52] on div "Edit" at bounding box center [606, 57] width 21 height 11
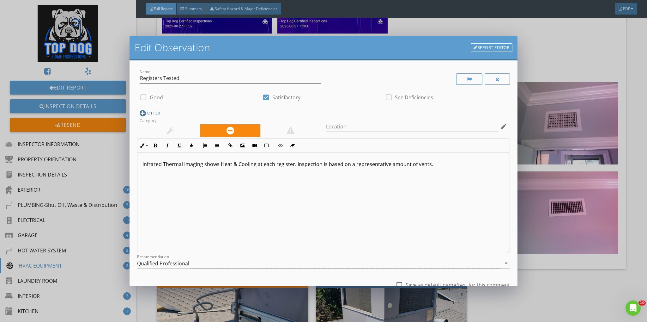
click at [158, 111] on div "OTHER" at bounding box center [153, 112] width 13 height 5
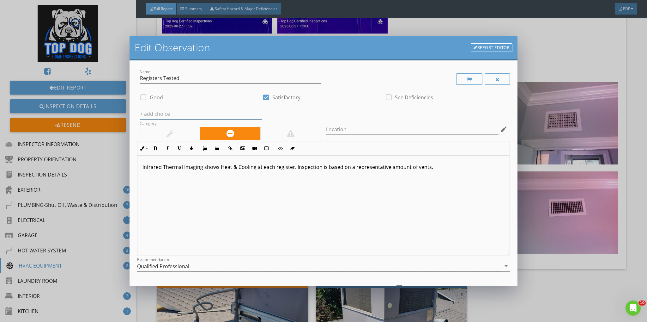
click at [216, 117] on input "text" at bounding box center [201, 114] width 123 height 10
type input "Cooling"
click at [311, 225] on div "Infrared Thermal Imaging shows Heat & Cooling at each register. Inspection is b…" at bounding box center [323, 205] width 372 height 100
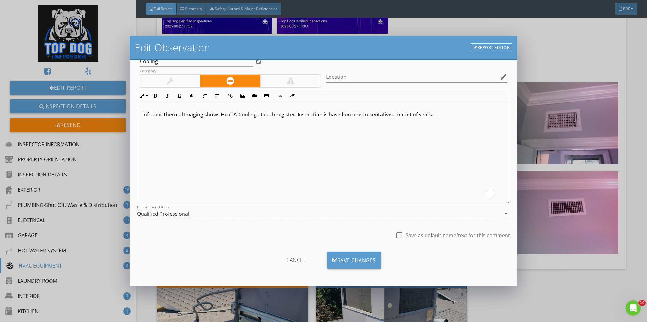
scroll to position [53, 0]
click at [350, 259] on div "Save Changes" at bounding box center [354, 259] width 54 height 17
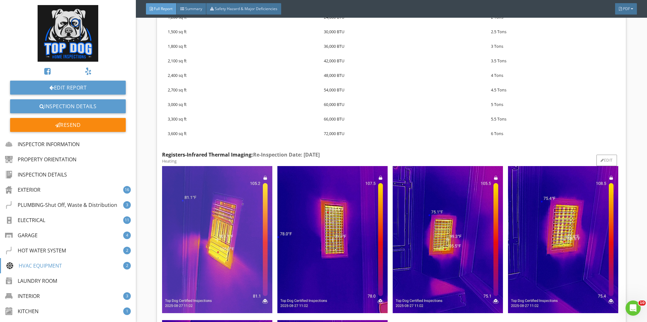
scroll to position [6949, 0]
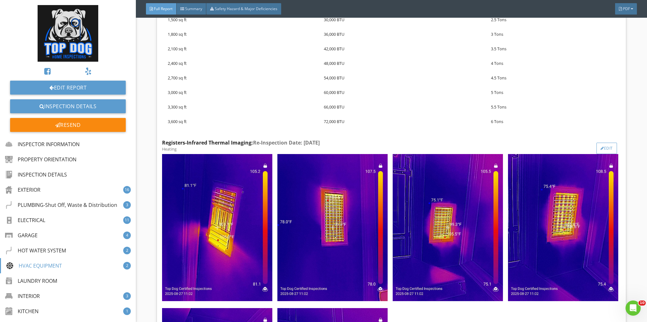
click at [603, 142] on div "Edit" at bounding box center [606, 147] width 21 height 11
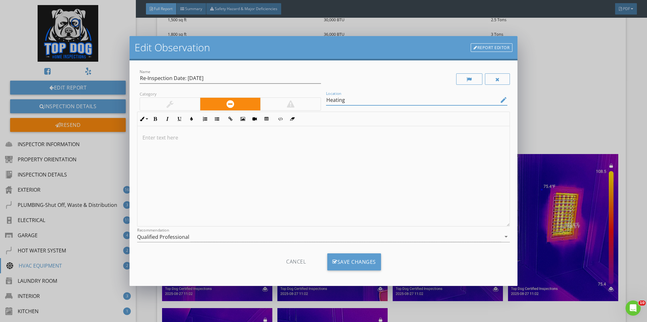
drag, startPoint x: 345, startPoint y: 101, endPoint x: 362, endPoint y: 138, distance: 41.0
click at [345, 101] on input "Heating" at bounding box center [412, 100] width 172 height 10
type input "Heating, Satisfactory"
click at [347, 256] on div "Save Changes" at bounding box center [354, 261] width 54 height 17
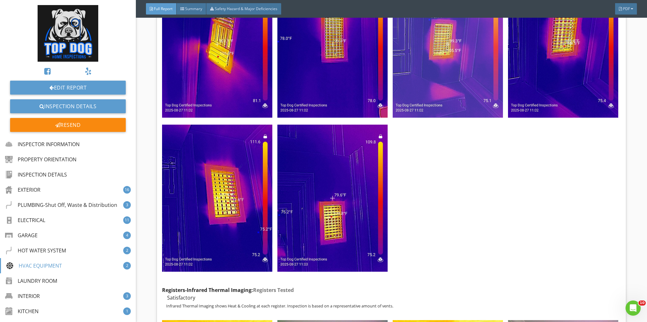
scroll to position [7244, 0]
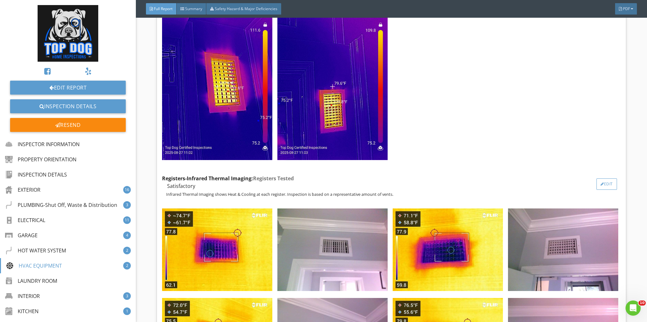
click at [605, 178] on div "Edit" at bounding box center [606, 183] width 21 height 11
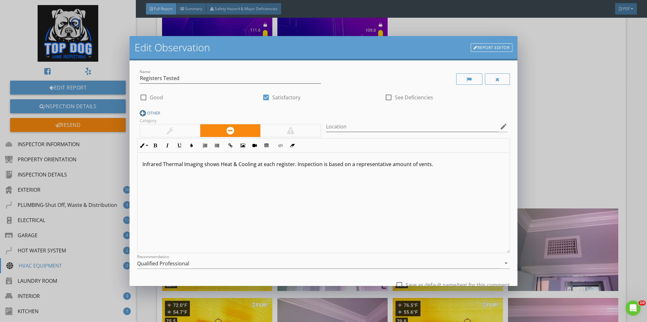
click at [160, 112] on div "OTHER" at bounding box center [153, 112] width 13 height 5
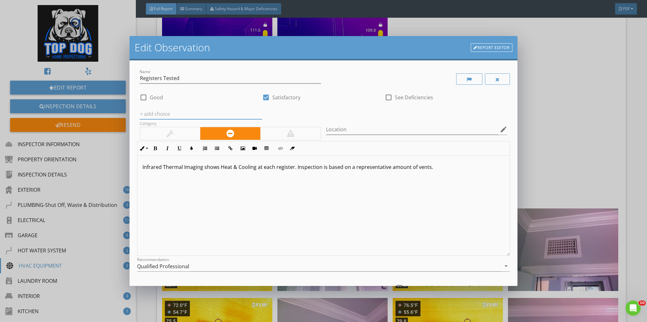
click at [171, 116] on input "text" at bounding box center [201, 114] width 123 height 10
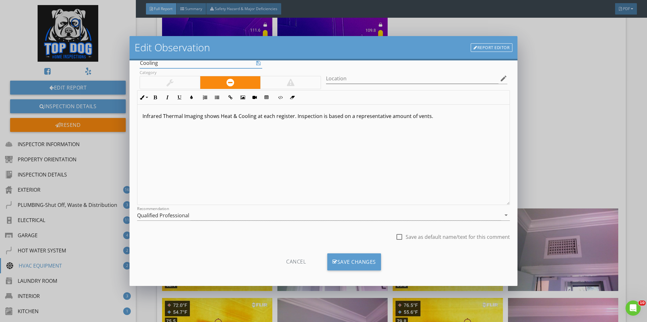
scroll to position [53, 0]
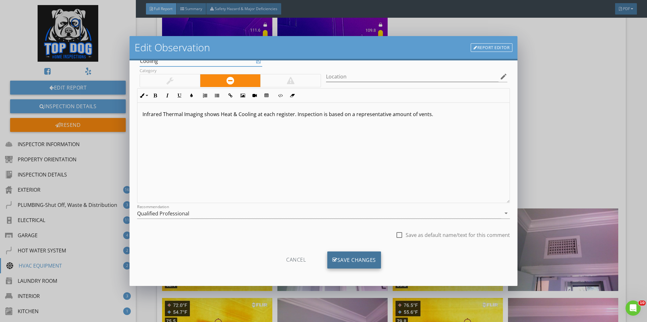
type input "Cooling"
click at [362, 260] on div "Save Changes" at bounding box center [354, 259] width 54 height 17
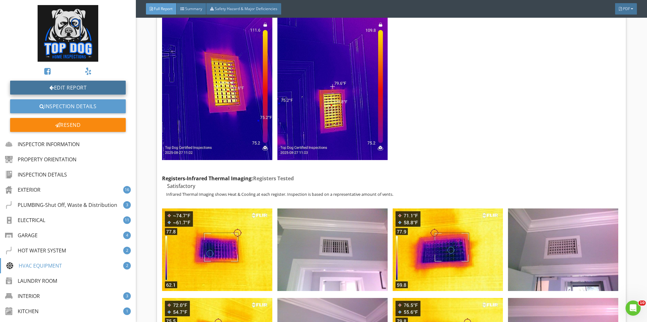
click at [82, 85] on link "Edit Report" at bounding box center [68, 88] width 116 height 14
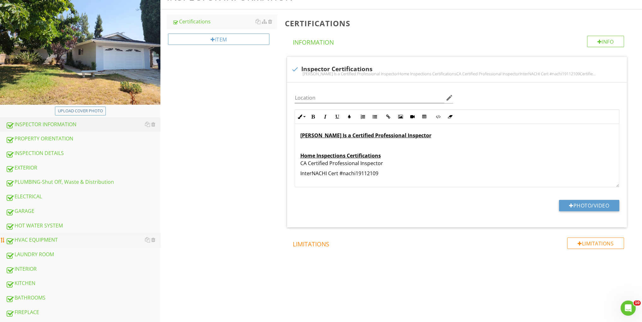
scroll to position [84, 0]
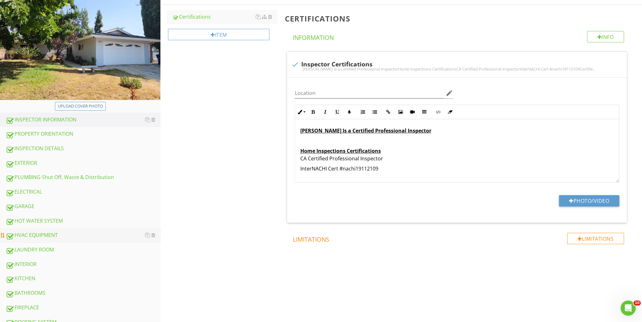
click at [50, 233] on div "HVAC EQUIPMENT" at bounding box center [83, 235] width 155 height 8
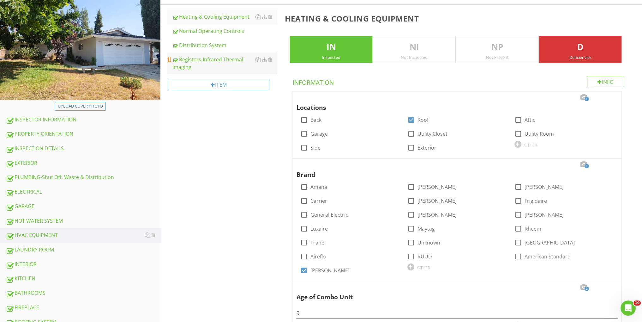
click at [218, 58] on div "Registers-Infrared Thermal Imaging" at bounding box center [224, 63] width 105 height 15
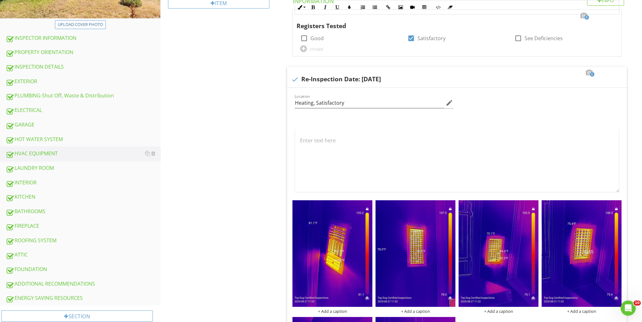
scroll to position [82, 0]
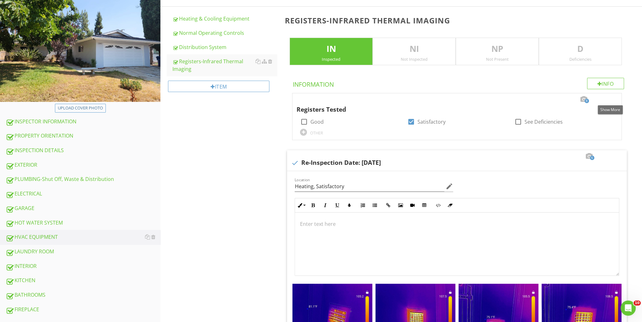
click at [609, 96] on div at bounding box center [610, 99] width 8 height 6
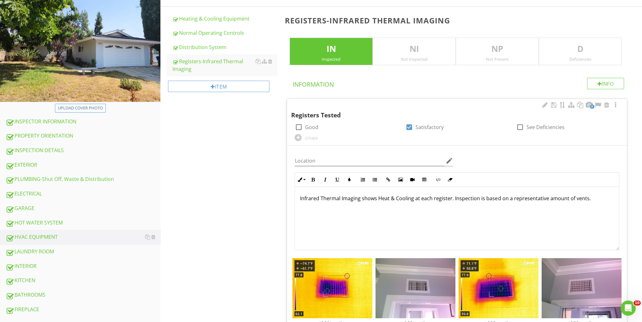
click at [314, 137] on div "OTHER" at bounding box center [311, 138] width 13 height 5
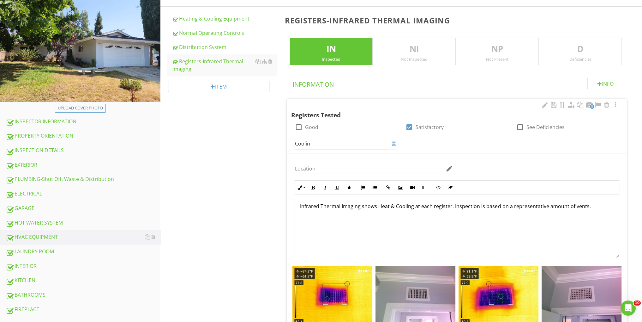
type input "Cooling"
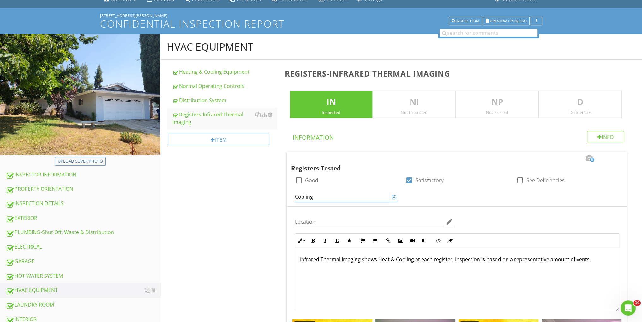
scroll to position [0, 0]
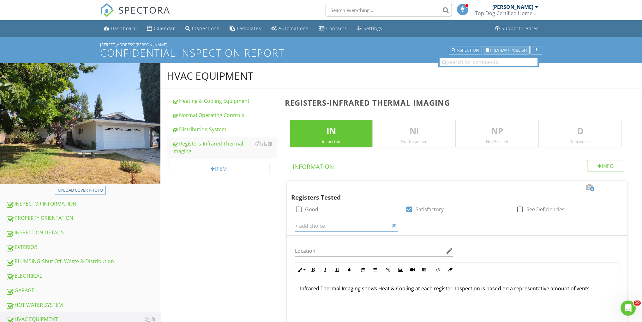
click at [498, 49] on span "Preview / Publish" at bounding box center [508, 50] width 37 height 4
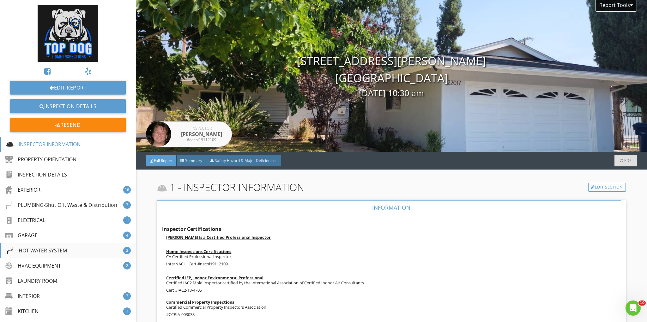
click at [47, 250] on div "HOT WATER SYSTEM" at bounding box center [36, 250] width 61 height 8
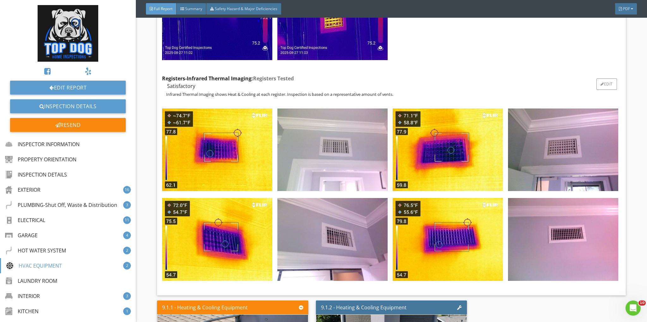
scroll to position [7302, 0]
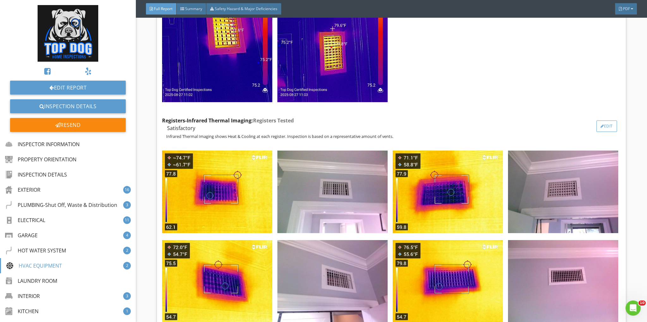
click at [598, 120] on div "Edit" at bounding box center [606, 125] width 21 height 11
click at [575, 74] on div at bounding box center [323, 161] width 647 height 322
click at [52, 88] on link "Edit Report" at bounding box center [68, 88] width 116 height 14
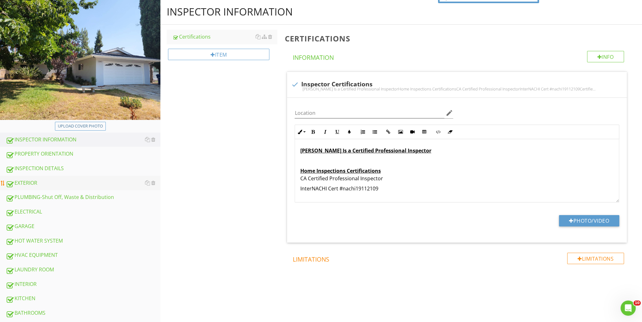
scroll to position [84, 0]
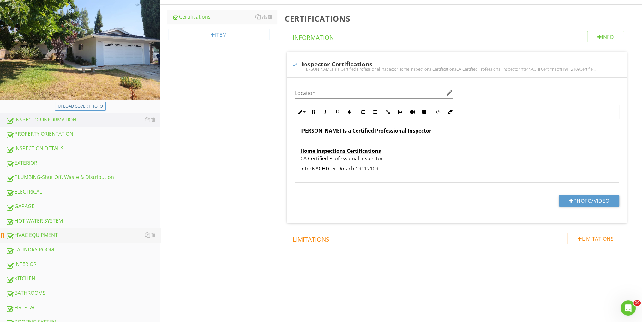
click at [46, 232] on div "HVAC EQUIPMENT" at bounding box center [83, 235] width 155 height 8
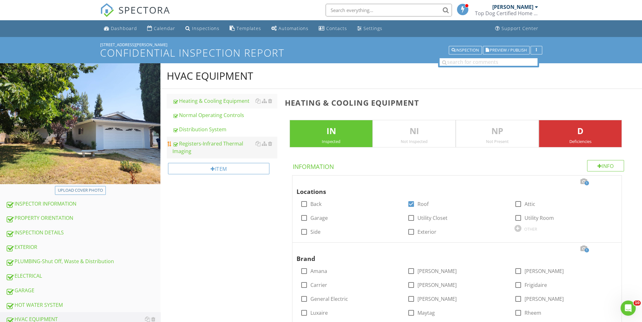
click at [196, 146] on div "Registers-Infrared Thermal Imaging" at bounding box center [224, 147] width 105 height 15
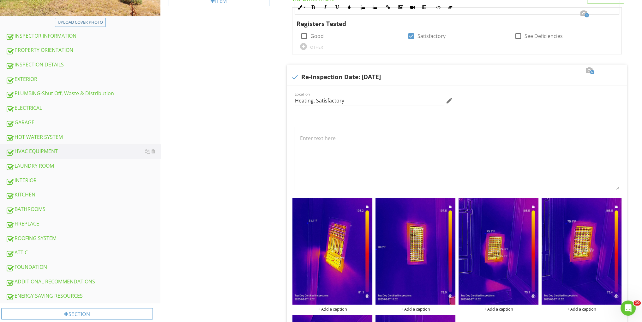
scroll to position [82, 0]
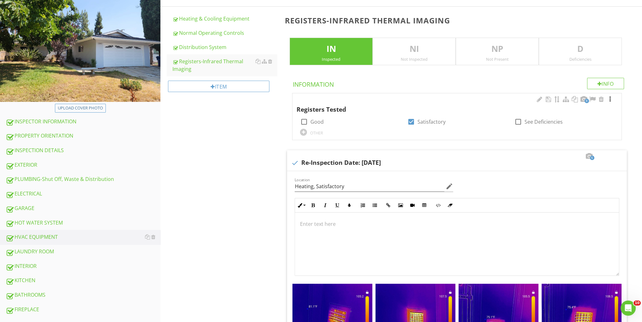
click at [610, 96] on div at bounding box center [610, 99] width 8 height 6
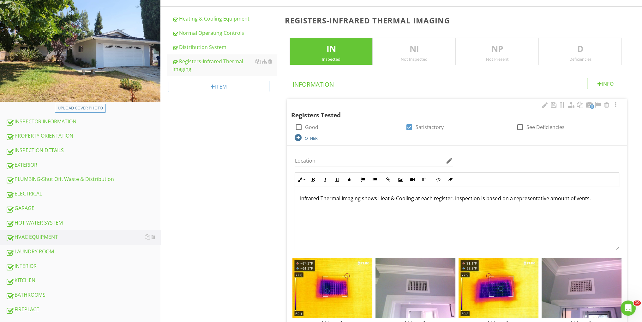
click at [305, 138] on div "OTHER" at bounding box center [311, 138] width 13 height 5
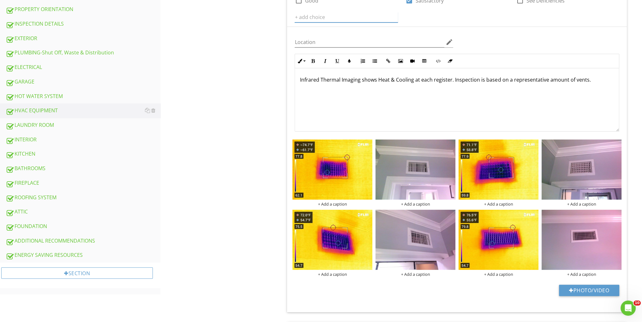
scroll to position [124, 0]
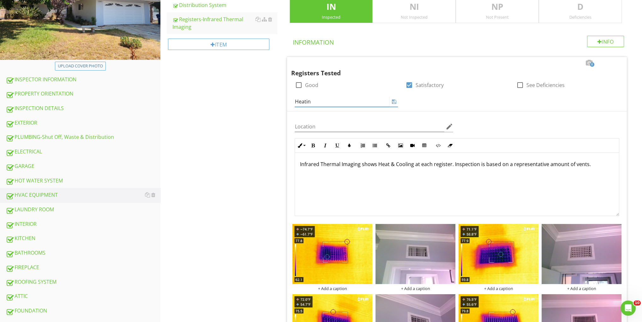
type input "Heating"
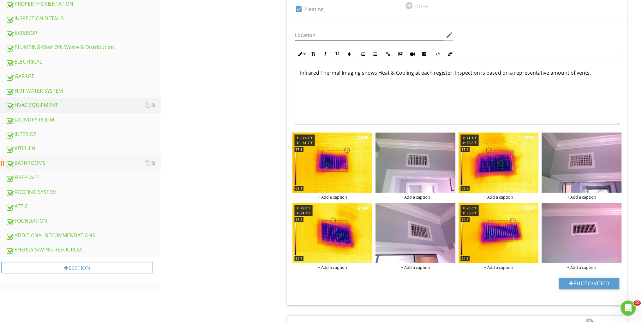
scroll to position [210, 0]
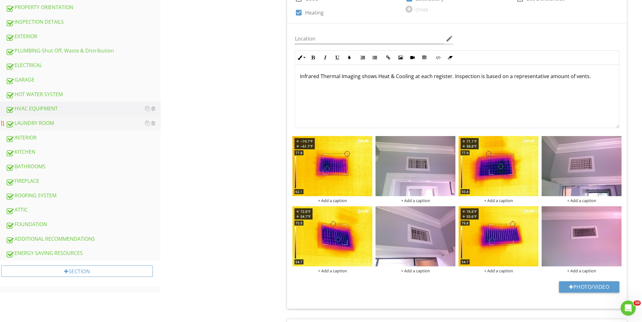
click at [27, 123] on div "LAUNDRY ROOM" at bounding box center [83, 123] width 155 height 8
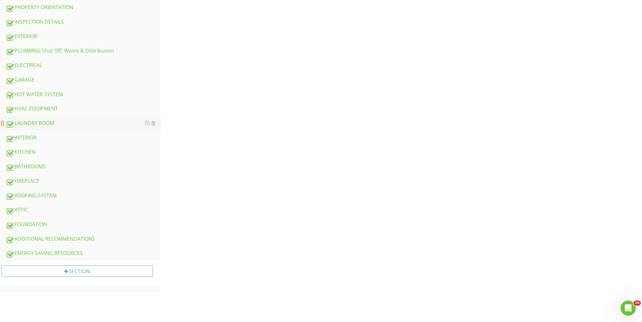
scroll to position [179, 0]
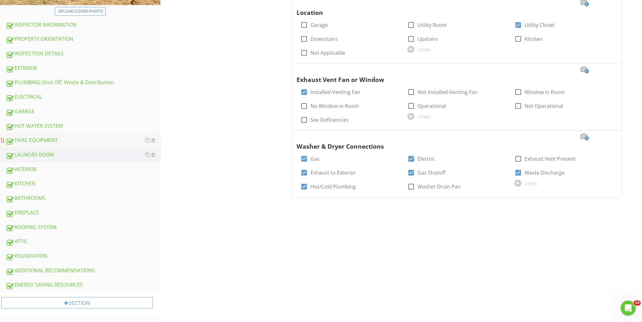
click at [35, 139] on div "HVAC EQUIPMENT" at bounding box center [83, 140] width 155 height 8
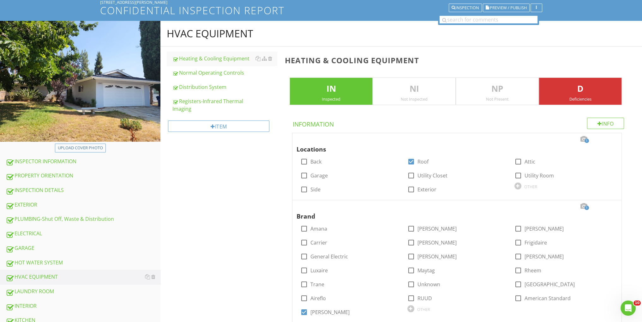
scroll to position [42, 0]
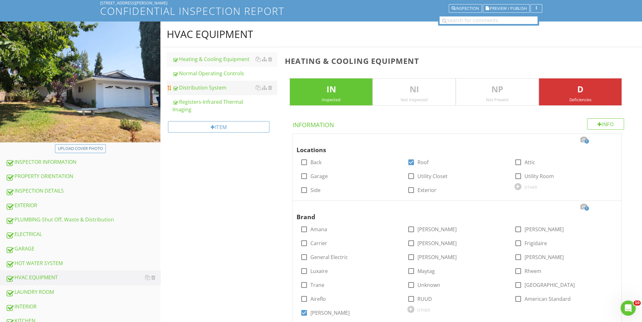
click at [220, 92] on link "Distribution System" at bounding box center [224, 88] width 105 height 14
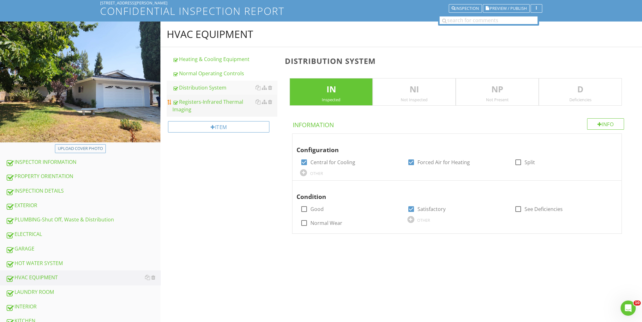
click at [219, 106] on div "Registers-Infrared Thermal Imaging" at bounding box center [224, 105] width 105 height 15
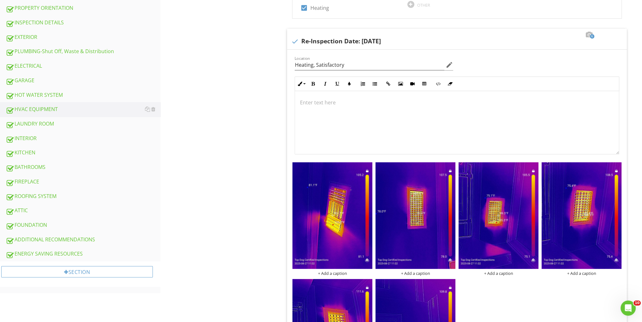
scroll to position [130, 0]
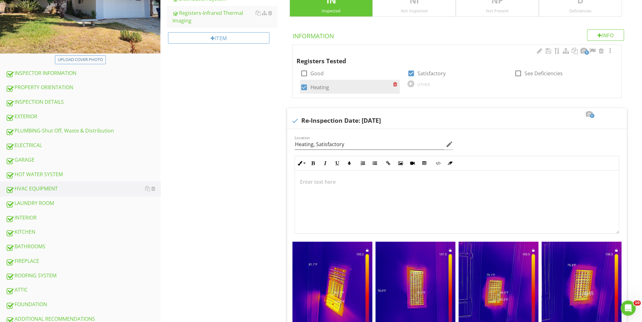
click at [303, 89] on div at bounding box center [304, 87] width 11 height 11
checkbox input "false"
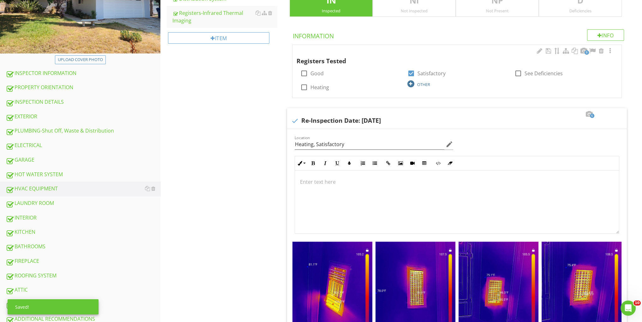
click at [415, 83] on div "OTHER" at bounding box center [457, 84] width 100 height 8
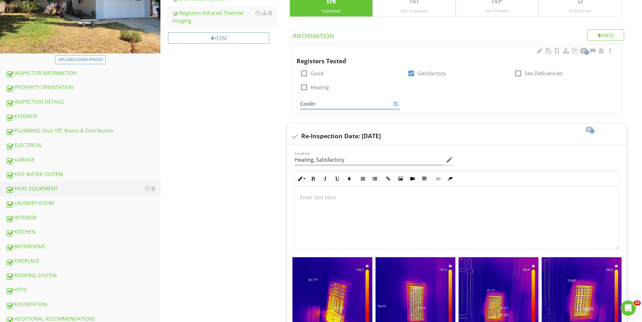
type input "Cooling"
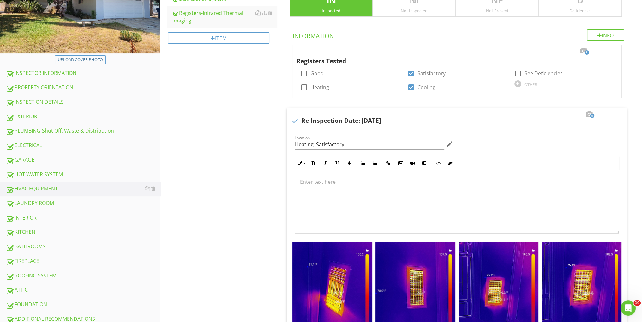
click at [253, 136] on div "HVAC EQUIPMENT Heating & Cooling Equipment Normal Operating Controls Distributi…" at bounding box center [401, 233] width 482 height 600
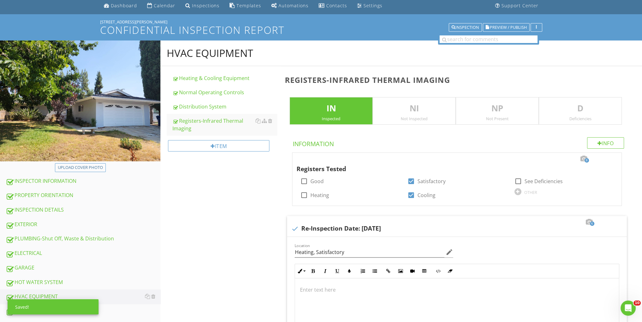
scroll to position [4, 0]
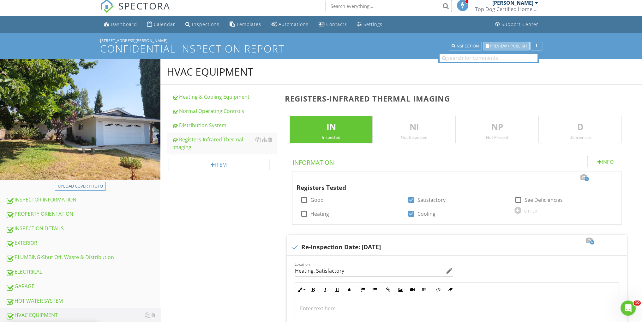
click at [501, 44] on span "Preview / Publish" at bounding box center [508, 46] width 37 height 4
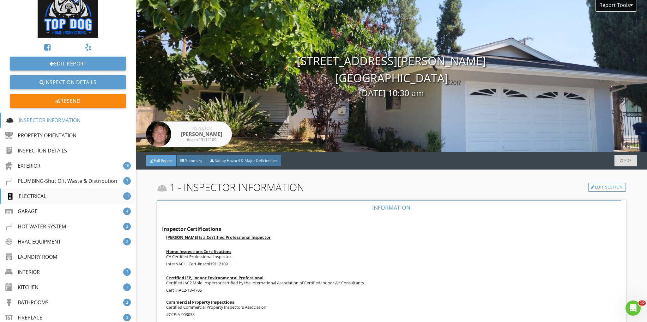
scroll to position [42, 0]
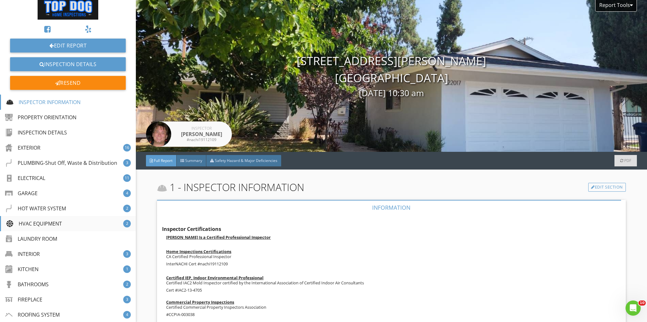
click at [55, 221] on div "HVAC EQUIPMENT" at bounding box center [34, 224] width 56 height 8
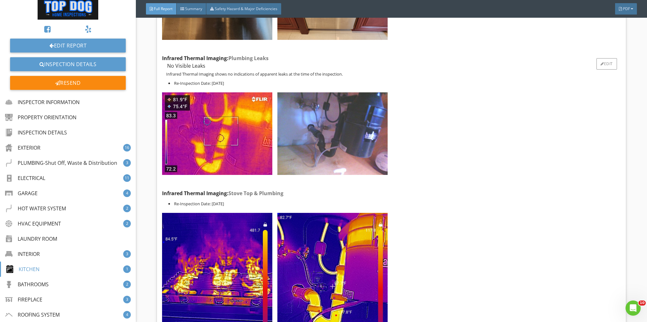
scroll to position [9080, 0]
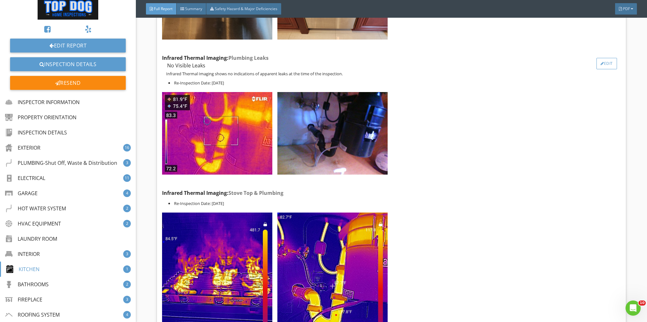
click at [598, 58] on div "Edit" at bounding box center [606, 63] width 21 height 11
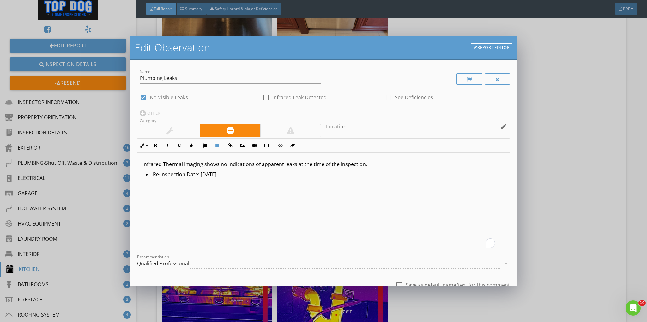
drag, startPoint x: 222, startPoint y: 172, endPoint x: 122, endPoint y: 172, distance: 100.4
click at [122, 172] on div "Edit Observation Report Editor Name Plumbing Leaks check_box No Visible Leaks c…" at bounding box center [323, 161] width 647 height 322
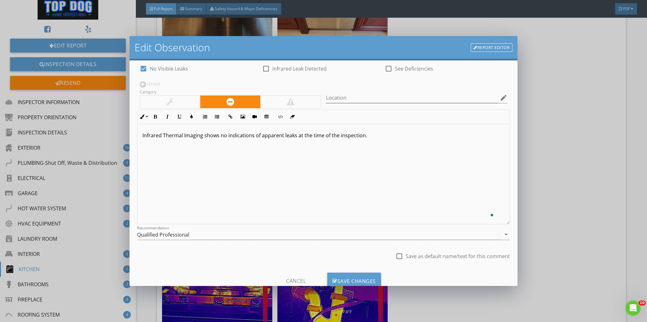
scroll to position [50, 0]
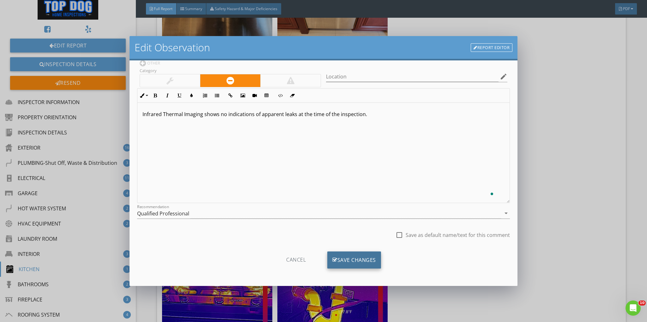
click at [344, 256] on div "Save Changes" at bounding box center [354, 259] width 54 height 17
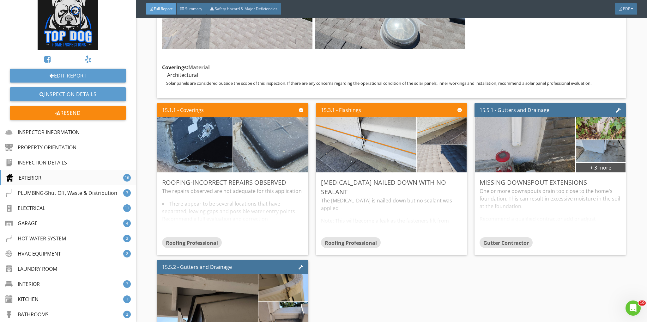
scroll to position [0, 0]
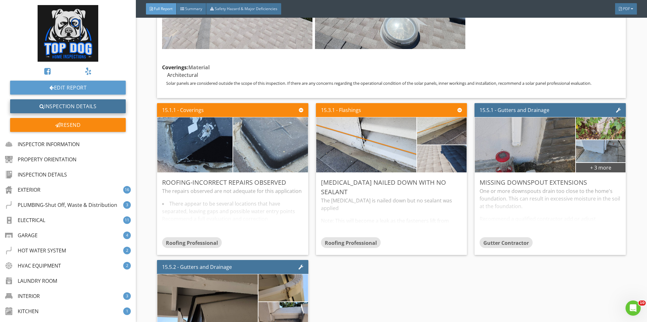
click at [65, 104] on link "Inspection Details" at bounding box center [68, 106] width 116 height 14
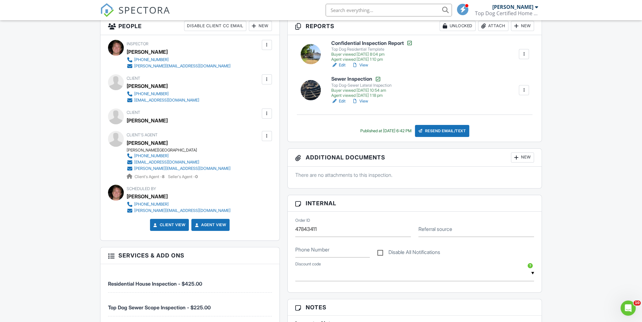
click at [362, 63] on link "View" at bounding box center [360, 65] width 16 height 6
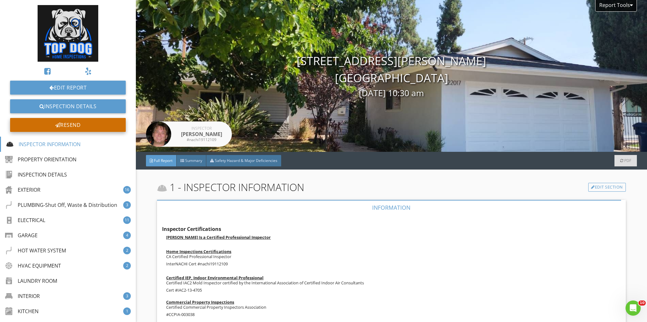
click at [65, 124] on div "Resend" at bounding box center [68, 125] width 116 height 14
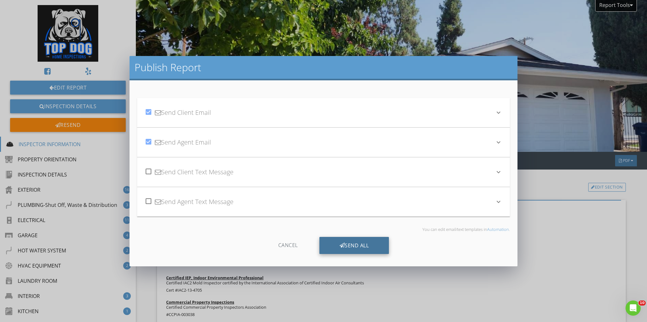
click at [341, 242] on icon at bounding box center [342, 245] width 5 height 7
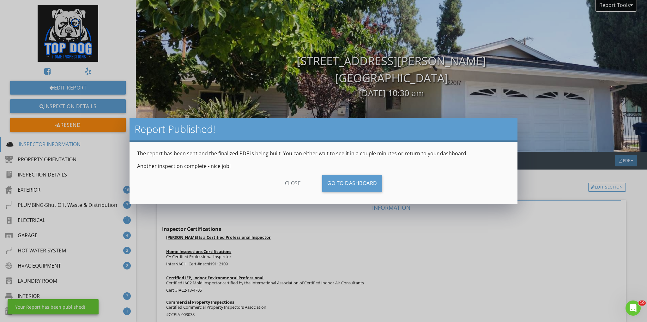
click at [286, 184] on div "close" at bounding box center [293, 183] width 57 height 17
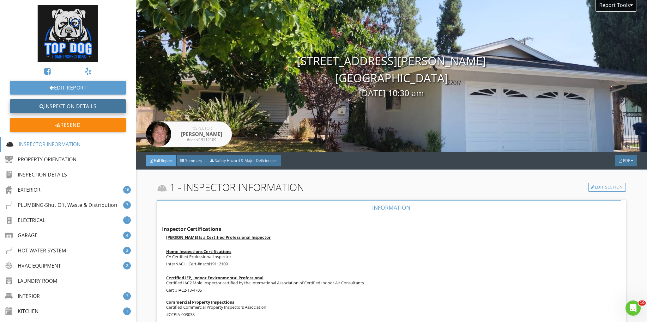
drag, startPoint x: 82, startPoint y: 101, endPoint x: 87, endPoint y: 109, distance: 9.3
click at [82, 102] on link "Inspection Details" at bounding box center [68, 106] width 116 height 14
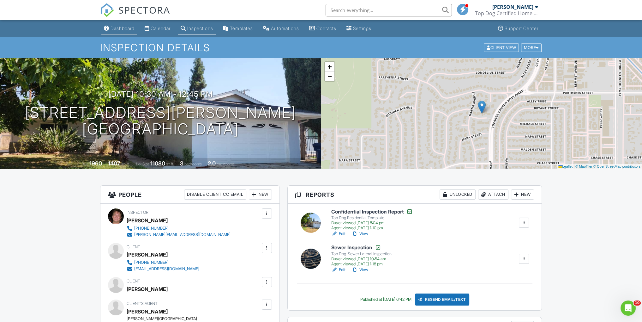
click at [125, 30] on div "Dashboard" at bounding box center [123, 28] width 24 height 5
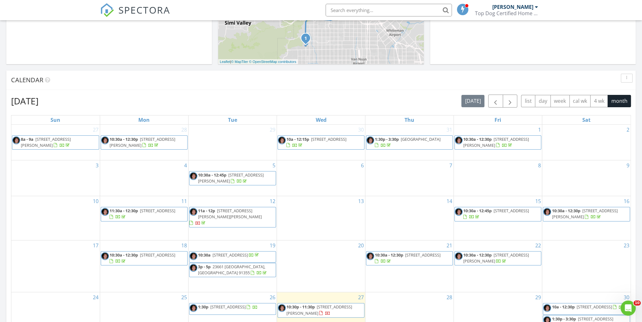
scroll to position [337, 0]
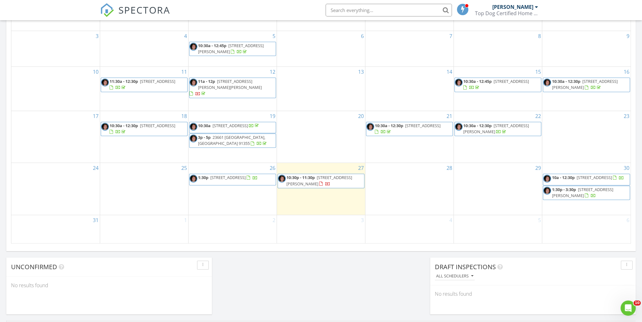
click at [591, 187] on span "[STREET_ADDRESS][PERSON_NAME]" at bounding box center [582, 192] width 61 height 12
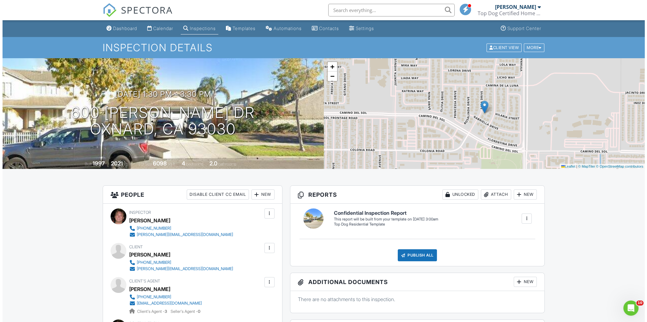
scroll to position [84, 0]
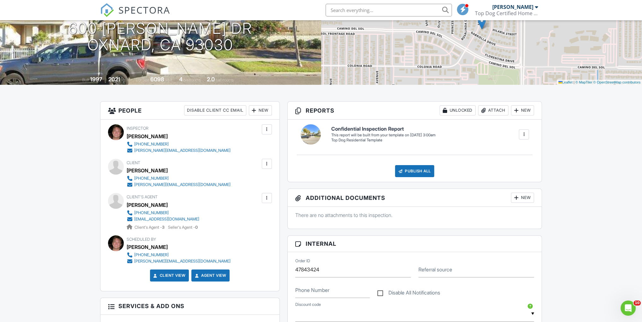
click at [268, 196] on div at bounding box center [267, 198] width 6 height 6
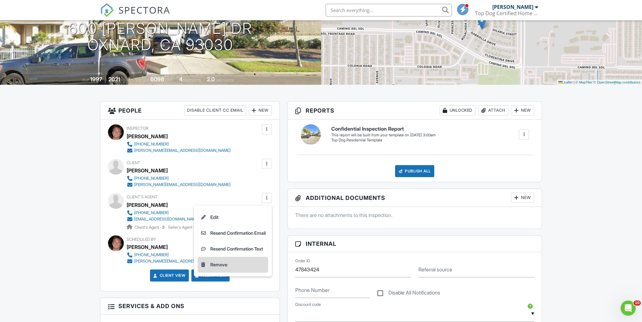
click at [218, 264] on li "Remove" at bounding box center [233, 264] width 70 height 16
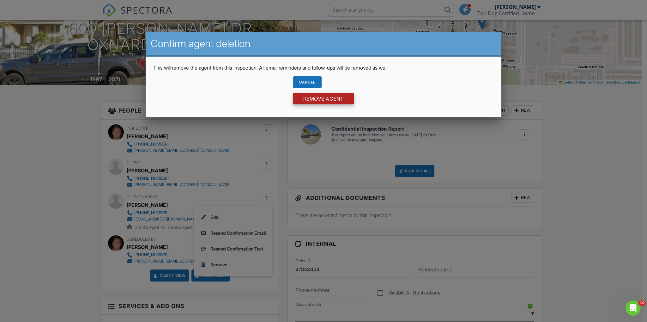
click at [309, 97] on input "Remove Agent" at bounding box center [323, 98] width 61 height 11
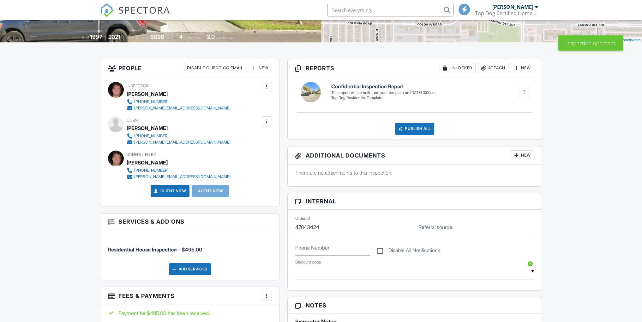
scroll to position [84, 0]
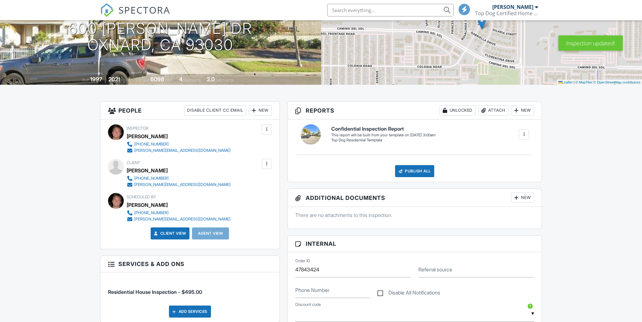
click at [260, 108] on div "New" at bounding box center [260, 110] width 23 height 10
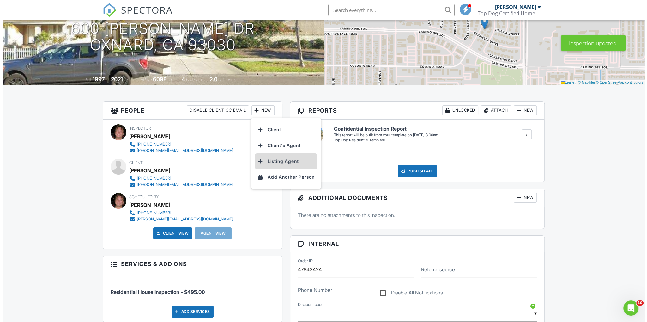
scroll to position [0, 0]
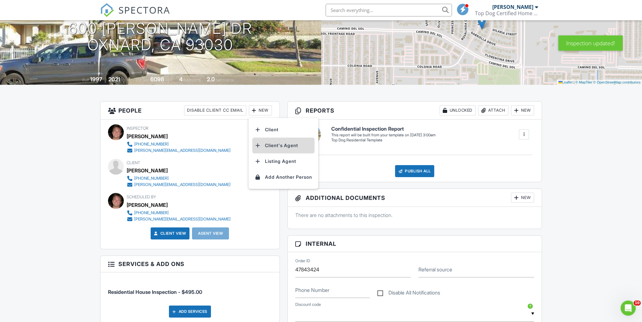
click at [284, 144] on li "Client's Agent" at bounding box center [283, 145] width 62 height 16
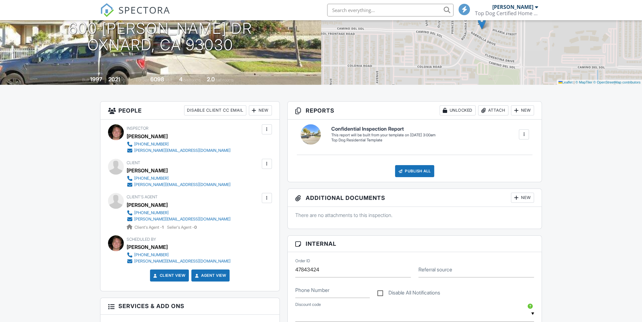
click at [267, 198] on div at bounding box center [267, 198] width 6 height 6
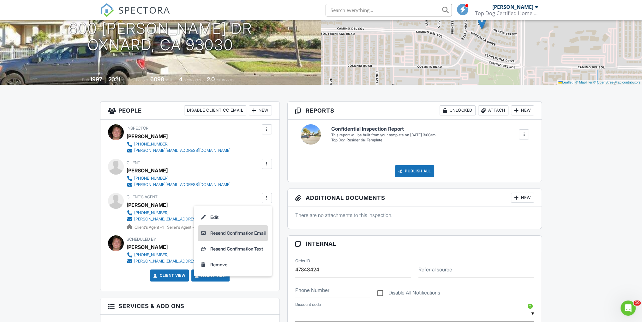
click at [239, 232] on li "Resend Confirmation Email" at bounding box center [233, 233] width 70 height 16
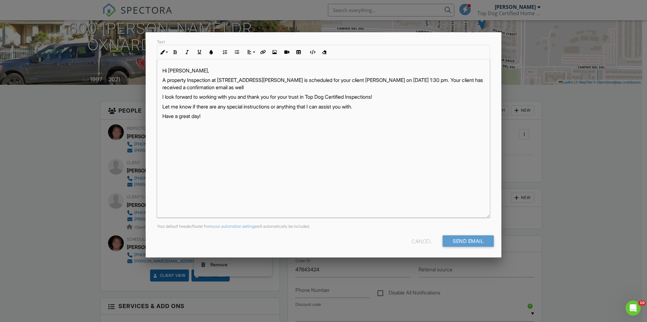
scroll to position [85, 0]
click at [458, 240] on input "Send Email" at bounding box center [468, 239] width 51 height 11
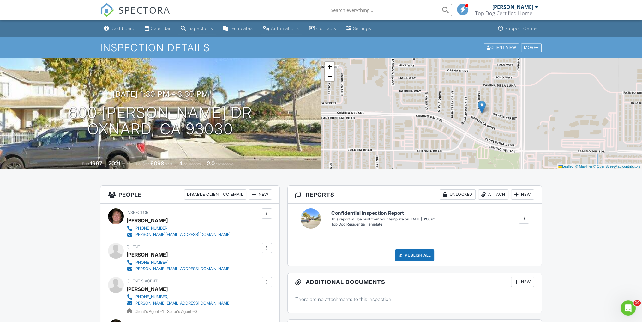
click at [287, 27] on div "Automations" at bounding box center [285, 28] width 28 height 5
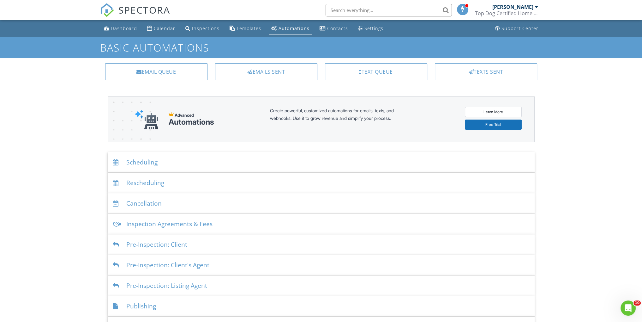
click at [186, 158] on div "Scheduling" at bounding box center [321, 162] width 427 height 21
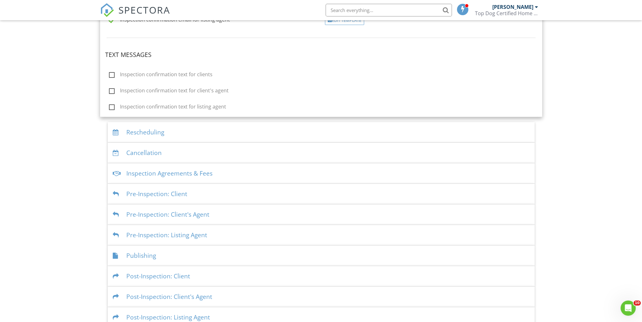
scroll to position [220, 0]
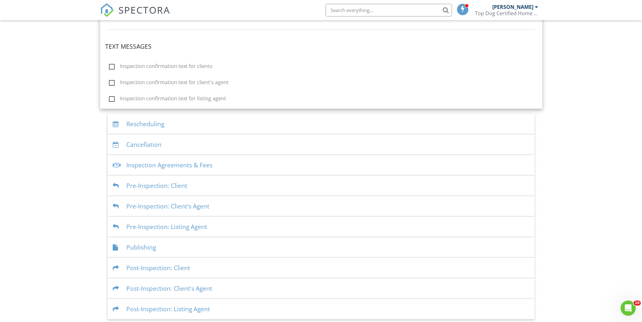
click at [245, 185] on div "Pre-Inspection: Client" at bounding box center [321, 185] width 427 height 21
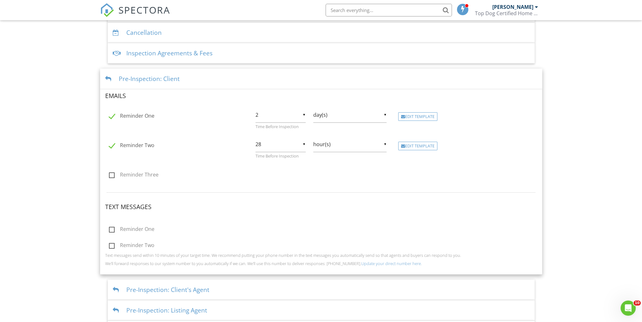
scroll to position [170, 0]
click at [413, 114] on div "Edit Template" at bounding box center [417, 116] width 39 height 9
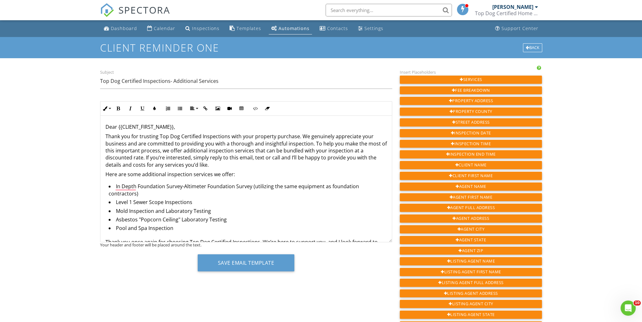
drag, startPoint x: 212, startPoint y: 162, endPoint x: 106, endPoint y: 138, distance: 108.9
click at [106, 138] on p "Thank you for trusting Top Dog Certified Inspections with your property purchas…" at bounding box center [246, 150] width 281 height 35
click at [215, 163] on p "​ Thank you for trusting Top Dog Certified Inspections with your property purch…" at bounding box center [246, 150] width 281 height 35
drag, startPoint x: 213, startPoint y: 165, endPoint x: 109, endPoint y: 136, distance: 108.4
click at [103, 132] on div "Dear {{CLIENT_FIRST_NAME}}, ​ Thank you for trusting Top Dog Certified Inspecti…" at bounding box center [246, 265] width 292 height 298
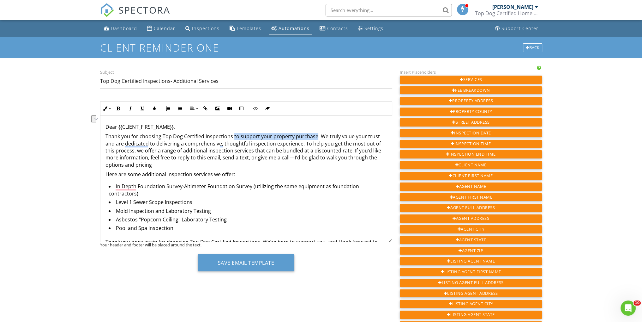
drag, startPoint x: 314, startPoint y: 135, endPoint x: 240, endPoint y: 163, distance: 79.3
click at [232, 134] on p "Thank you for choosing Top Dog Certified Inspections to support your property p…" at bounding box center [246, 150] width 281 height 35
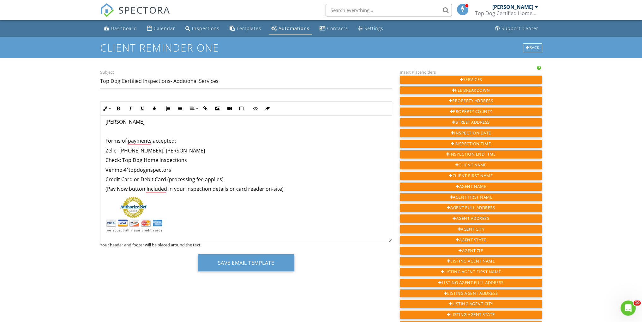
scroll to position [165, 0]
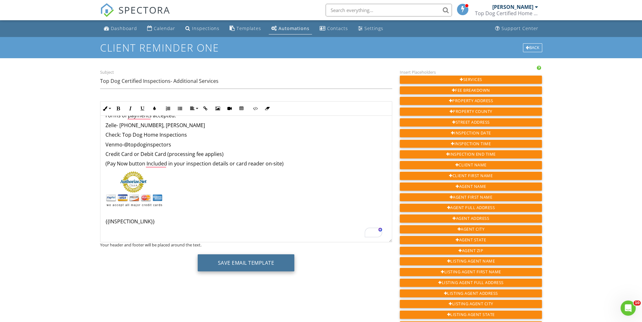
click at [222, 258] on button "Save Email Template" at bounding box center [246, 262] width 97 height 17
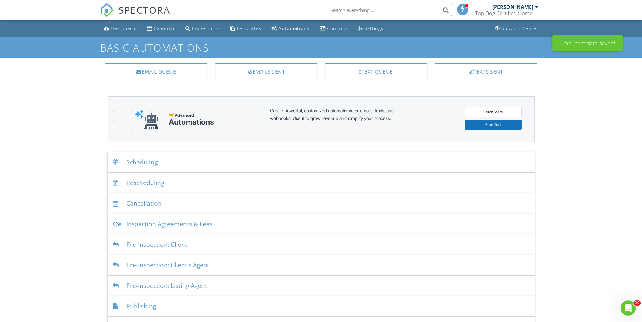
click at [238, 266] on div "Pre-Inspection: Client's Agent" at bounding box center [321, 265] width 427 height 21
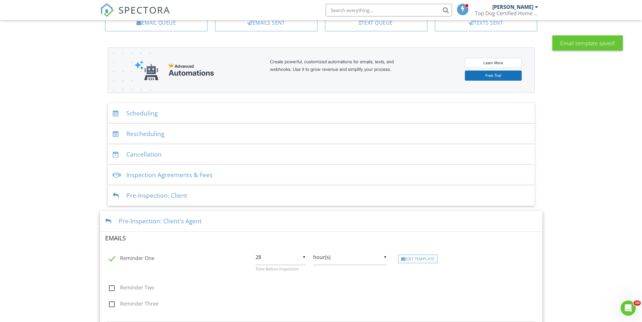
scroll to position [126, 0]
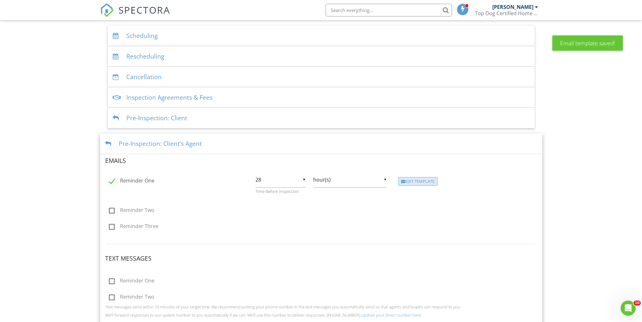
click at [408, 177] on div "Edit Template" at bounding box center [417, 181] width 39 height 9
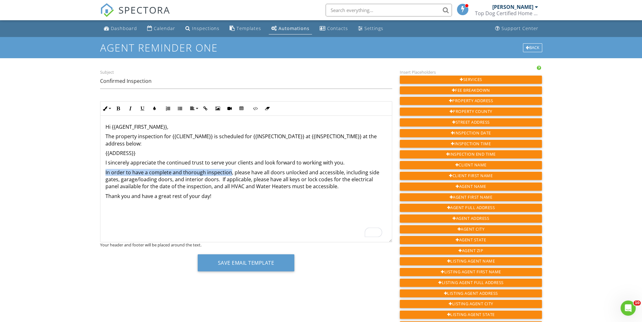
drag, startPoint x: 230, startPoint y: 172, endPoint x: 102, endPoint y: 169, distance: 127.3
click at [102, 169] on div "Hi {{AGENT_FIRST_NAME}}, The property inspection for {{CLIENT_NAME}} is schedul…" at bounding box center [246, 179] width 292 height 126
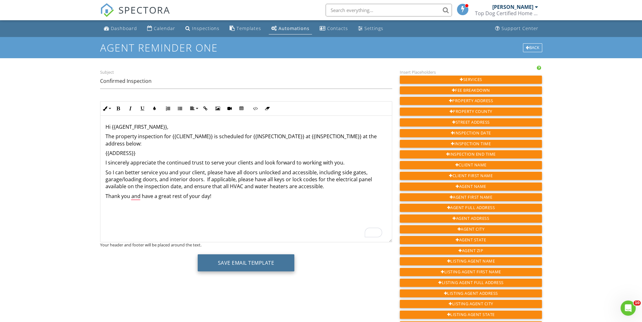
click at [245, 258] on button "Save Email Template" at bounding box center [246, 262] width 97 height 17
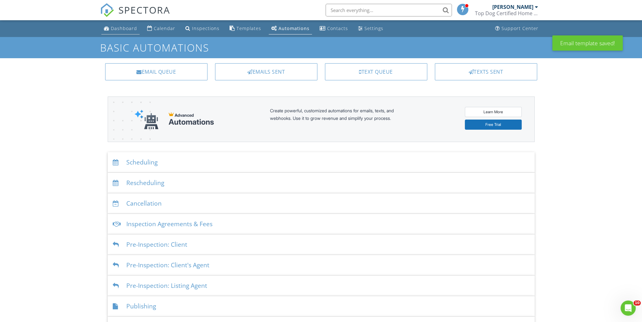
click at [125, 30] on div "Dashboard" at bounding box center [124, 28] width 26 height 6
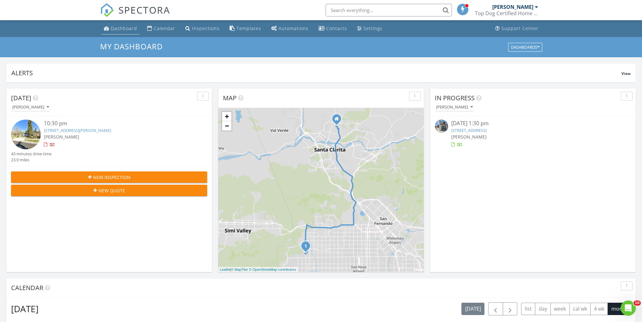
click at [121, 28] on div "Dashboard" at bounding box center [124, 28] width 26 height 6
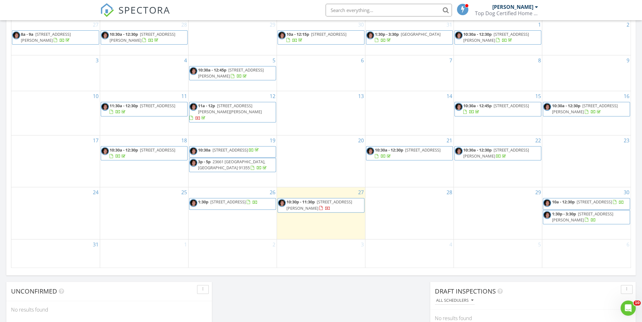
scroll to position [295, 0]
